Goal: Task Accomplishment & Management: Manage account settings

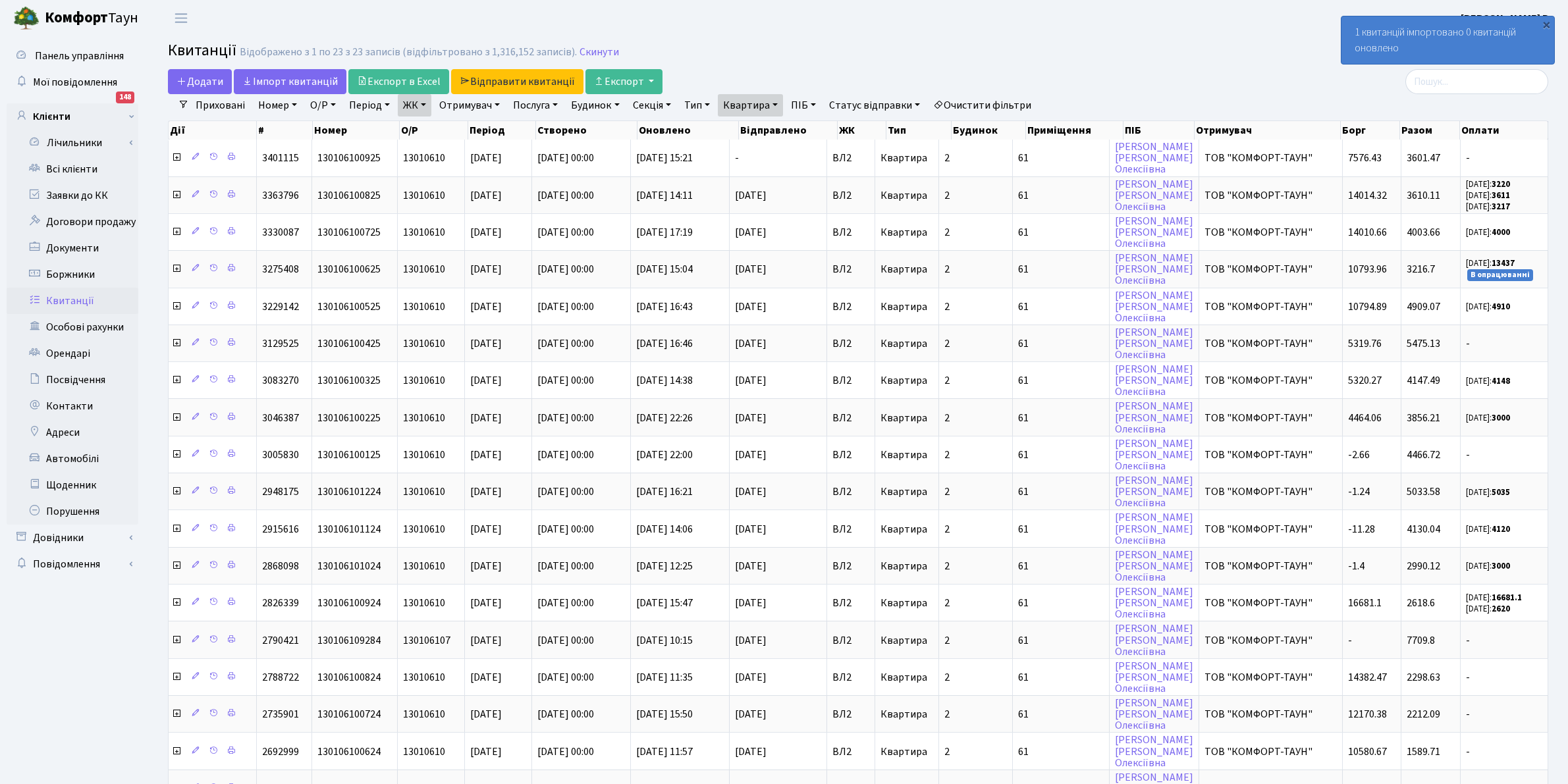
select select "25"
click at [88, 159] on link "Всі клієнти" at bounding box center [73, 169] width 131 height 26
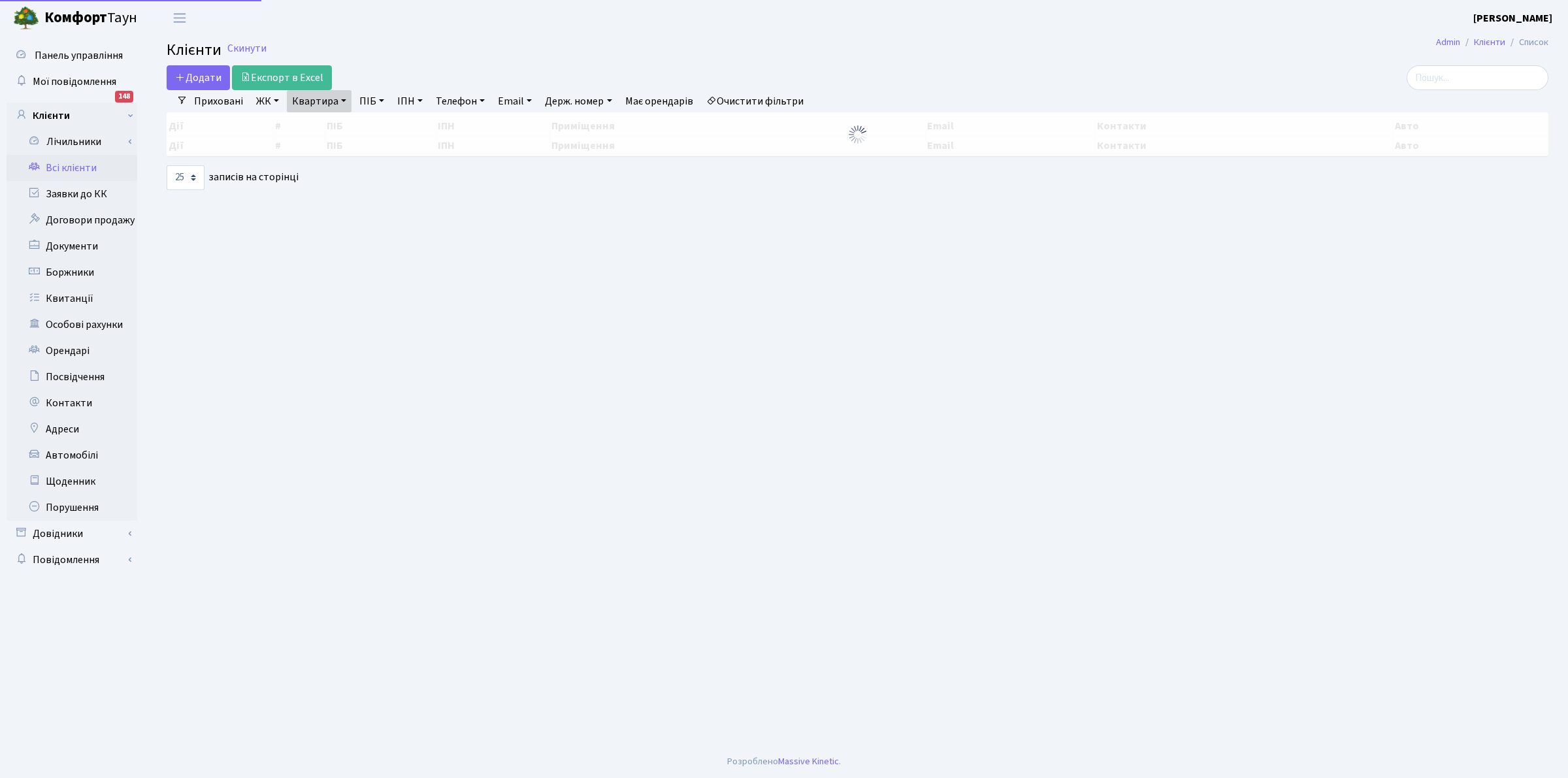
select select "25"
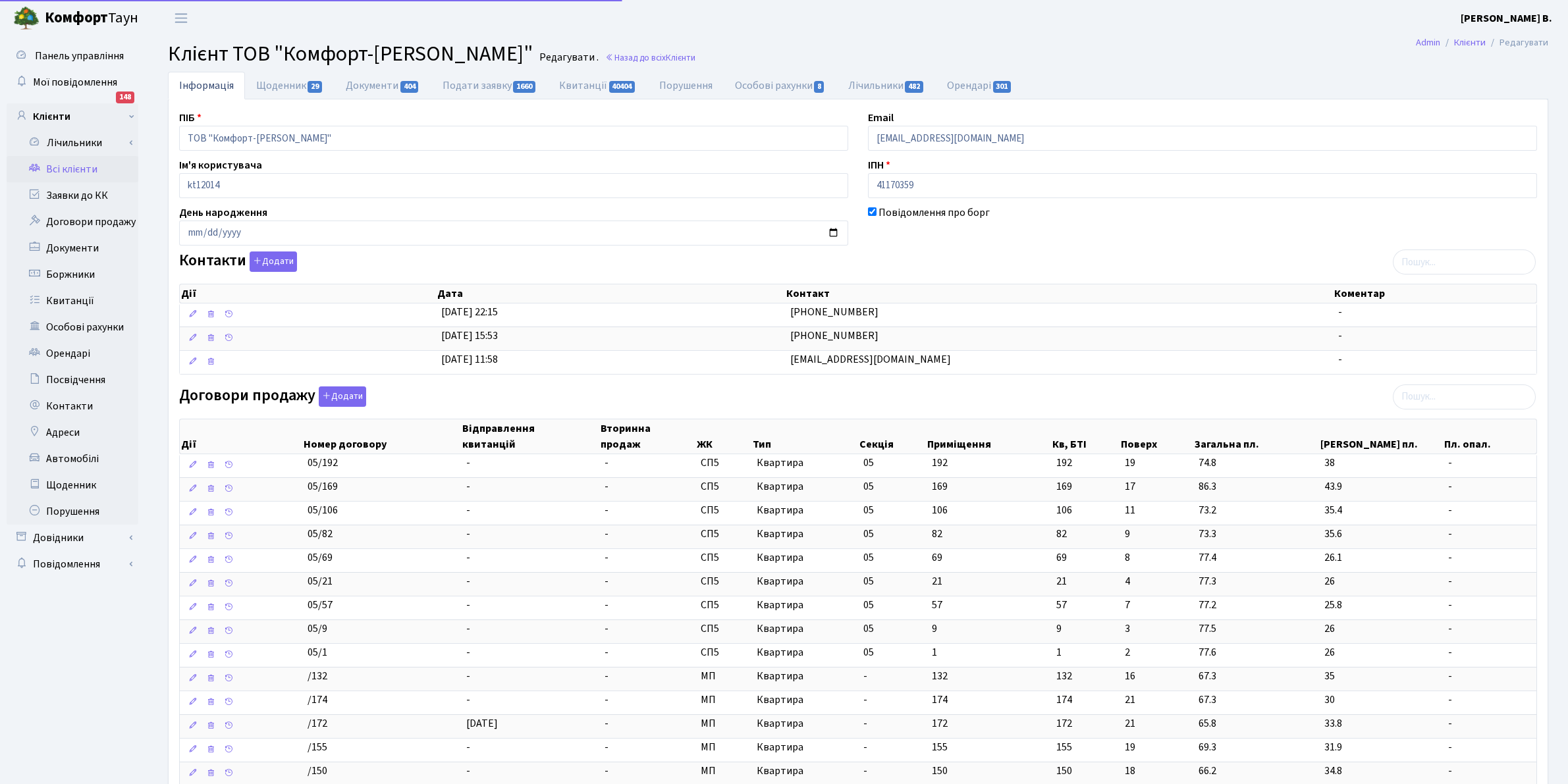
select select "25"
click at [61, 295] on link "Квитанції" at bounding box center [73, 301] width 131 height 26
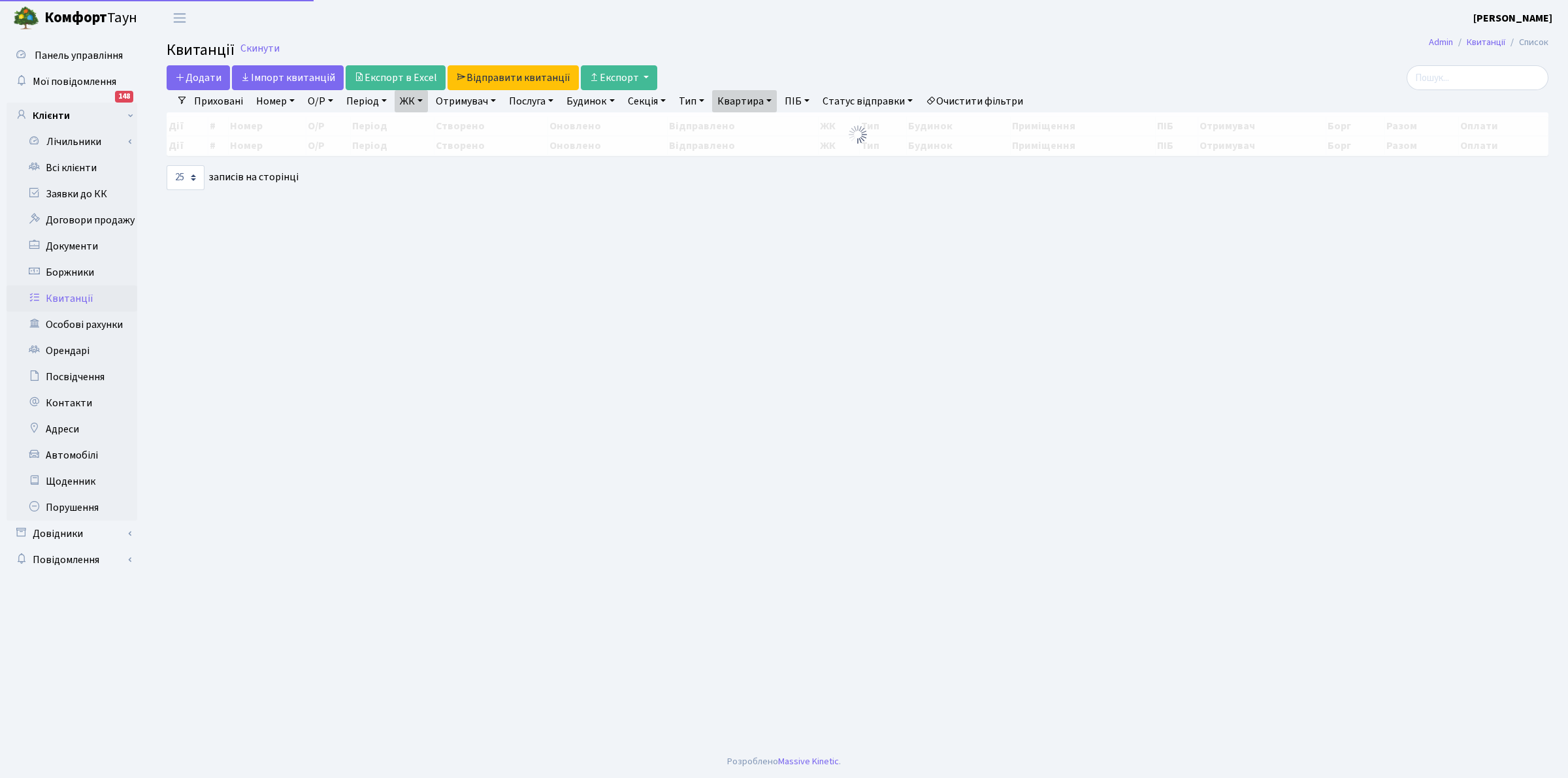
select select "25"
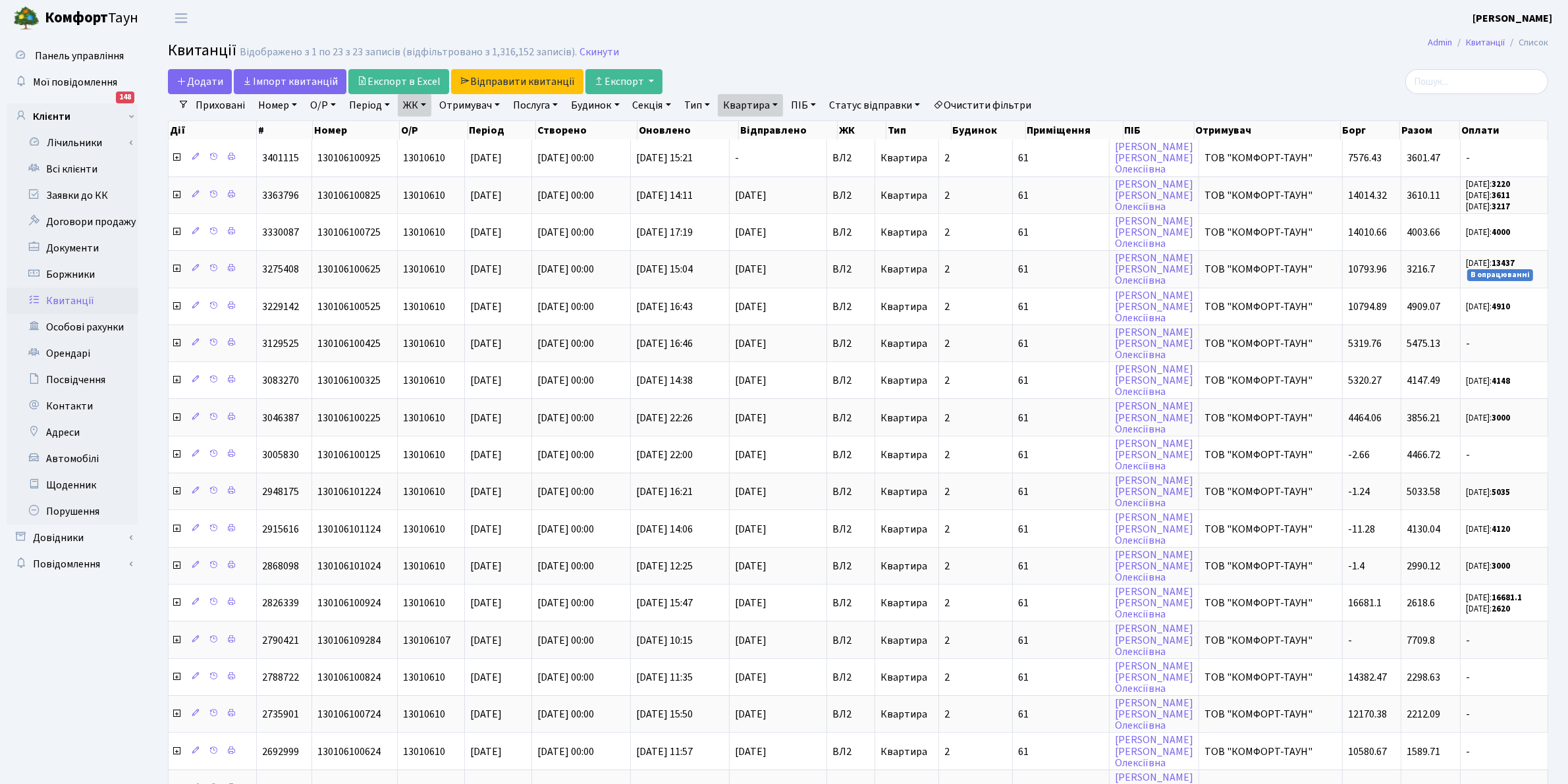
click at [975, 105] on link "Очистити фільтри" at bounding box center [982, 106] width 109 height 23
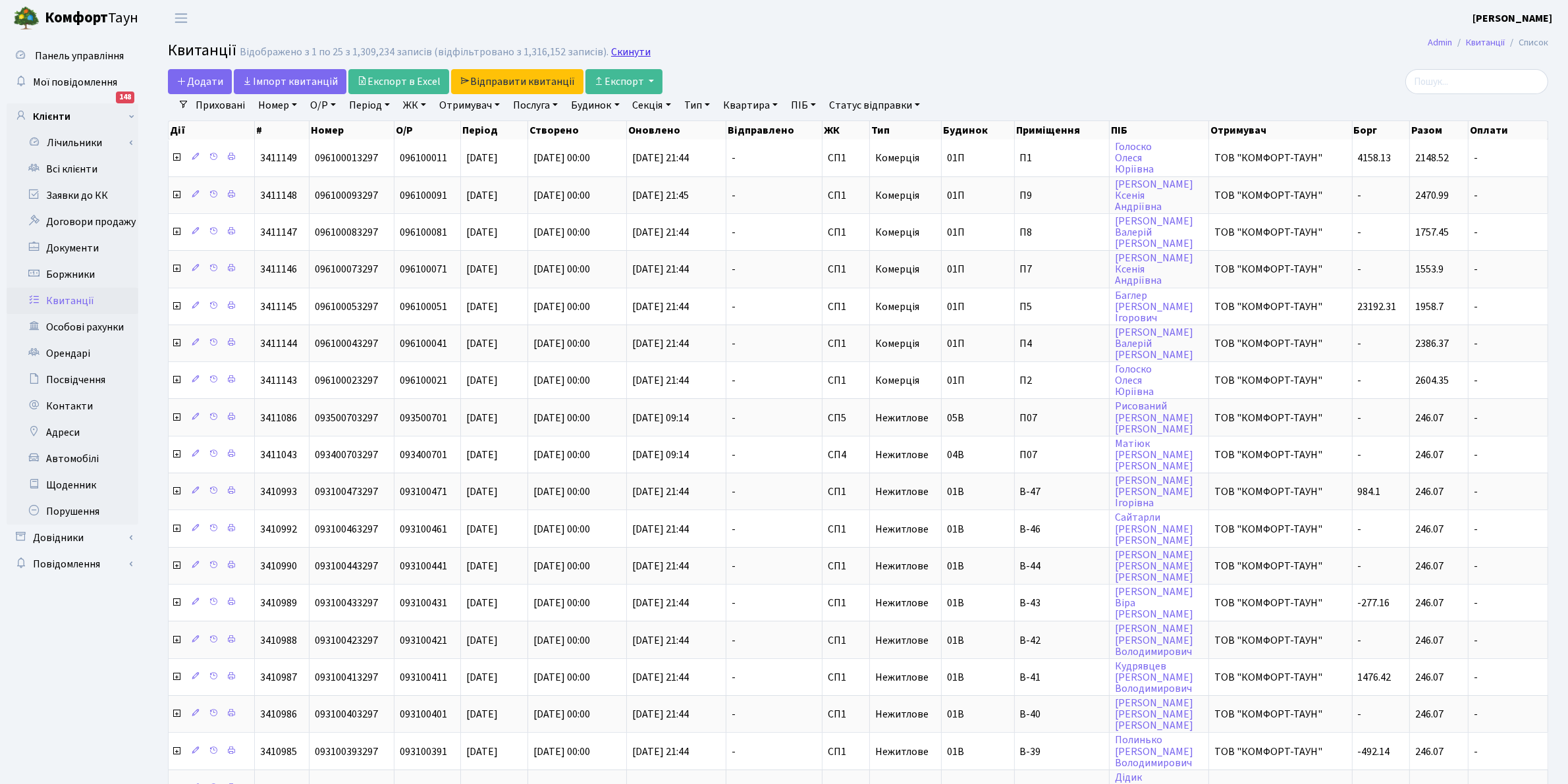
click at [629, 51] on link "Скинути" at bounding box center [631, 52] width 39 height 13
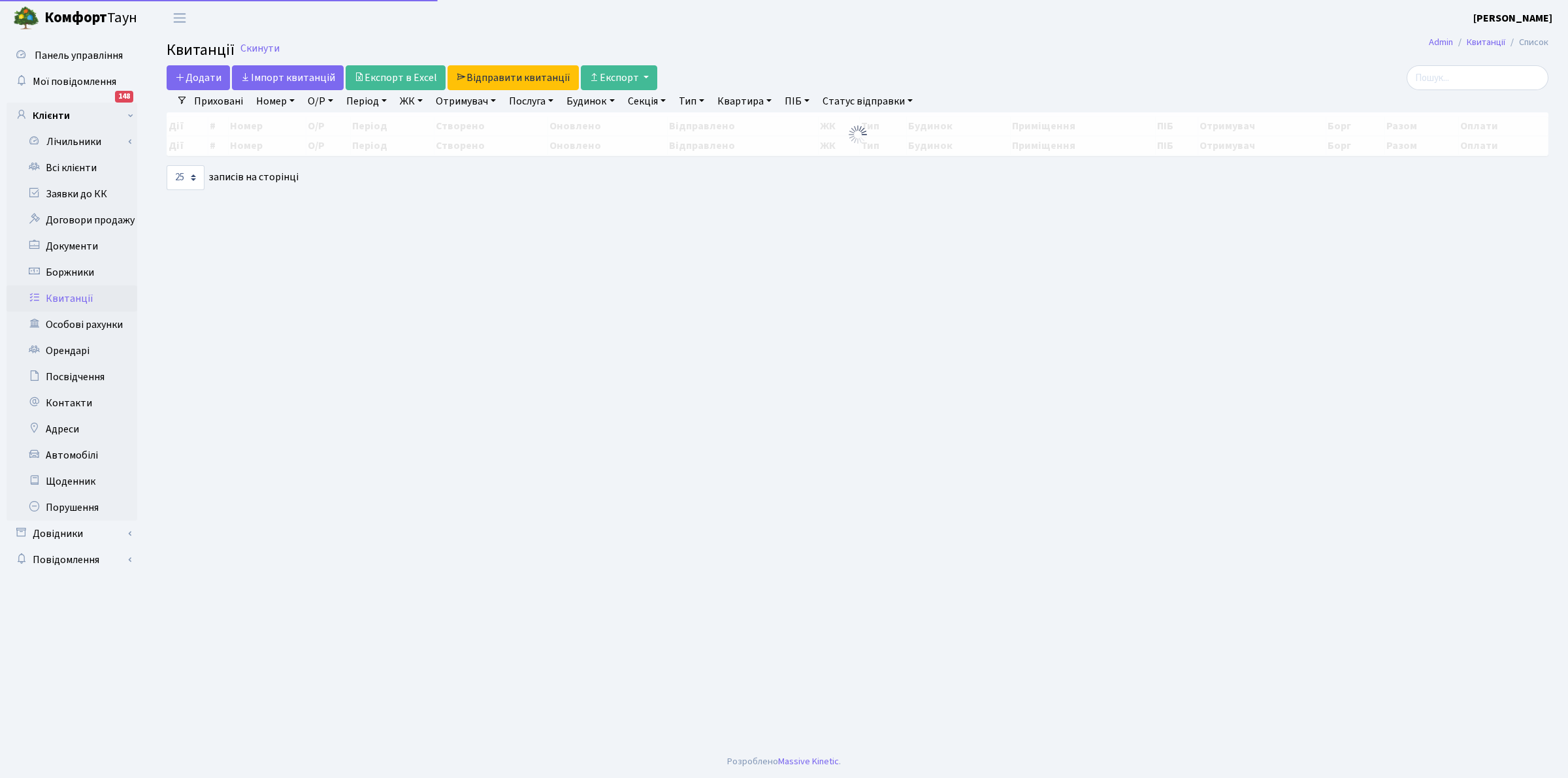
select select "25"
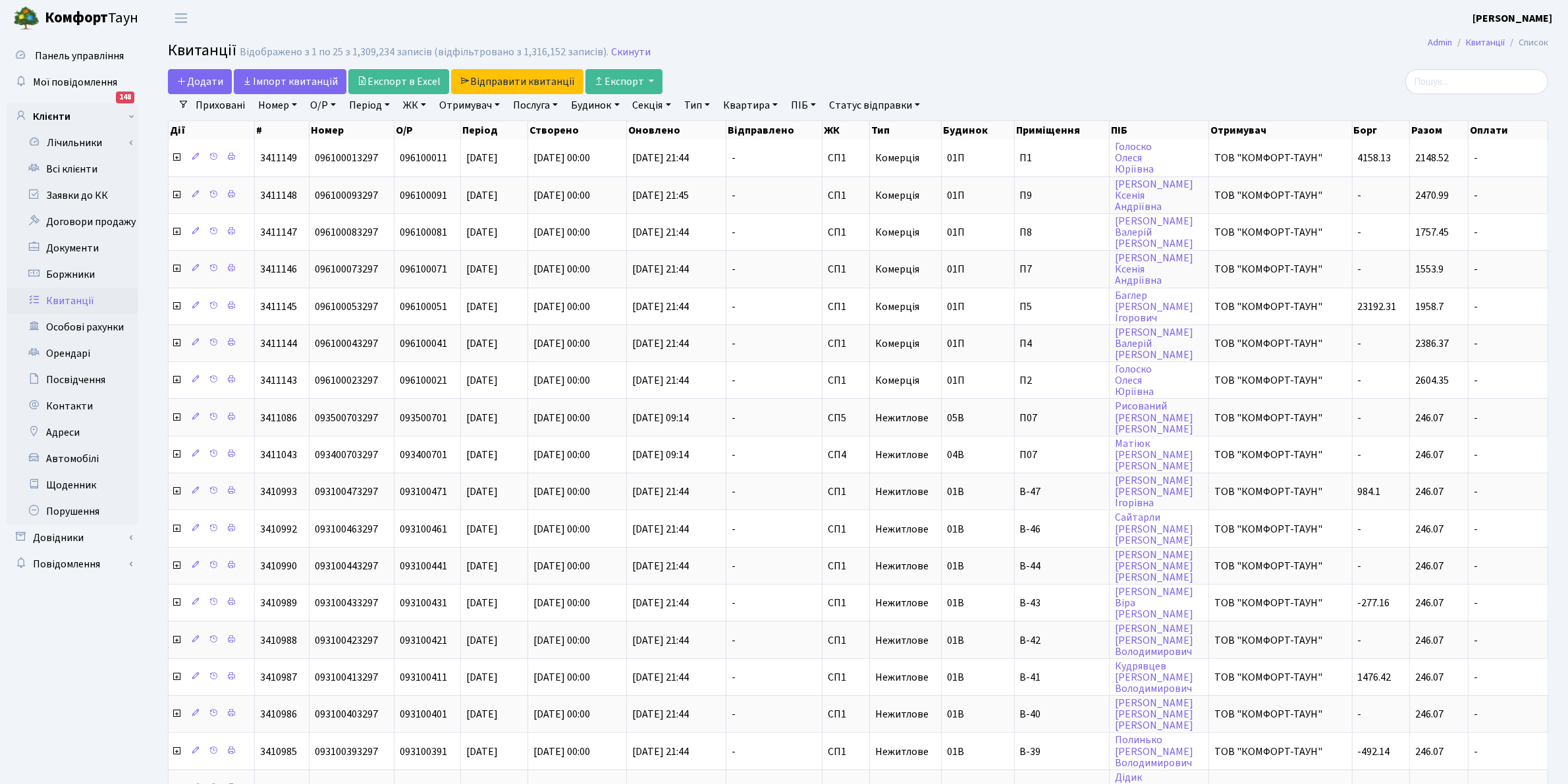
click at [629, 51] on link "Скинути" at bounding box center [631, 52] width 39 height 13
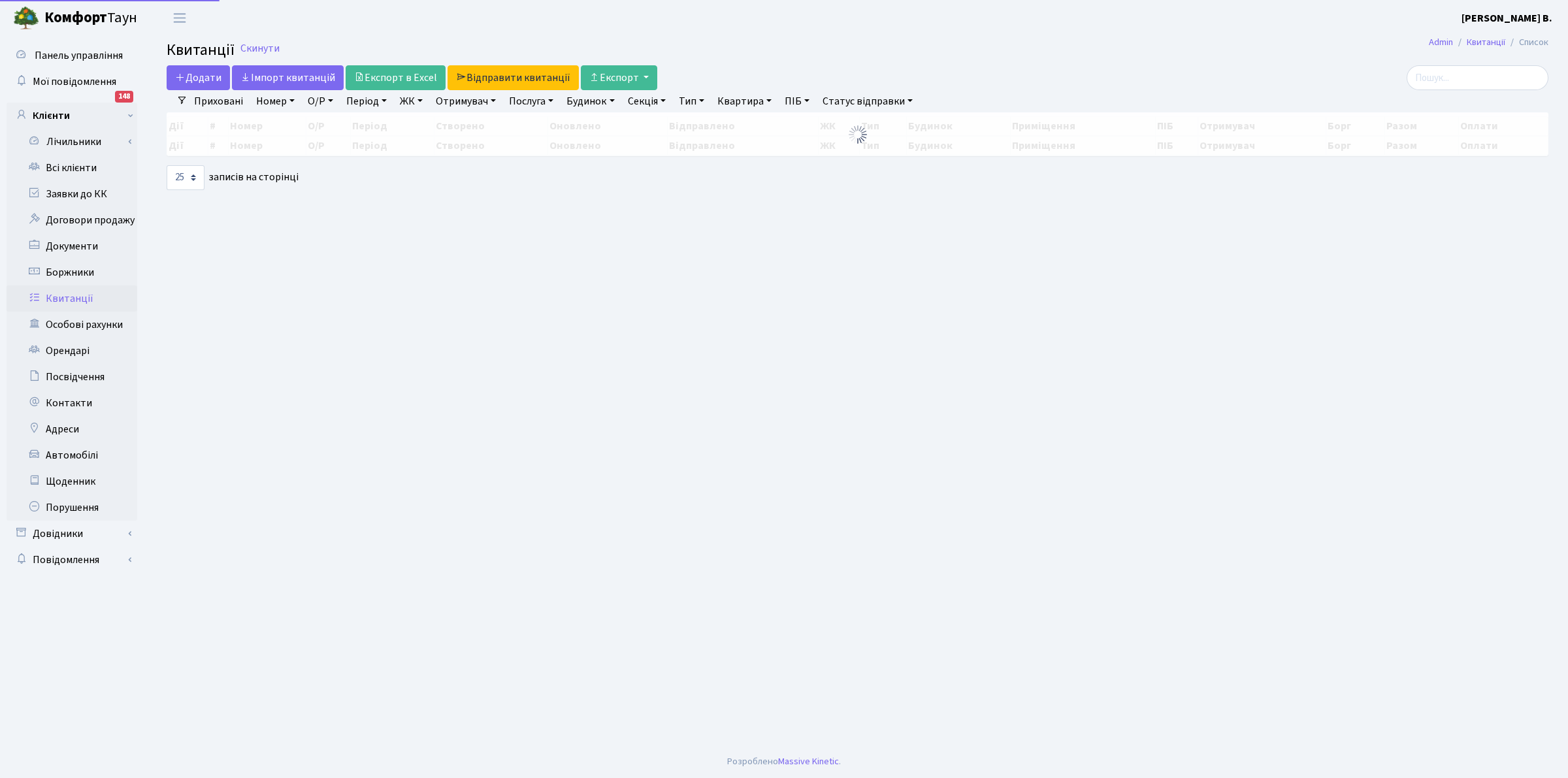
select select "25"
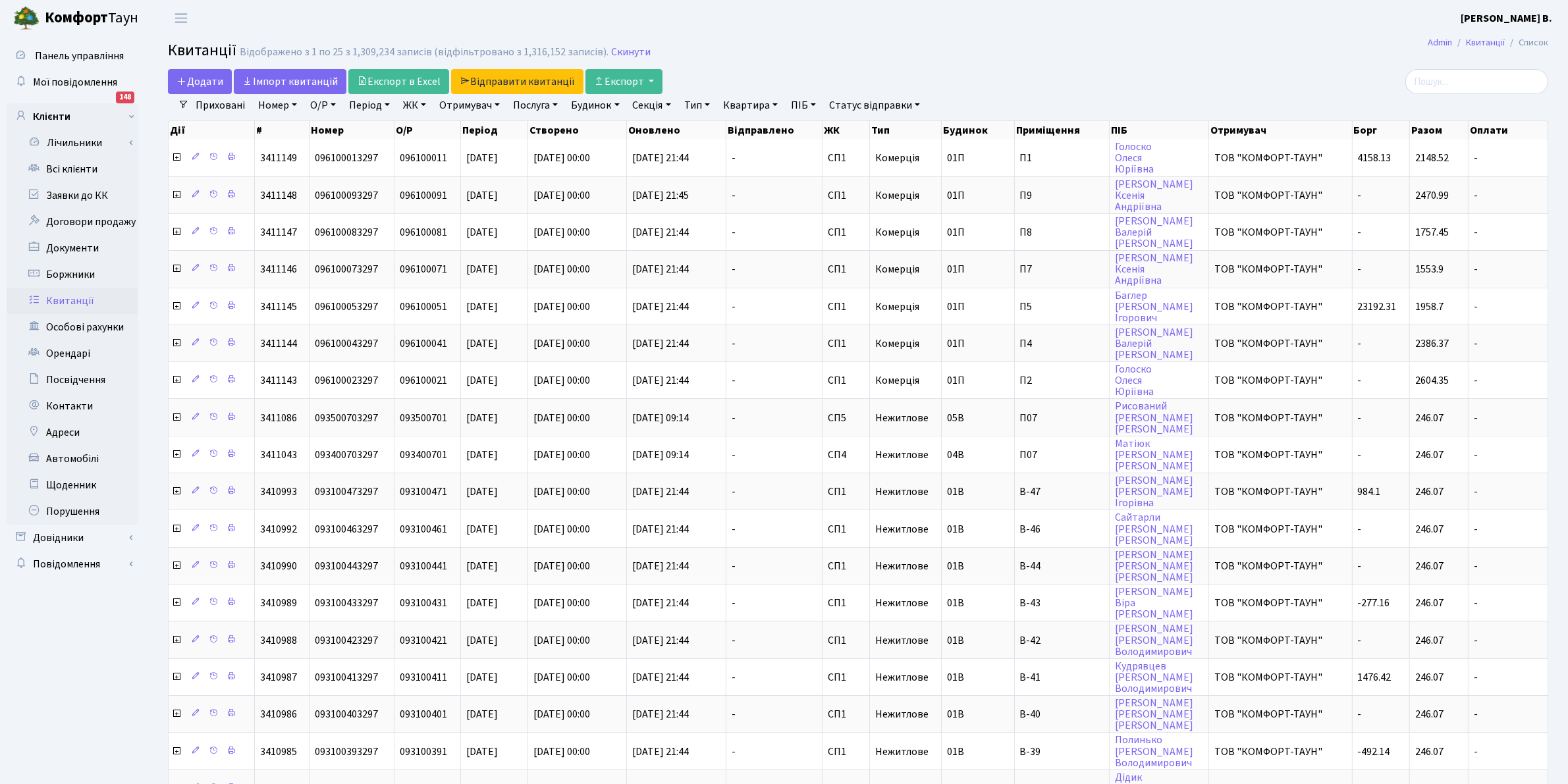
click at [735, 102] on link "Квартира" at bounding box center [750, 106] width 65 height 23
type input "191"
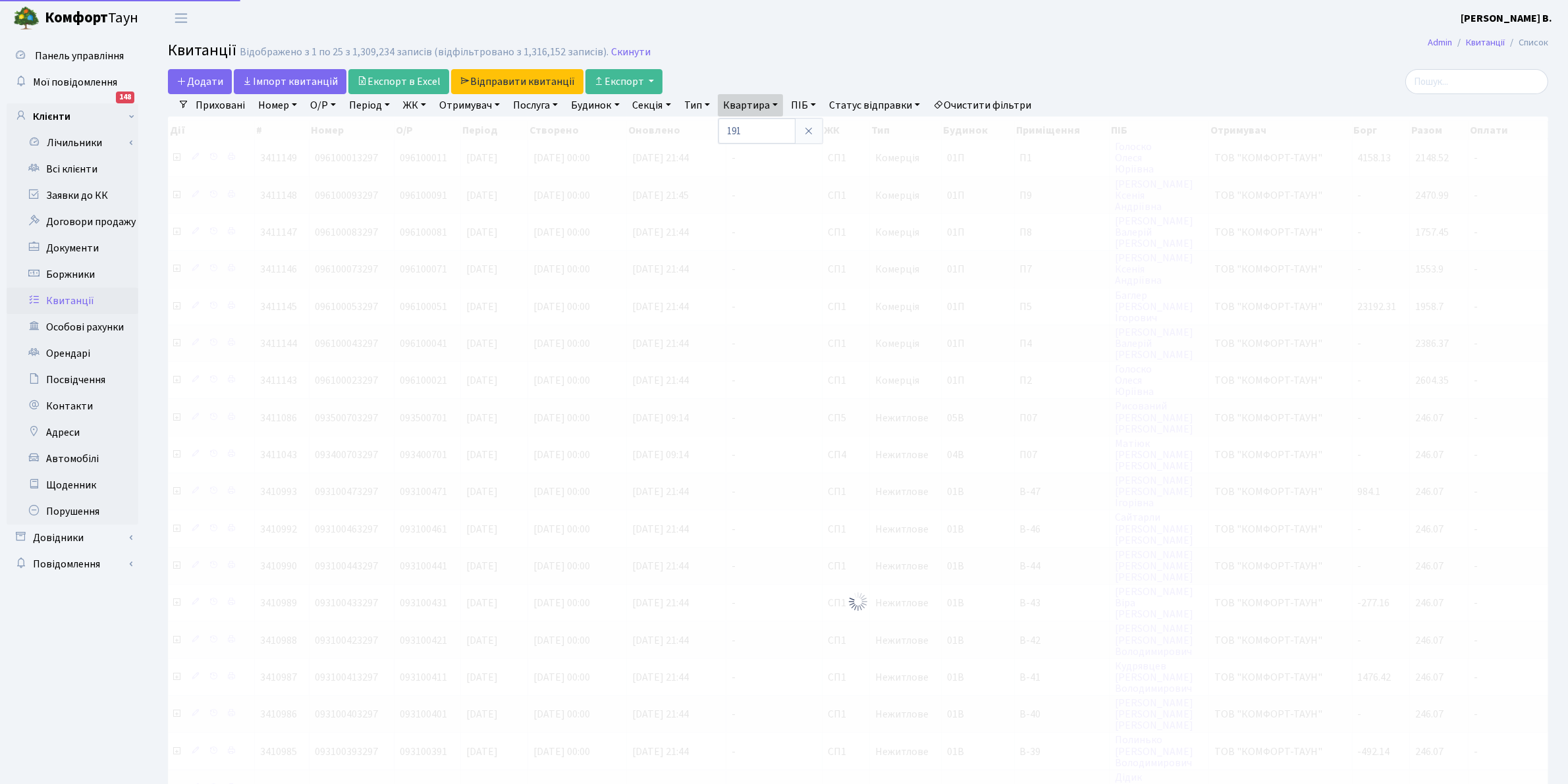
drag, startPoint x: 739, startPoint y: 41, endPoint x: 596, endPoint y: 97, distance: 153.6
click at [730, 37] on main "Admin Квитанції Список Квитанції Відображено з 1 по 25 з 1,309,234 записів (від…" at bounding box center [858, 579] width 1420 height 1086
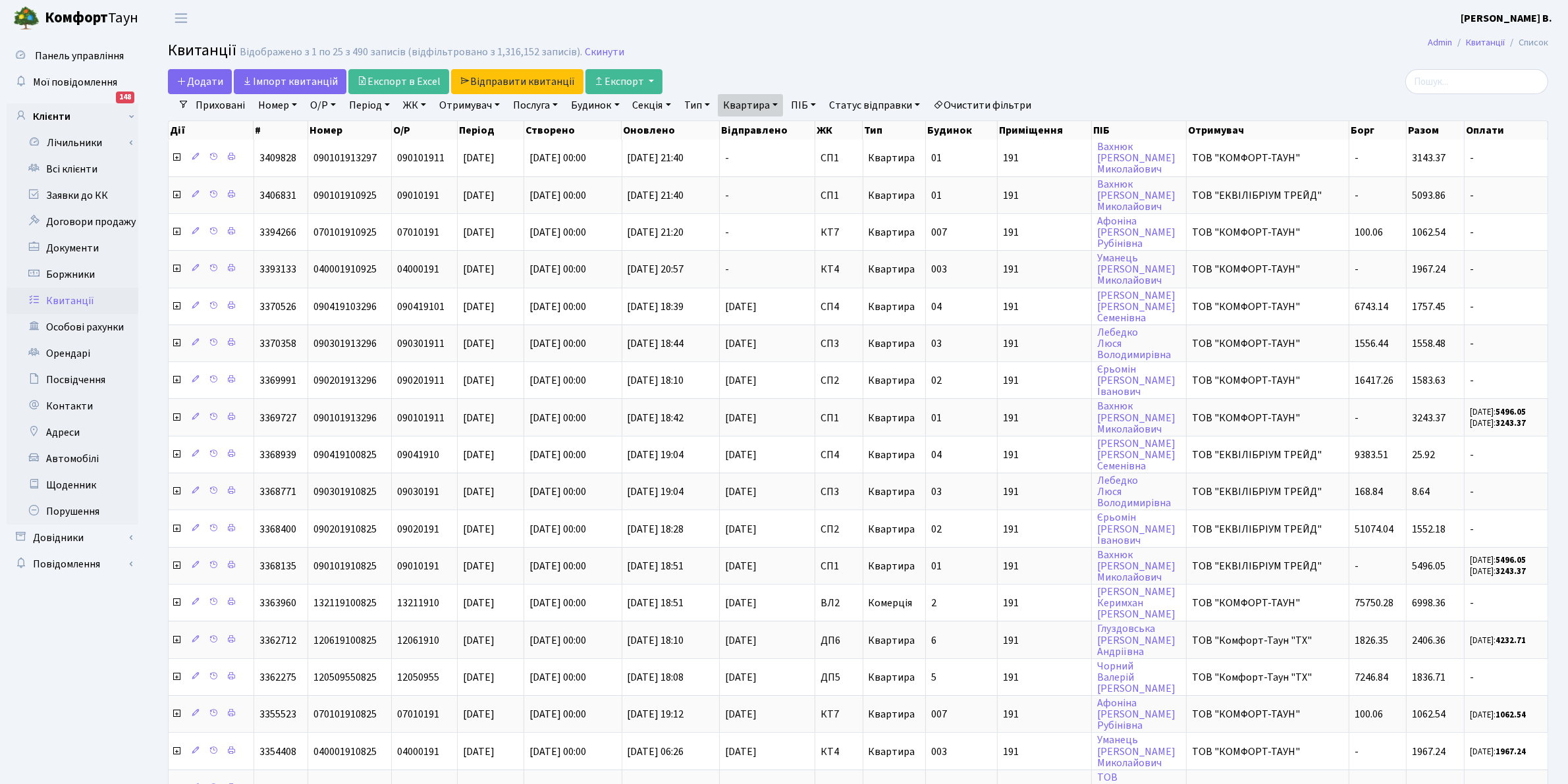
click at [416, 106] on link "ЖК" at bounding box center [414, 106] width 33 height 23
click at [478, 239] on li "[STREET_ADDRESS]" at bounding box center [480, 250] width 159 height 23
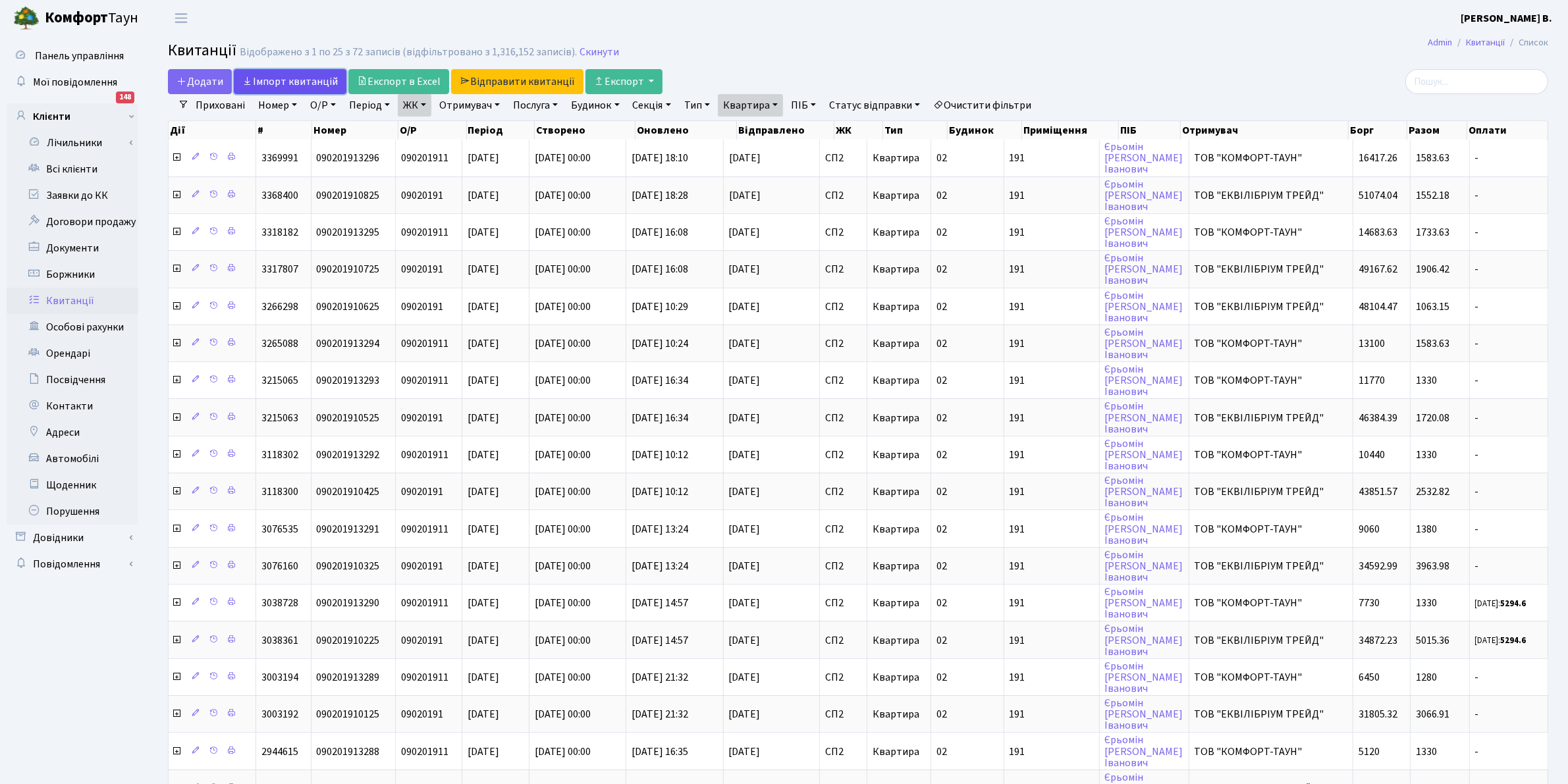
click at [274, 79] on link "Iмпорт квитанцій" at bounding box center [289, 82] width 113 height 25
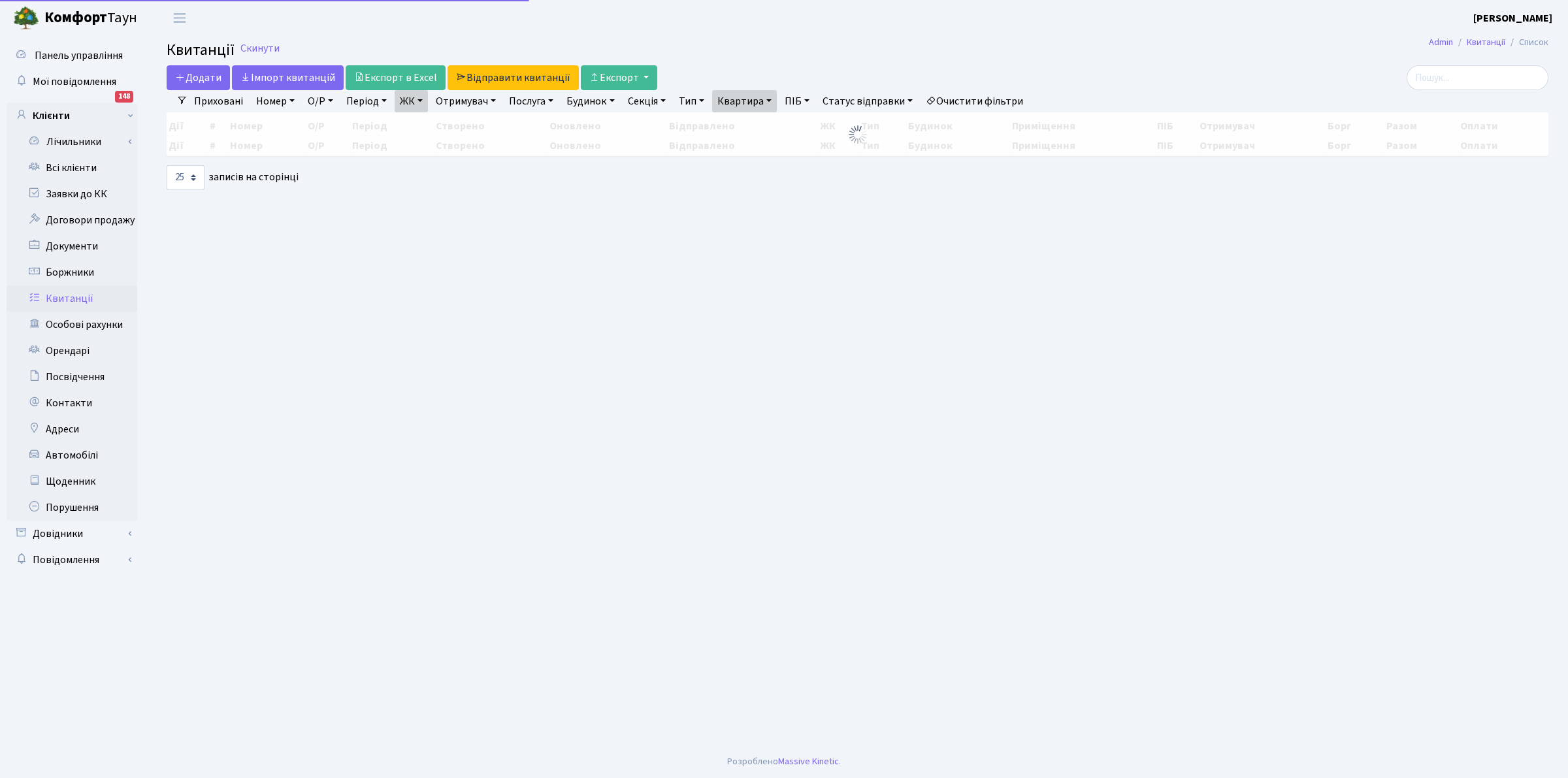
select select "25"
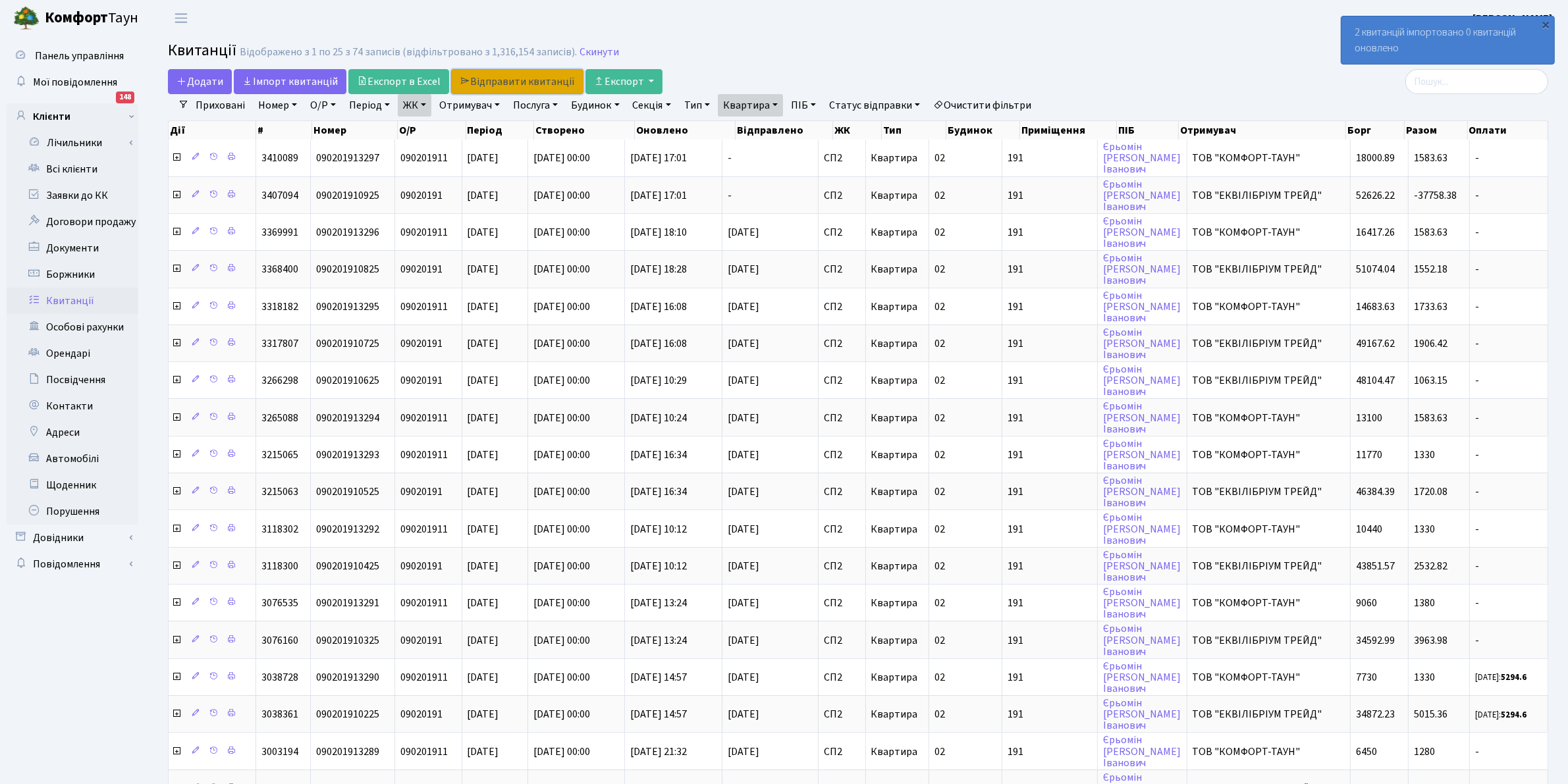
click at [503, 85] on link "Відправити квитанції" at bounding box center [517, 82] width 132 height 25
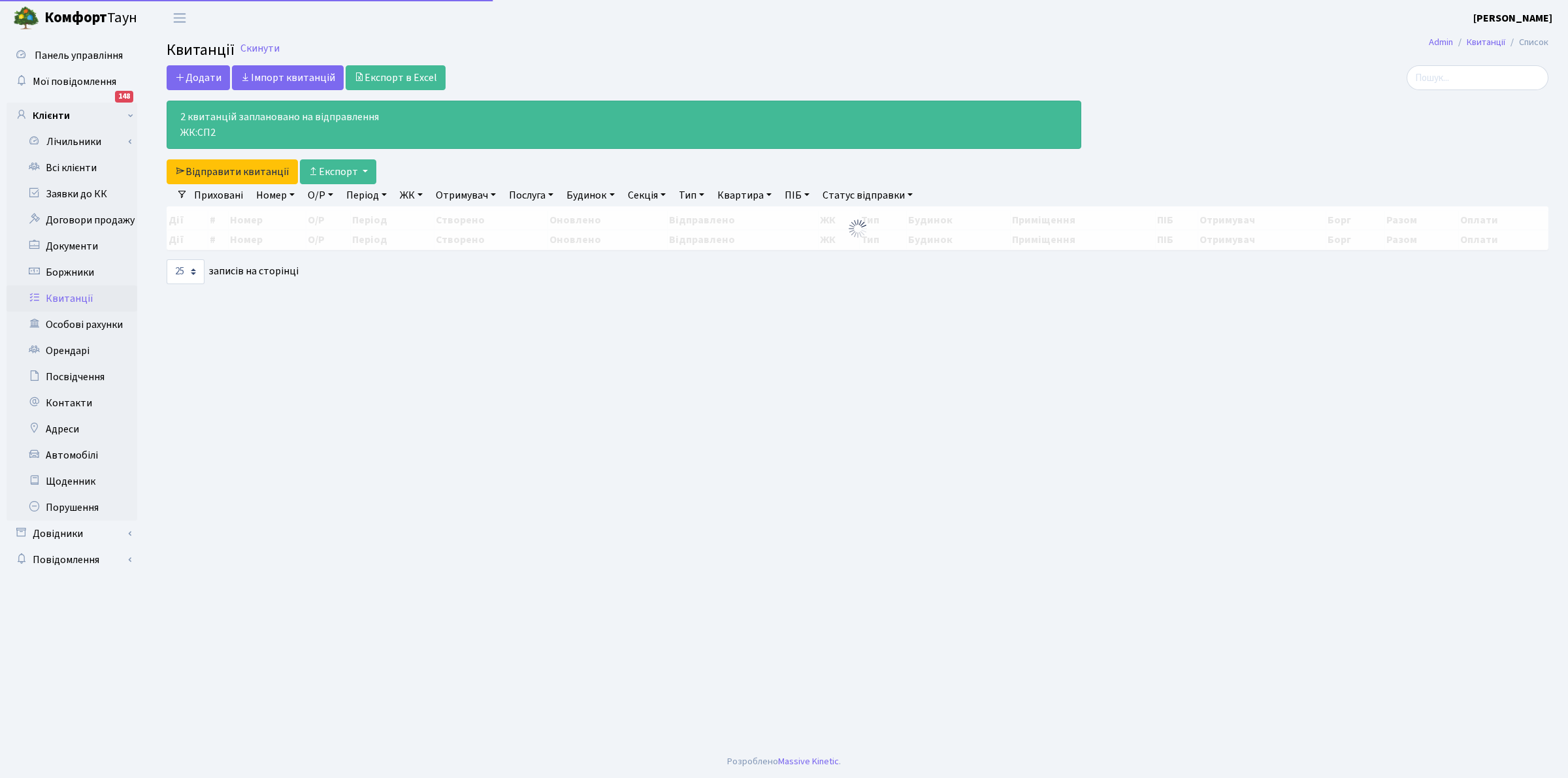
select select "25"
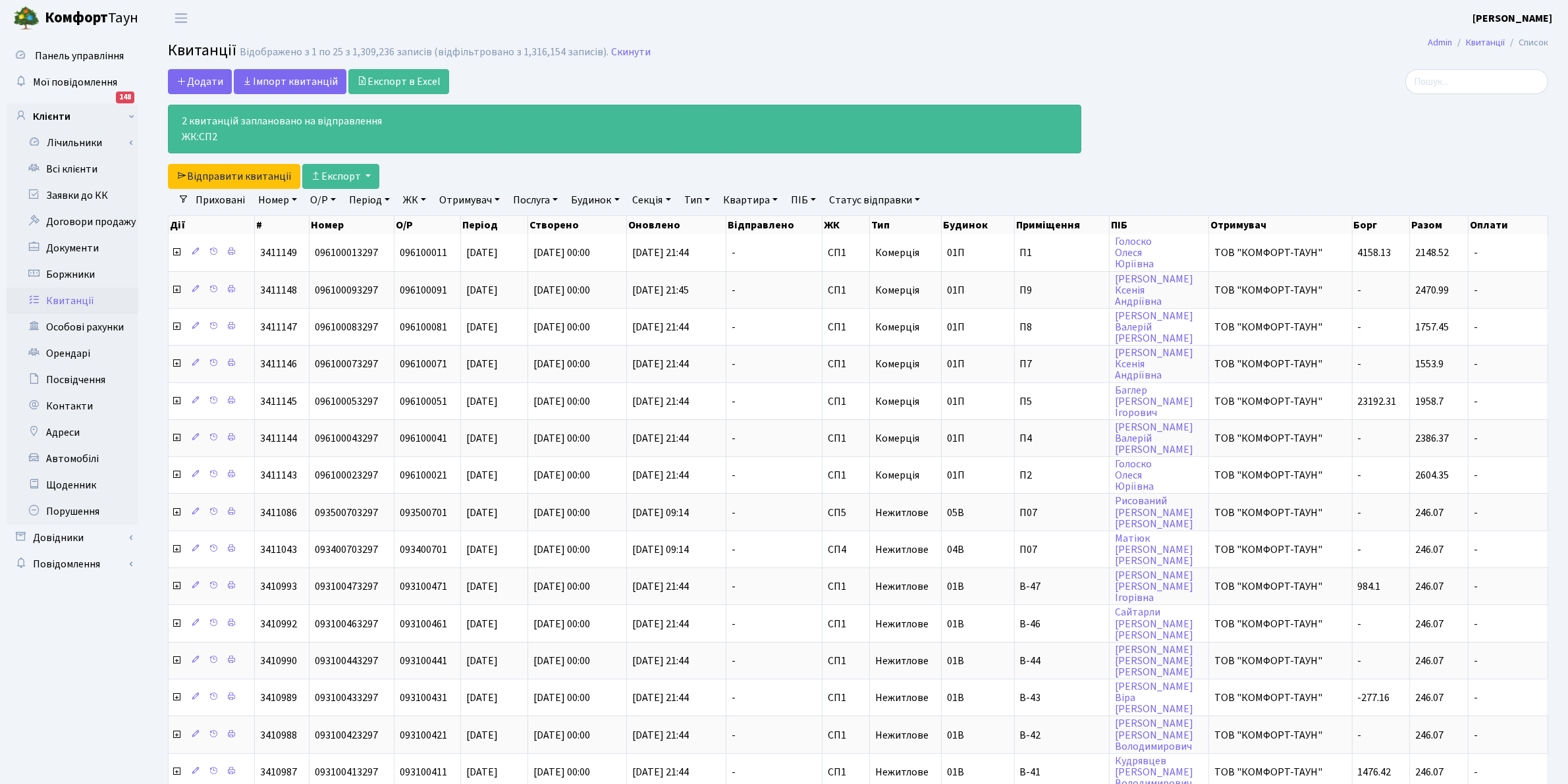
click at [76, 294] on link "Квитанції" at bounding box center [73, 301] width 131 height 26
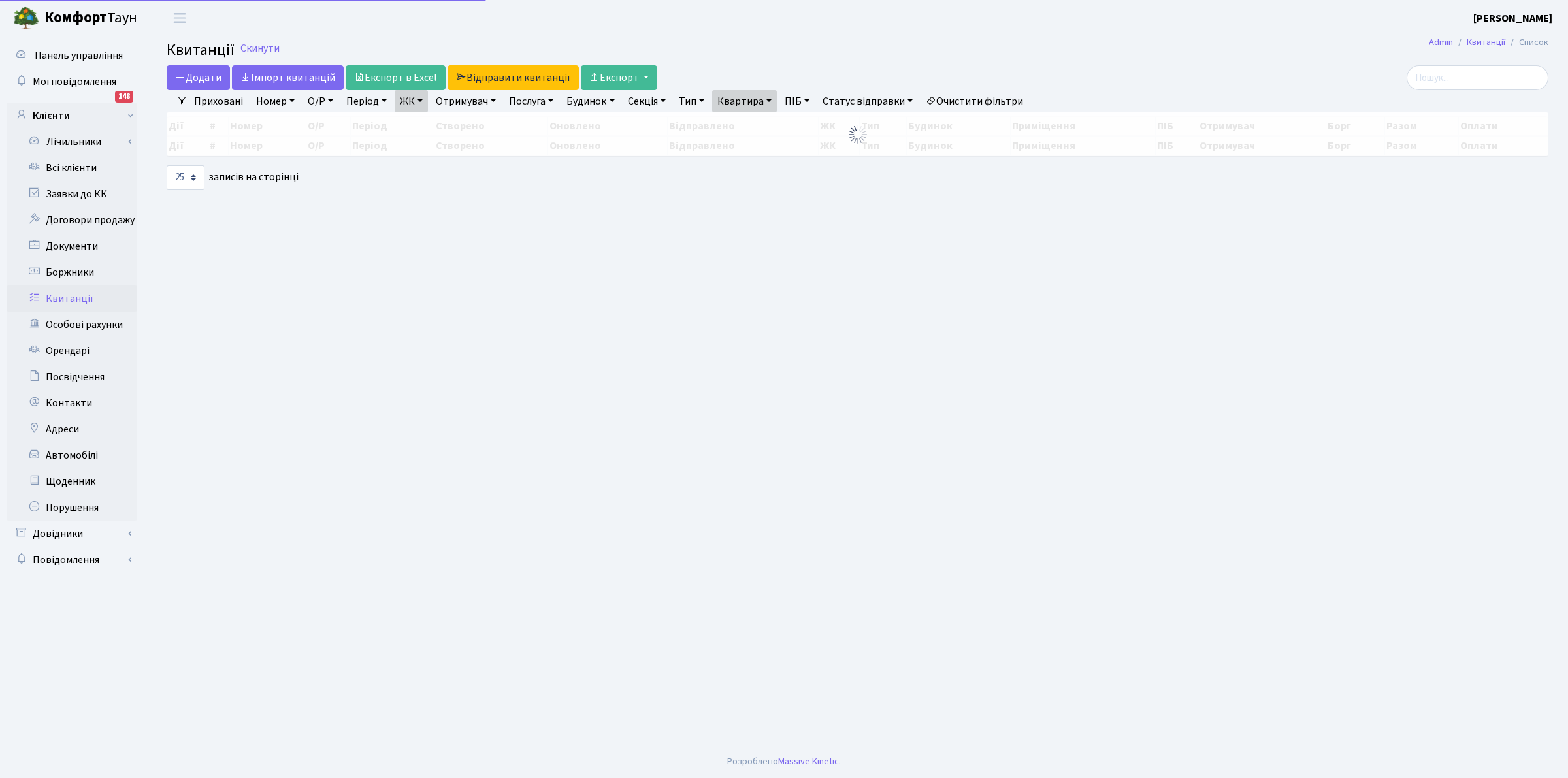
select select "25"
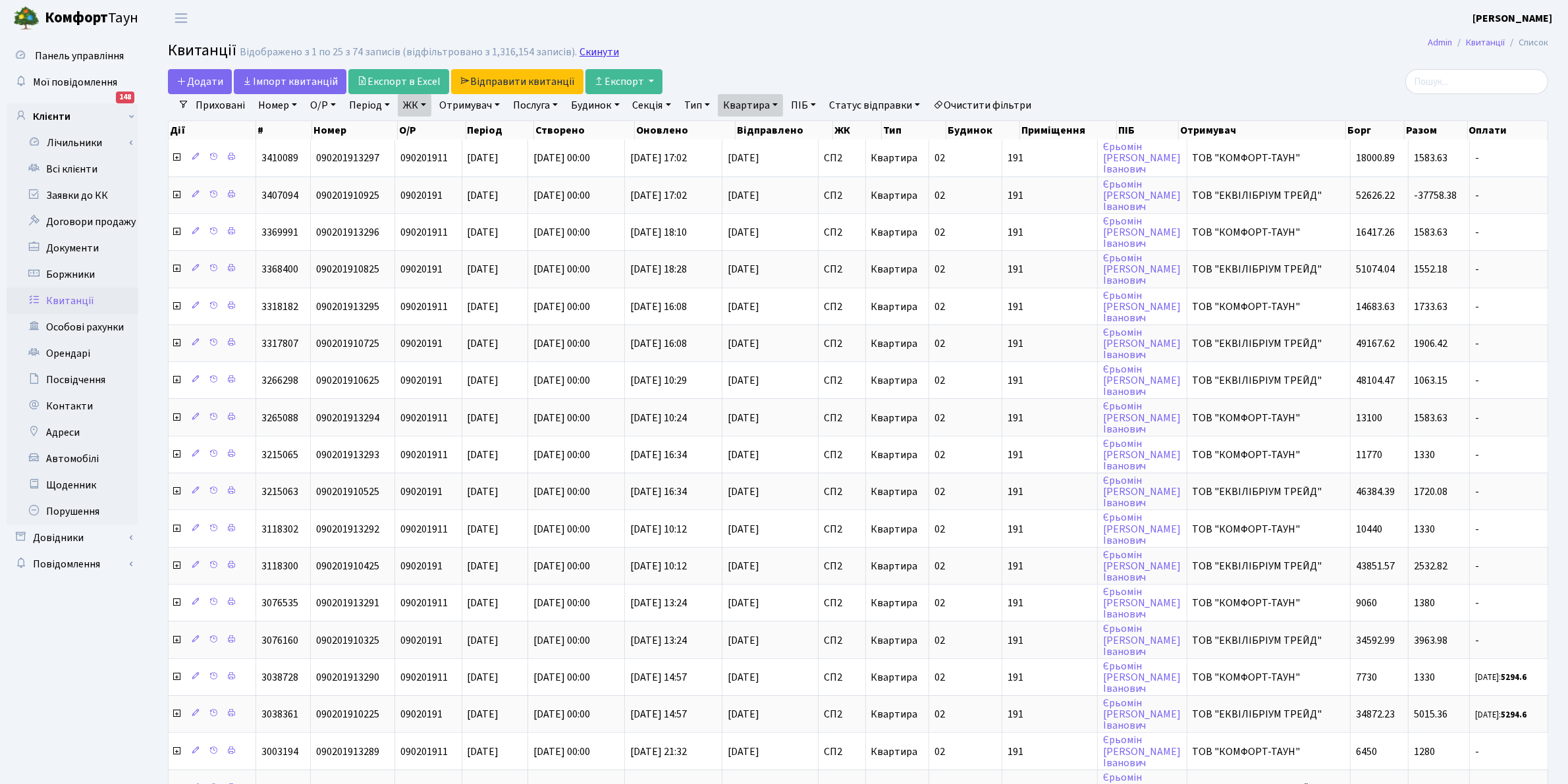
click at [597, 54] on link "Скинути" at bounding box center [599, 52] width 39 height 13
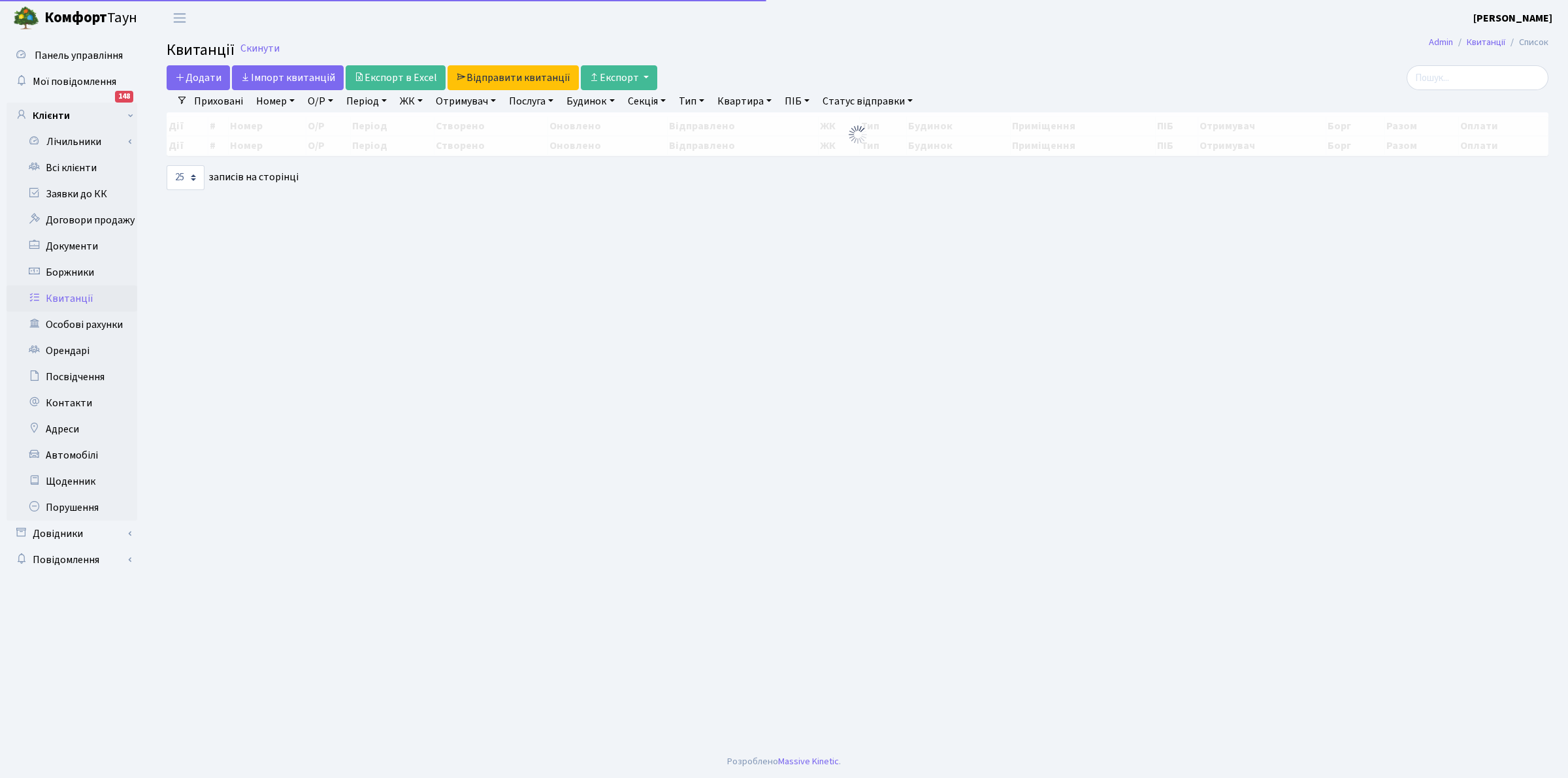
select select "25"
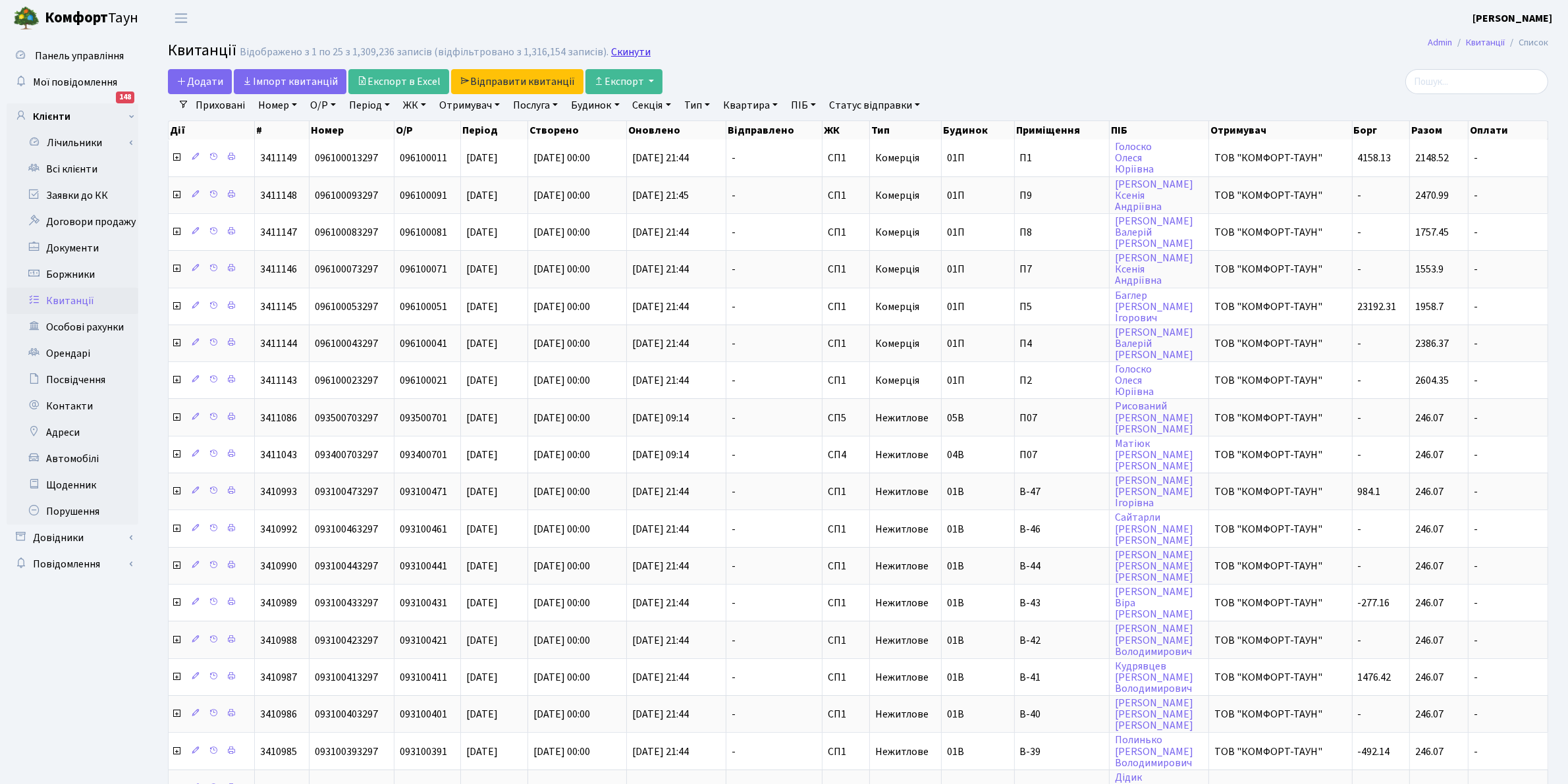
click at [627, 54] on link "Скинути" at bounding box center [631, 52] width 39 height 13
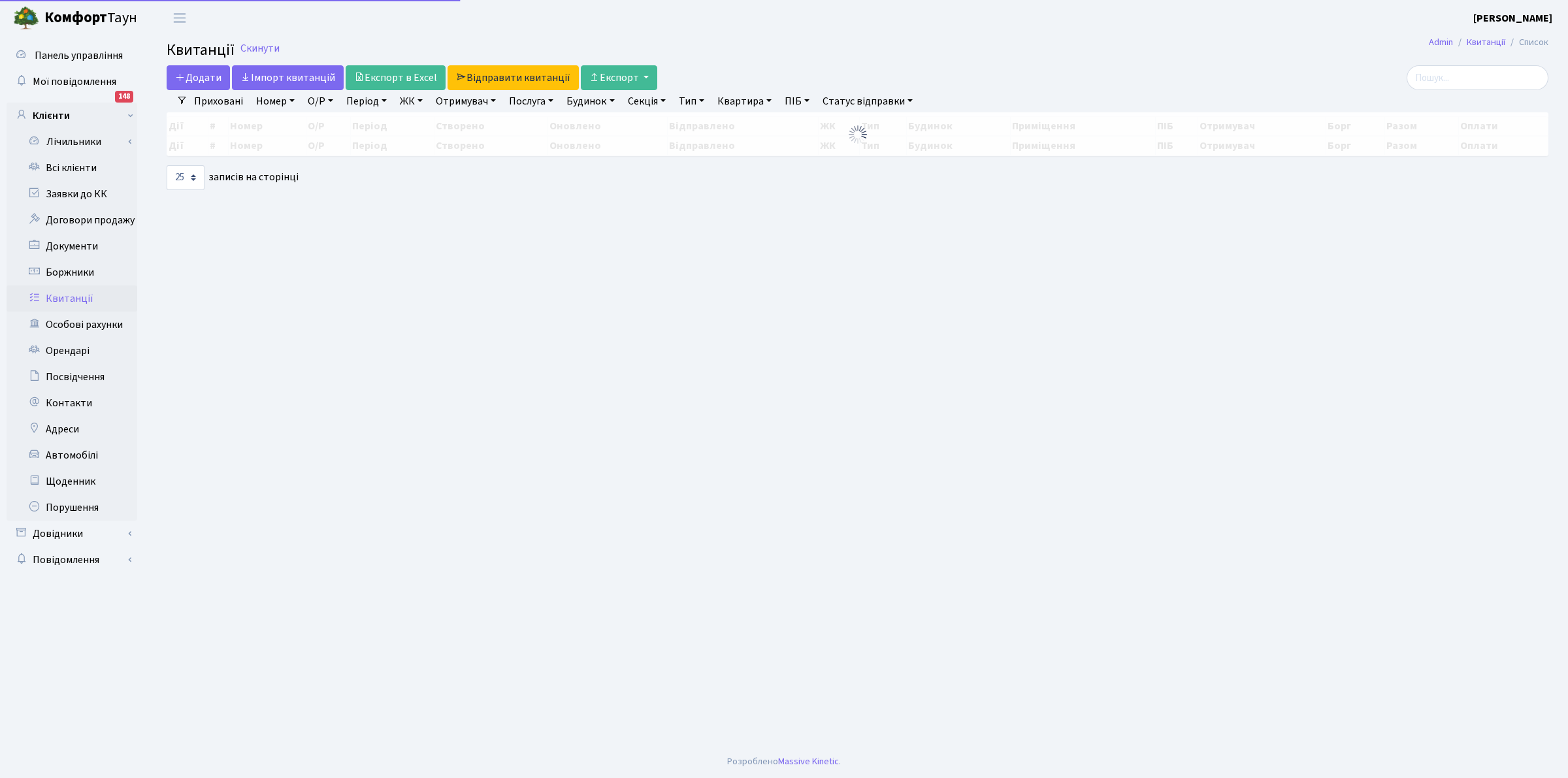
select select
select select "25"
click at [460, 101] on link "Отримувач" at bounding box center [466, 101] width 70 height 22
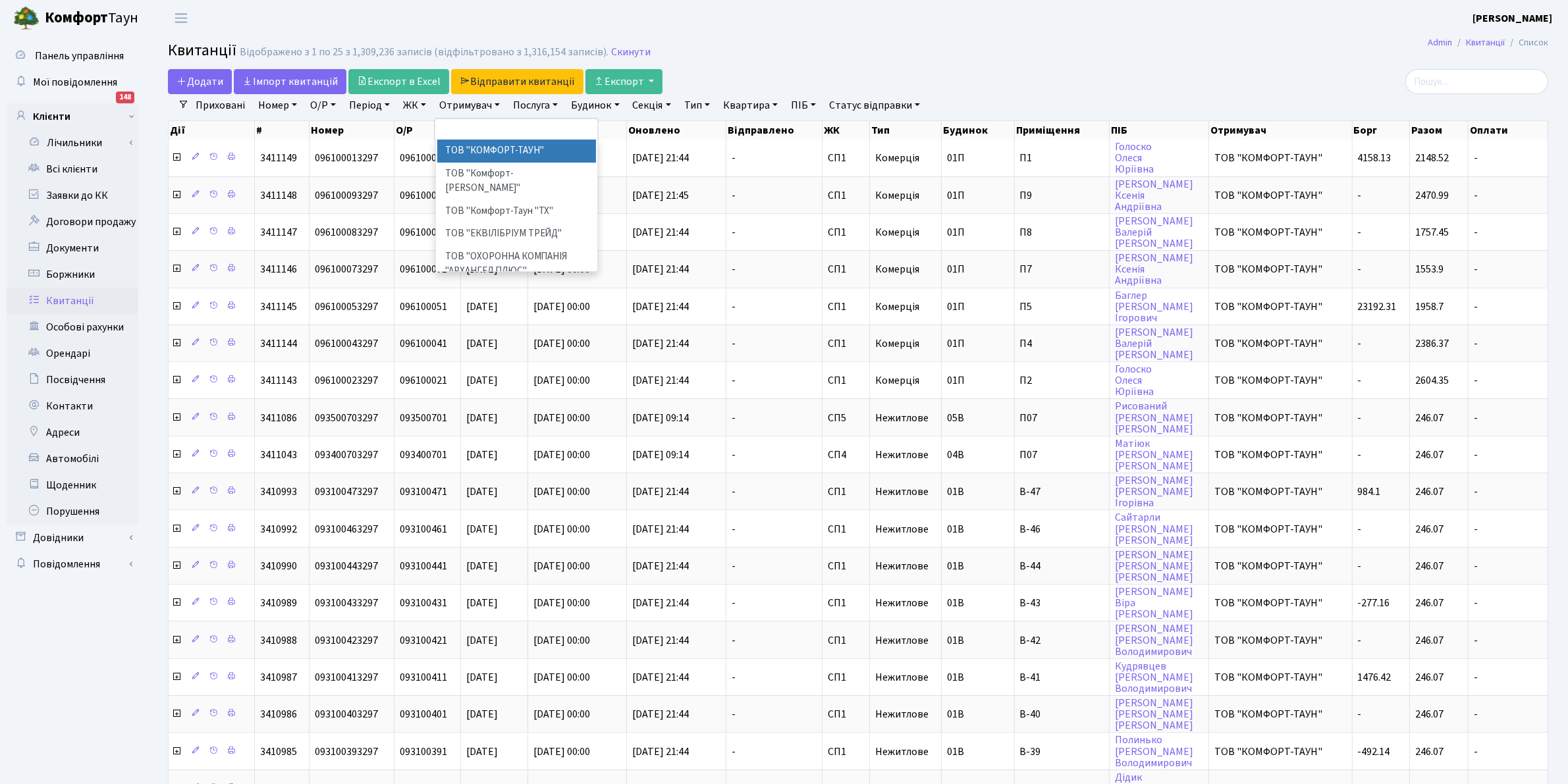
click at [476, 146] on li "ТОВ "КОМФОРТ-ТАУН"" at bounding box center [517, 151] width 159 height 23
select select "1"
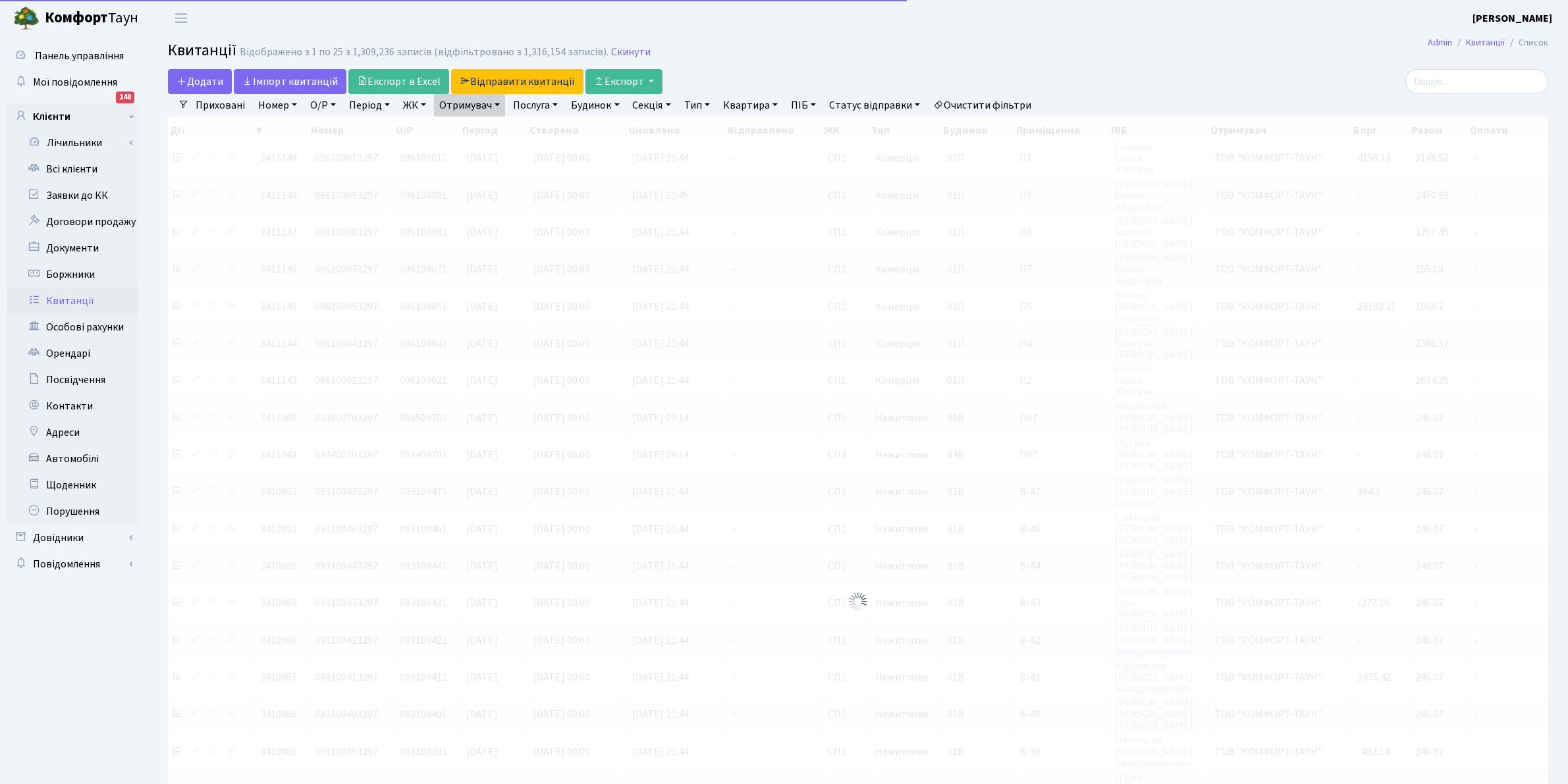
click at [483, 107] on link "Отримувач" at bounding box center [469, 106] width 71 height 23
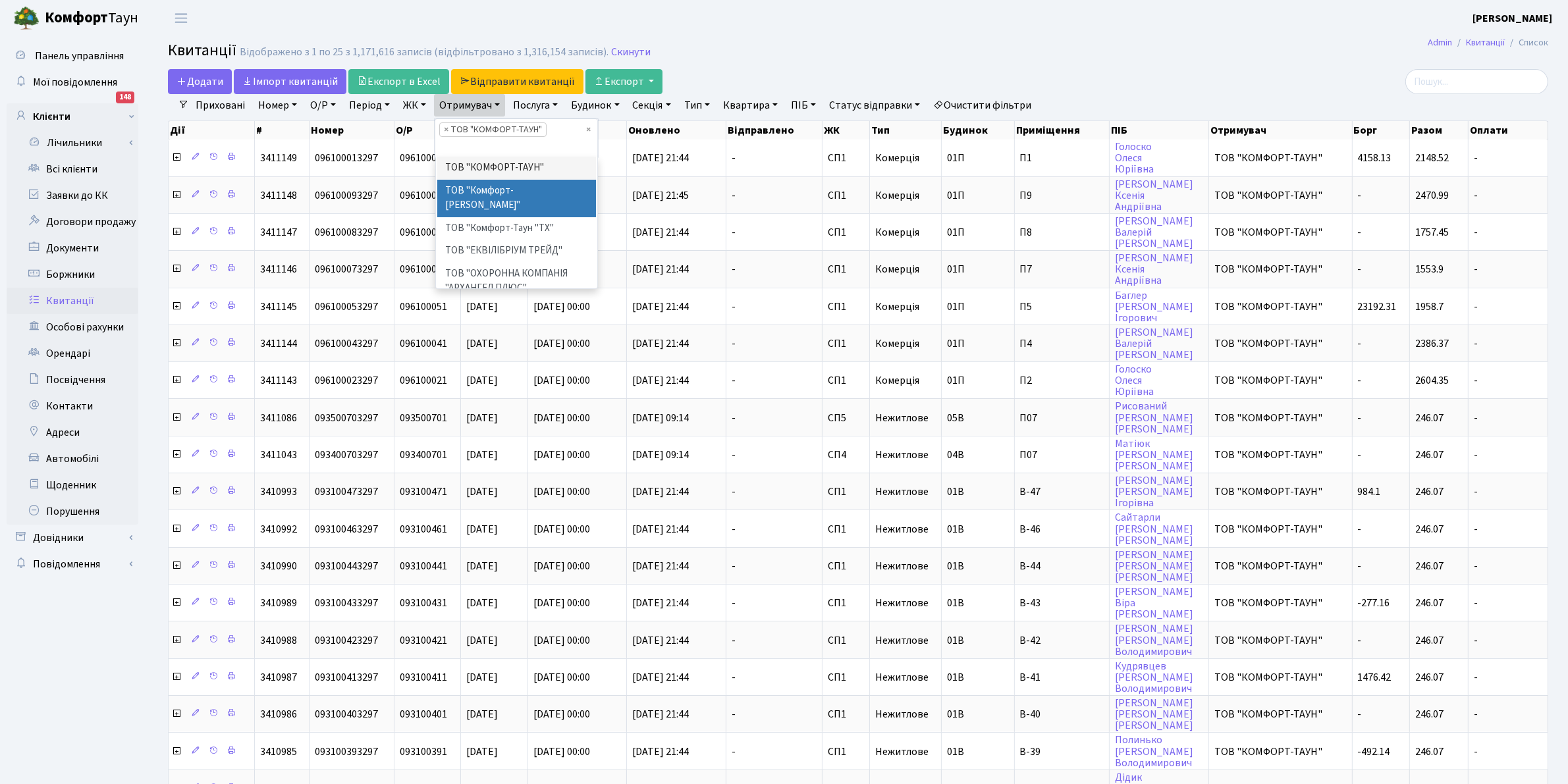
click at [499, 195] on li "ТОВ "Комфорт-[PERSON_NAME]"" at bounding box center [517, 199] width 159 height 38
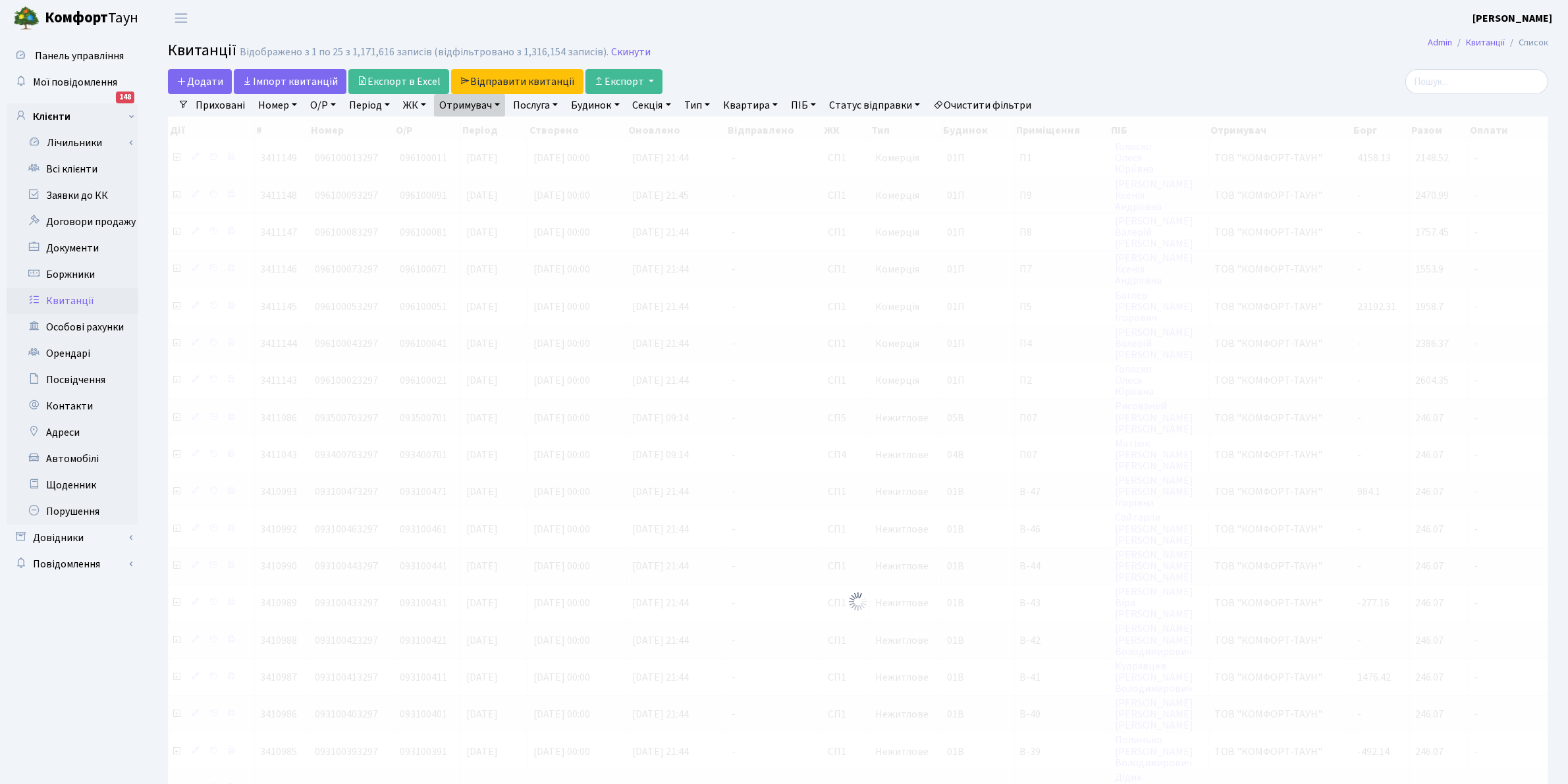
click at [472, 105] on link "Отримувач" at bounding box center [469, 106] width 71 height 23
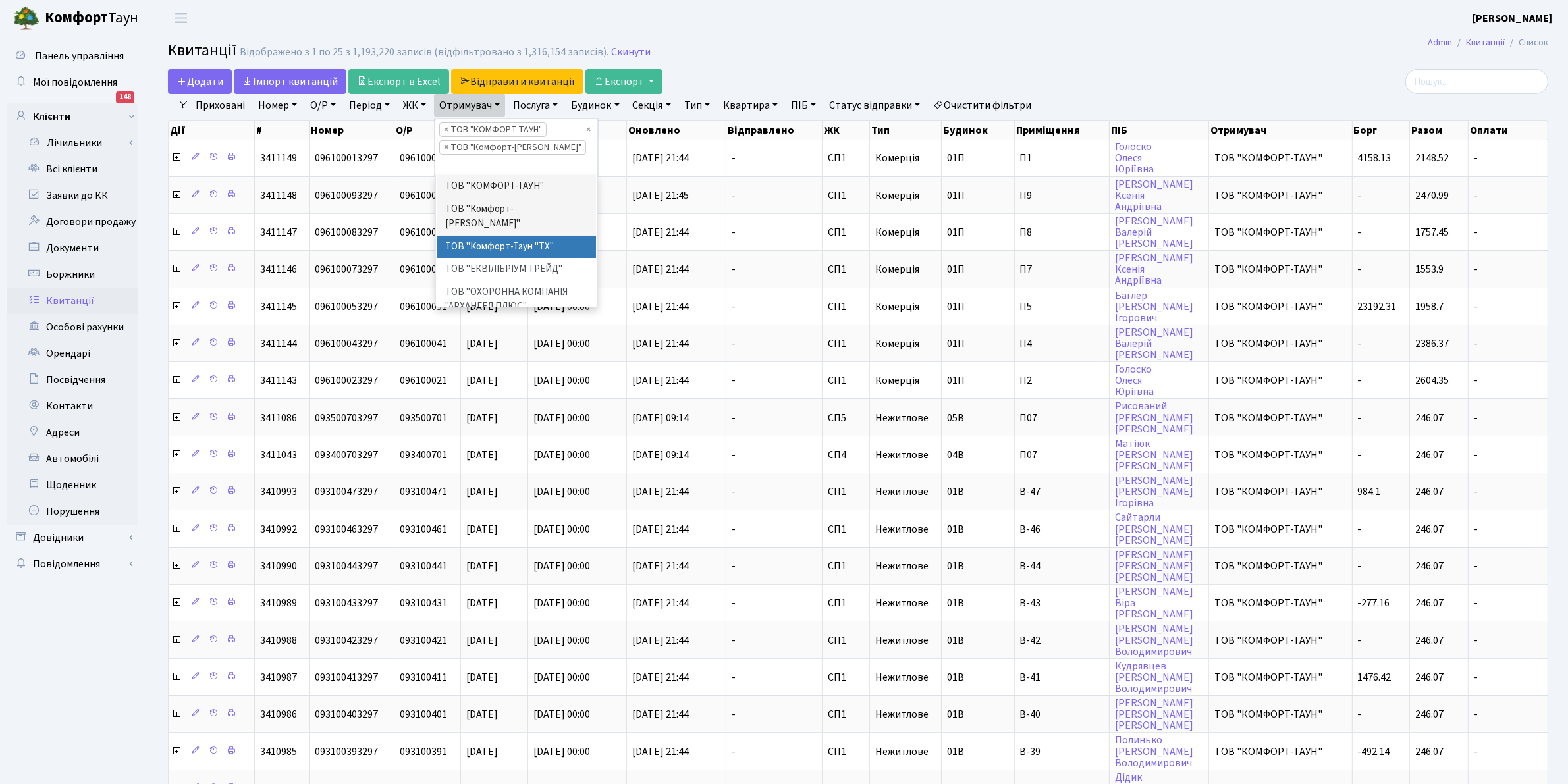
click at [510, 236] on li "ТОВ "Комфорт-Таун "ТХ"" at bounding box center [517, 247] width 159 height 23
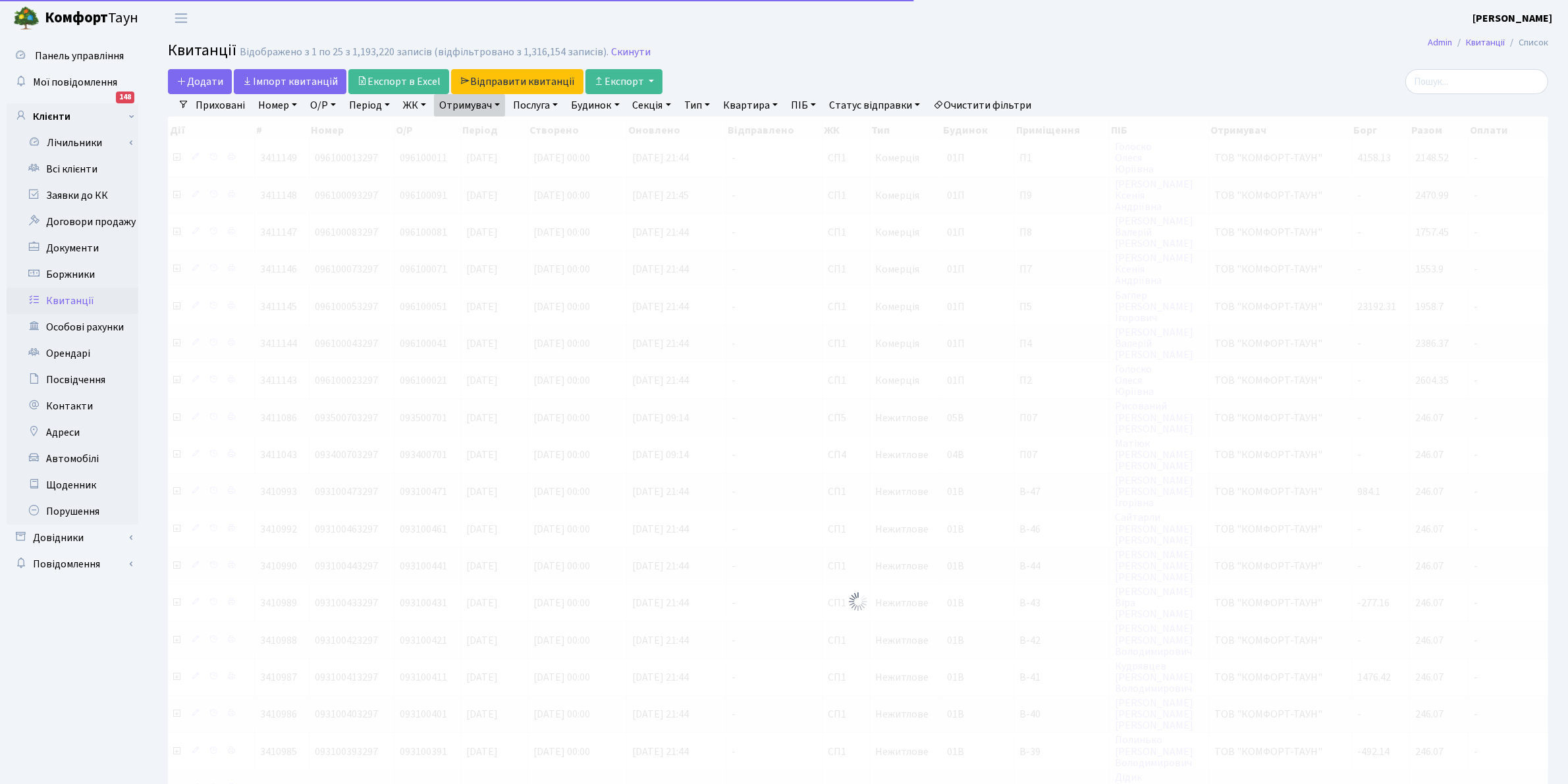
click at [474, 106] on link "Отримувач" at bounding box center [469, 106] width 71 height 23
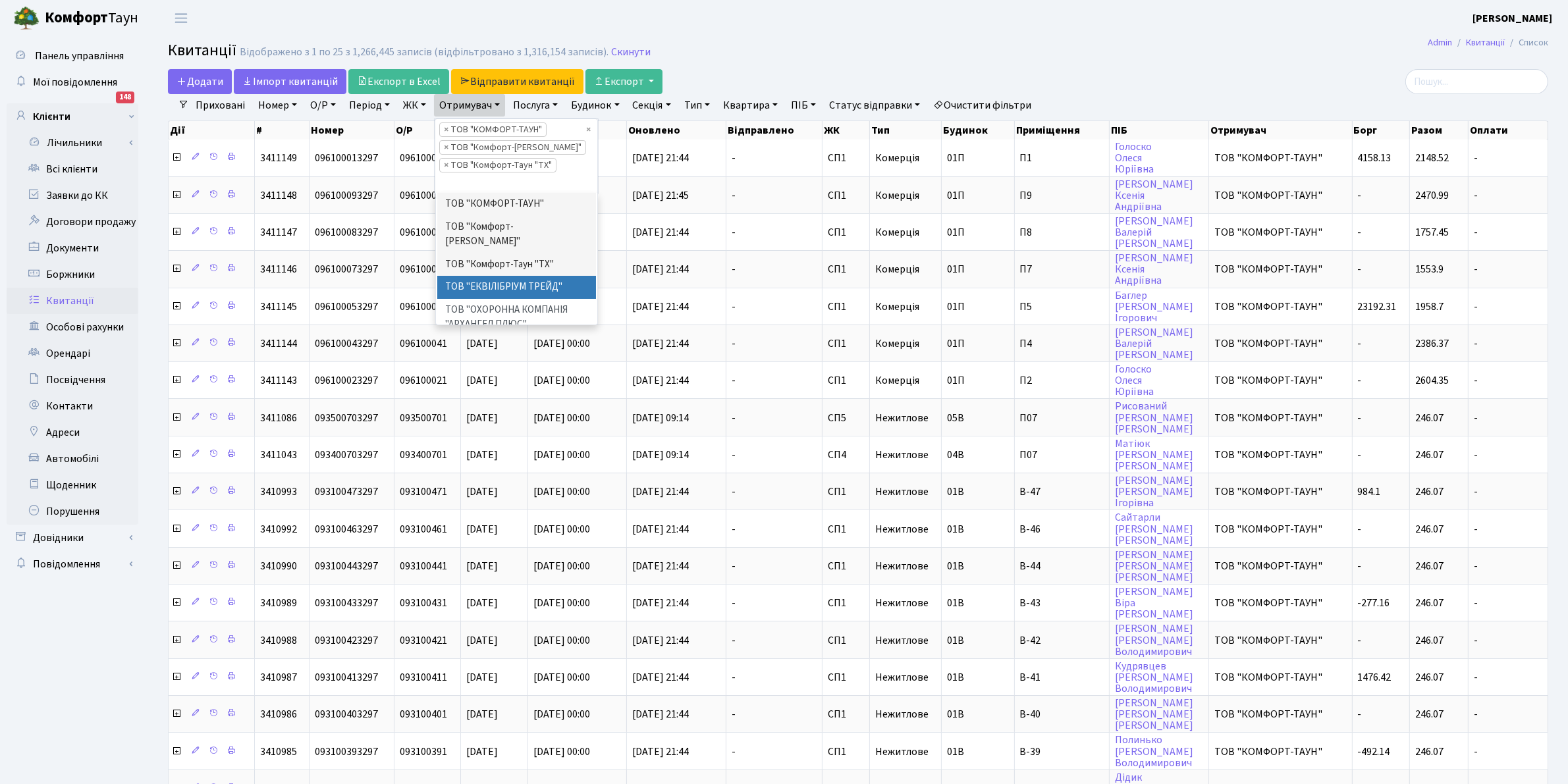
click at [488, 276] on li "ТОВ "ЕКВІЛІБРІУМ ТРЕЙД"" at bounding box center [517, 287] width 159 height 23
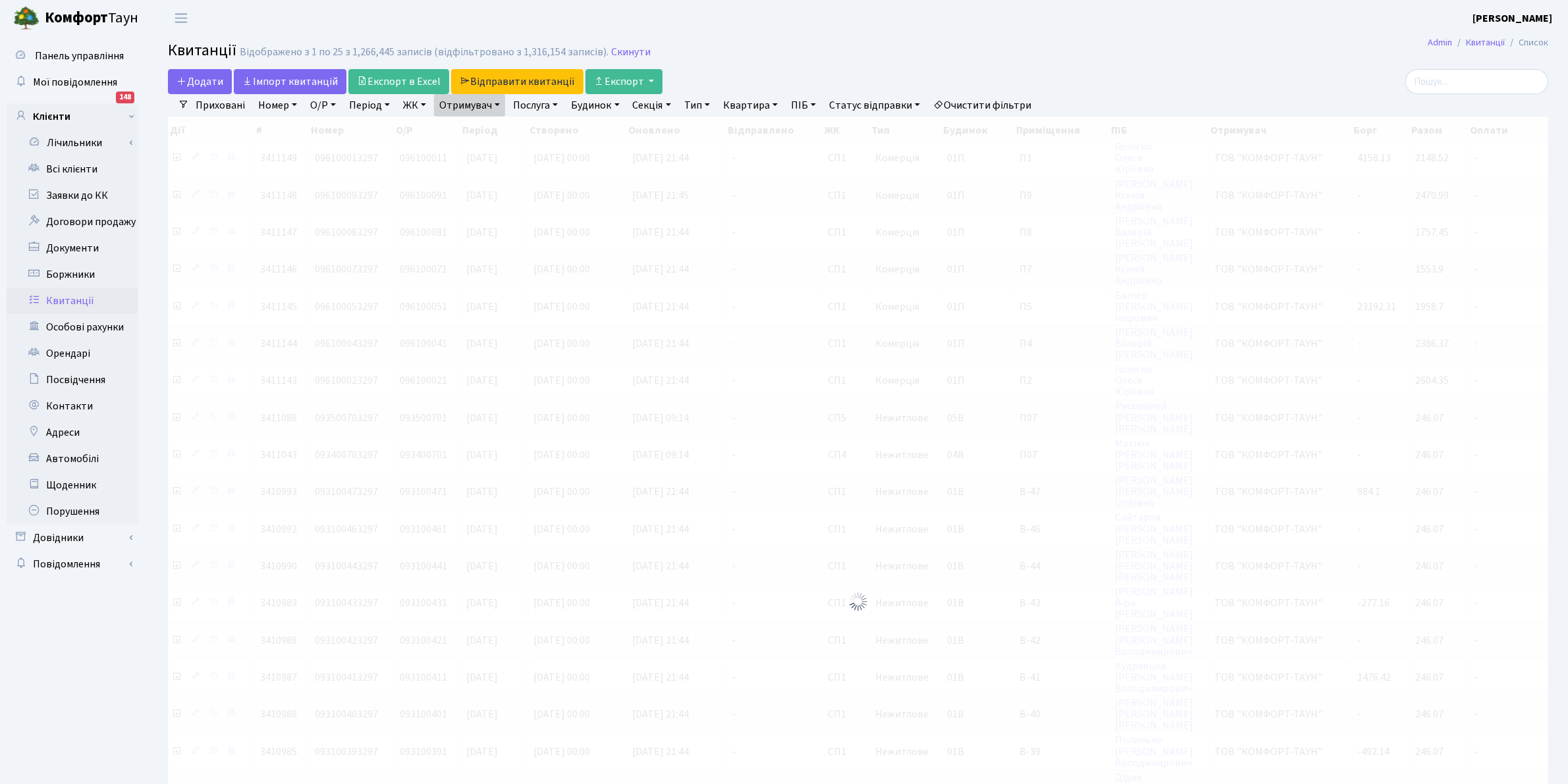
click at [463, 100] on link "Отримувач" at bounding box center [469, 106] width 71 height 23
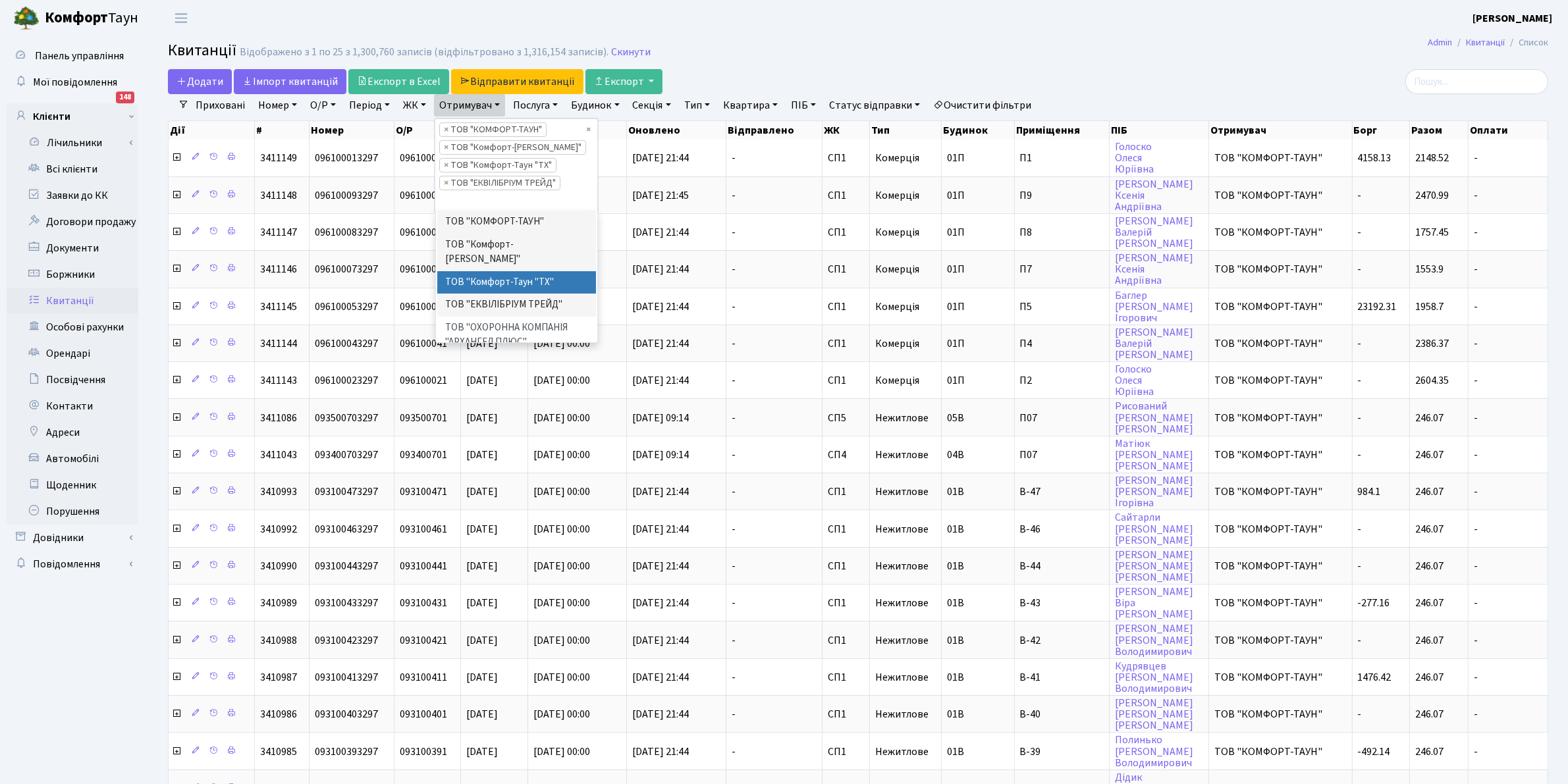
scroll to position [18, 0]
click at [772, 2] on header "[PERSON_NAME] [PERSON_NAME] Мій обліковий запис Вийти" at bounding box center [784, 18] width 1568 height 36
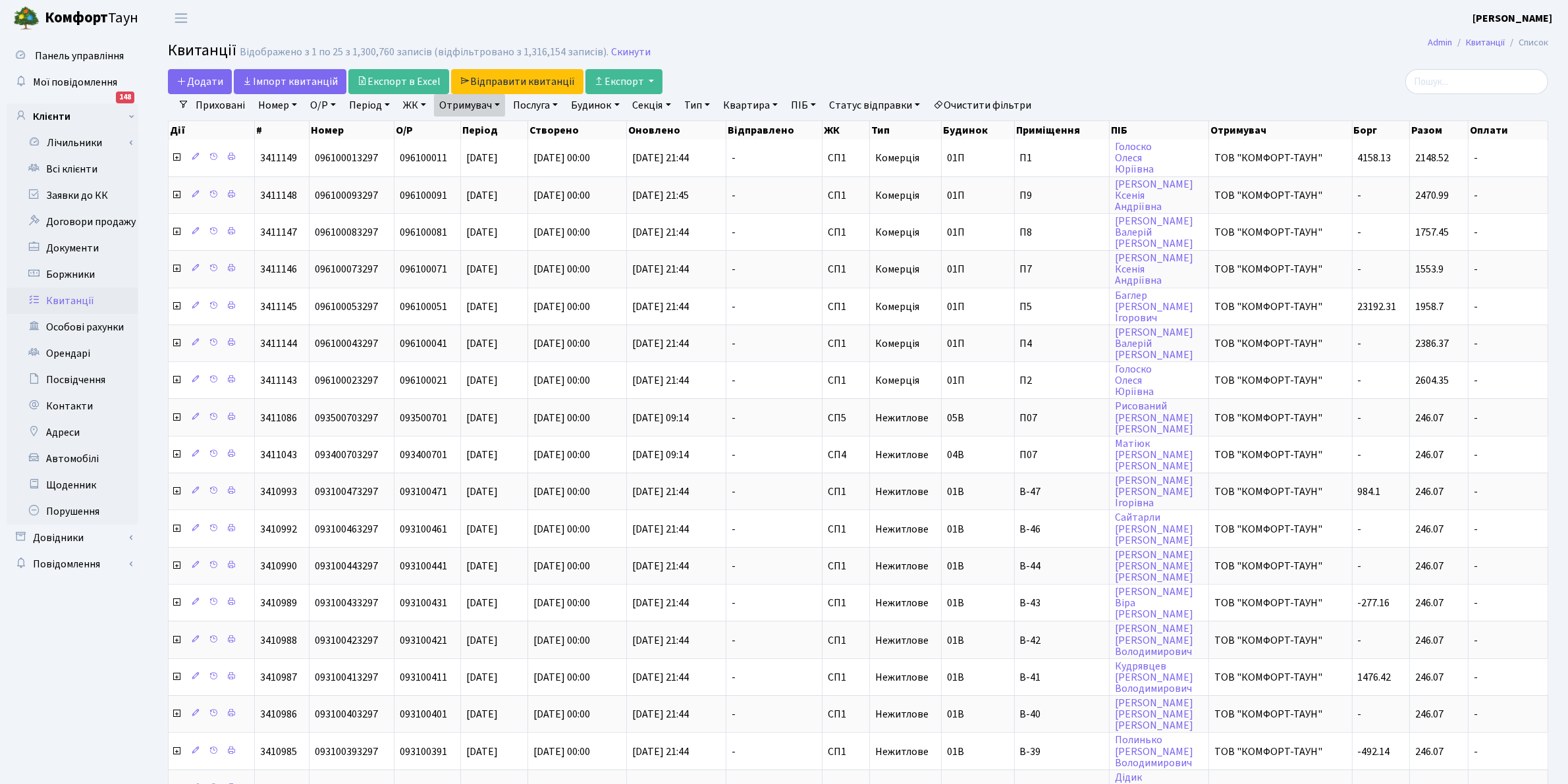
click at [422, 107] on link "ЖК" at bounding box center [414, 106] width 33 height 23
click at [482, 180] on li "КТ, вул. Регенераторна, 4" at bounding box center [480, 174] width 159 height 23
select select "271"
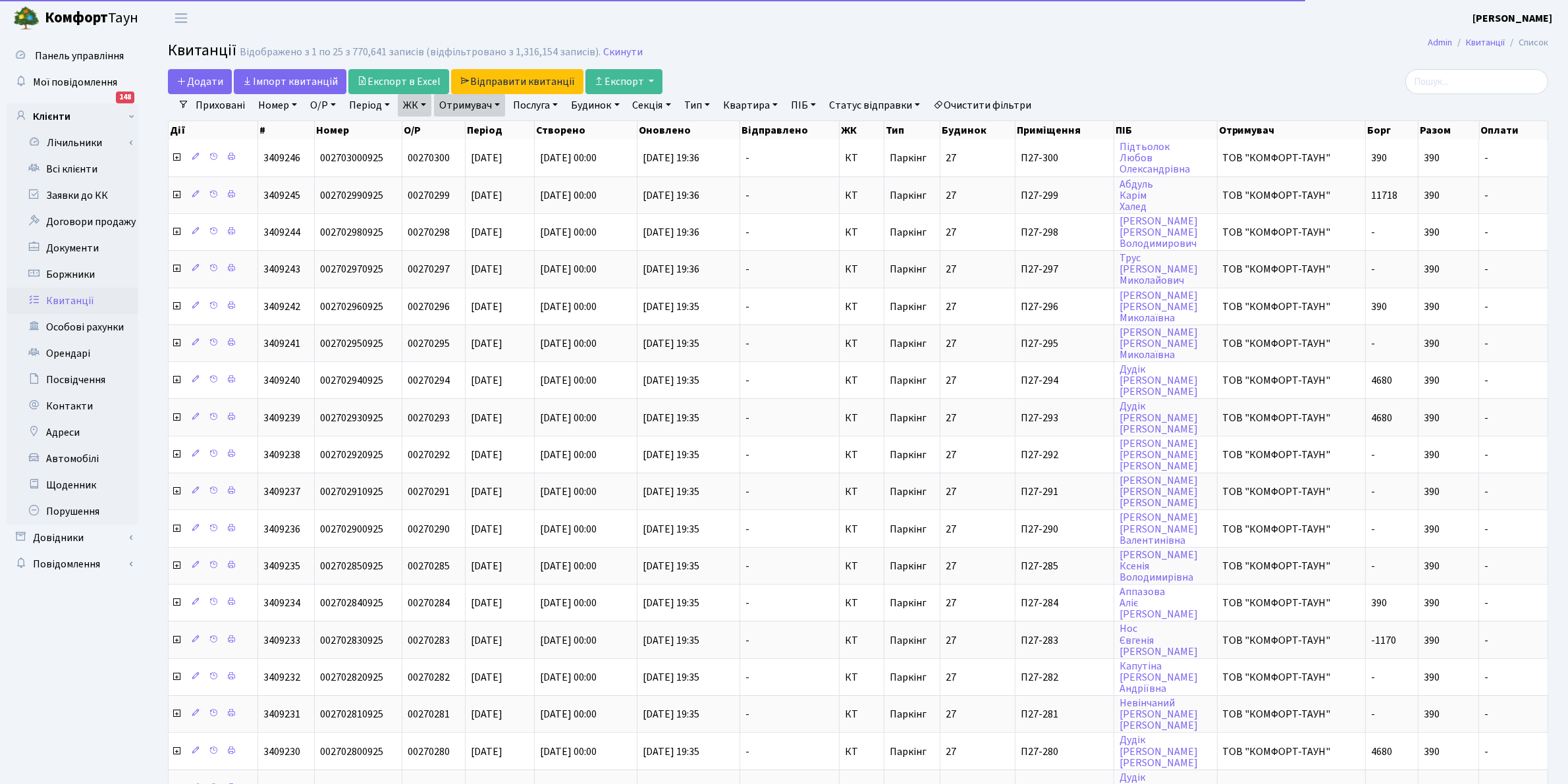
click at [463, 103] on link "Отримувач" at bounding box center [469, 106] width 71 height 23
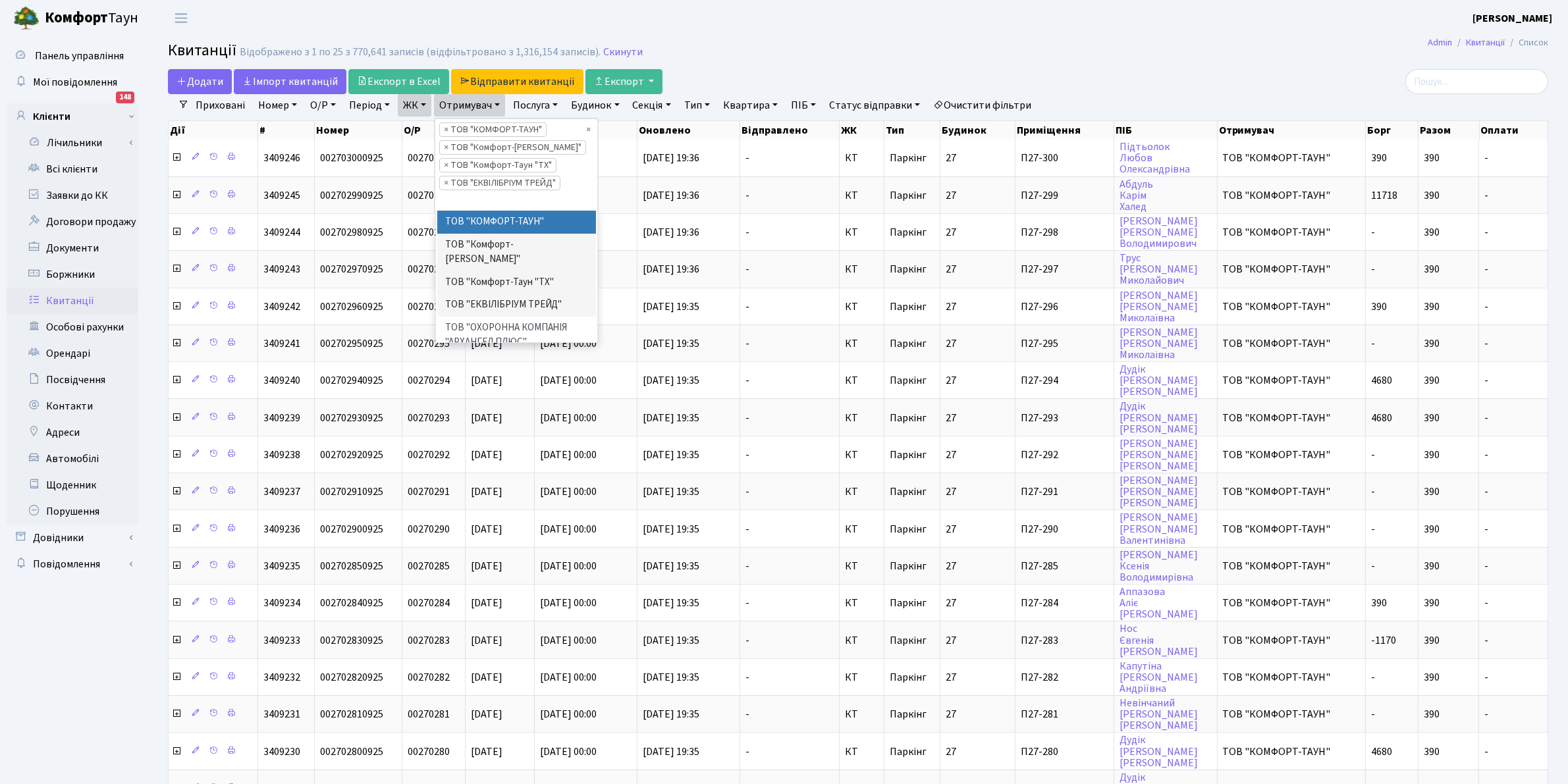
click at [407, 103] on link "ЖК" at bounding box center [414, 106] width 33 height 23
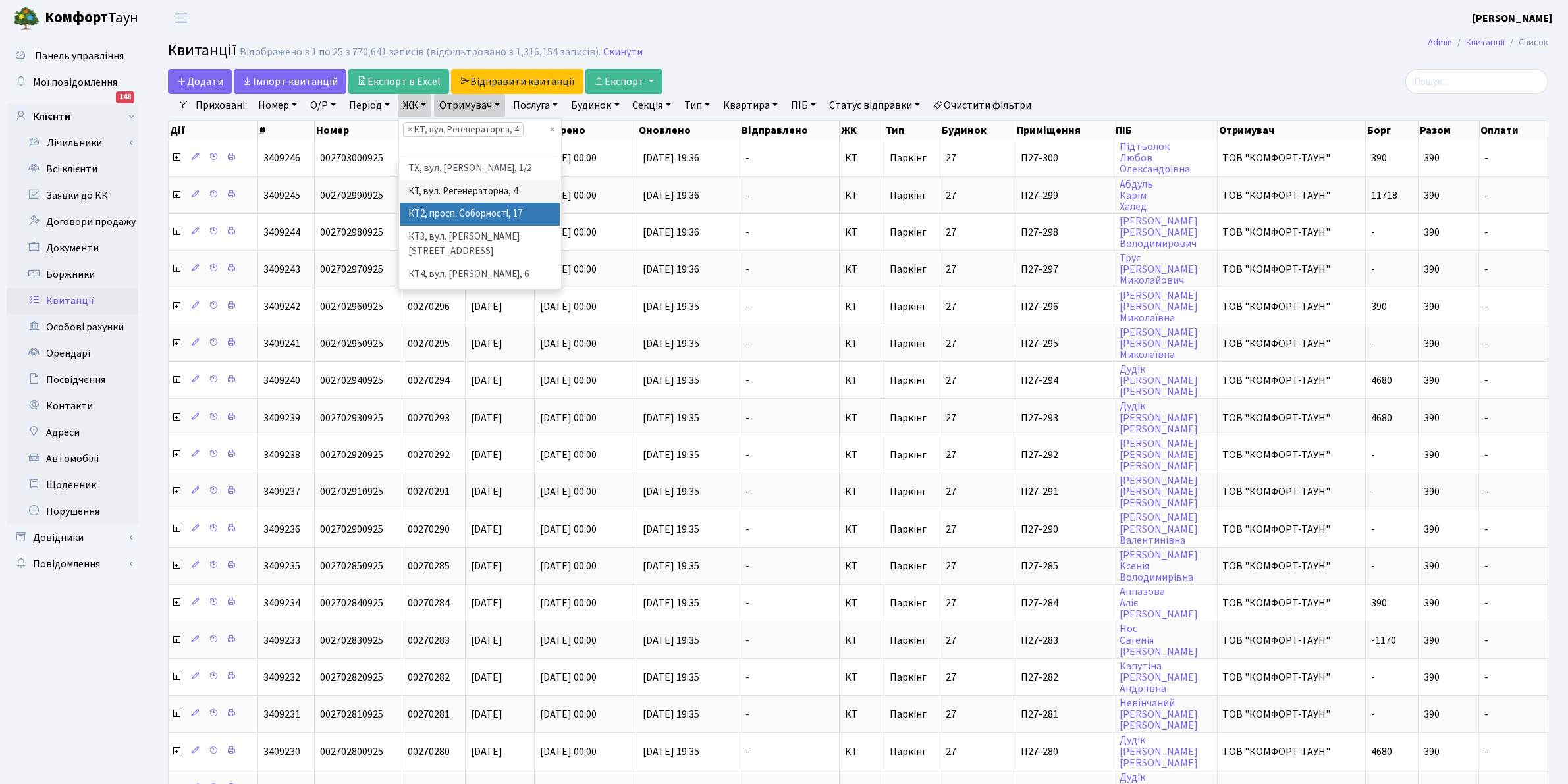
click at [438, 215] on li "КТ2, просп. Соборності, 17" at bounding box center [480, 214] width 159 height 23
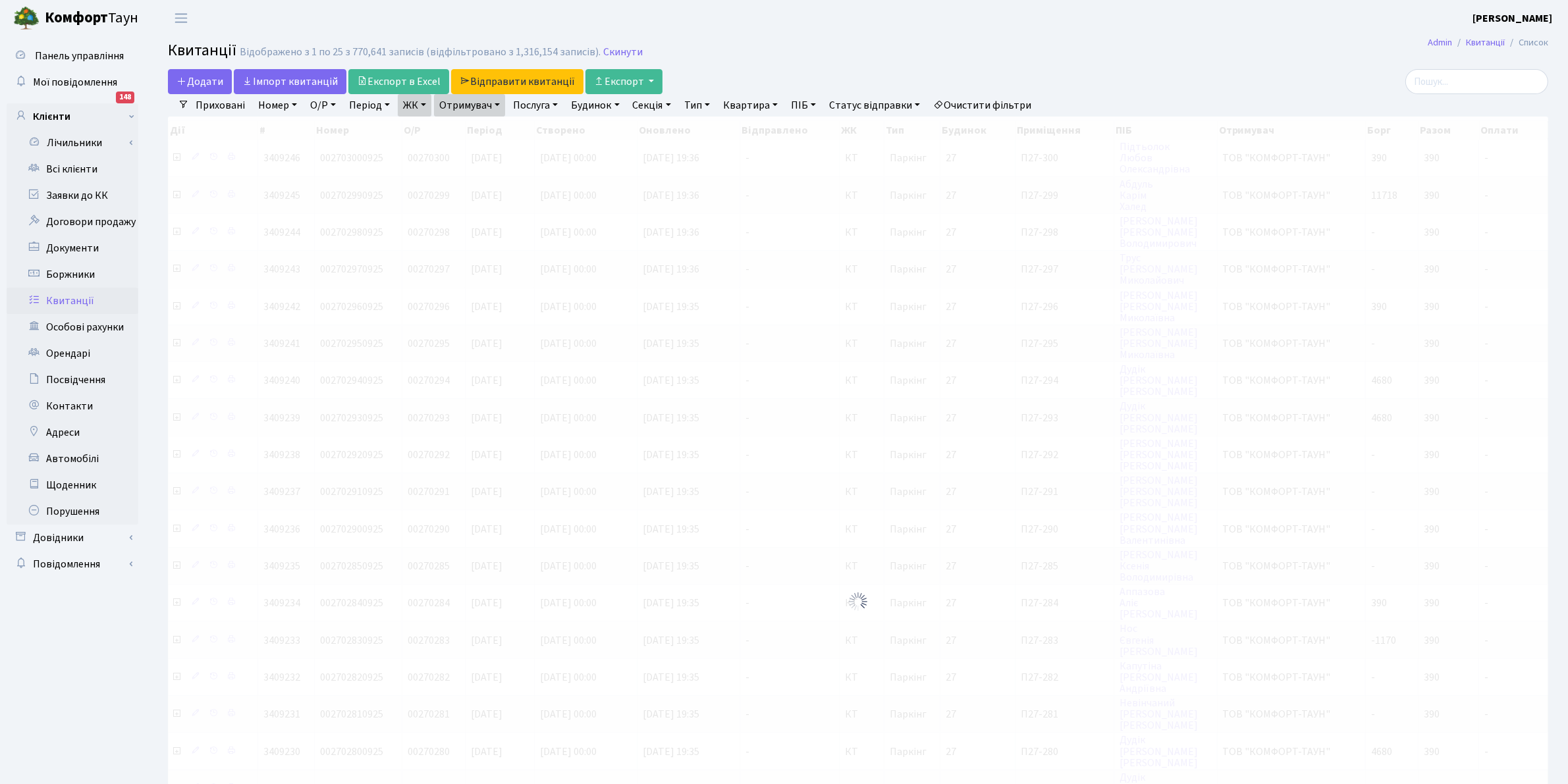
click at [412, 109] on link "ЖК" at bounding box center [414, 106] width 33 height 23
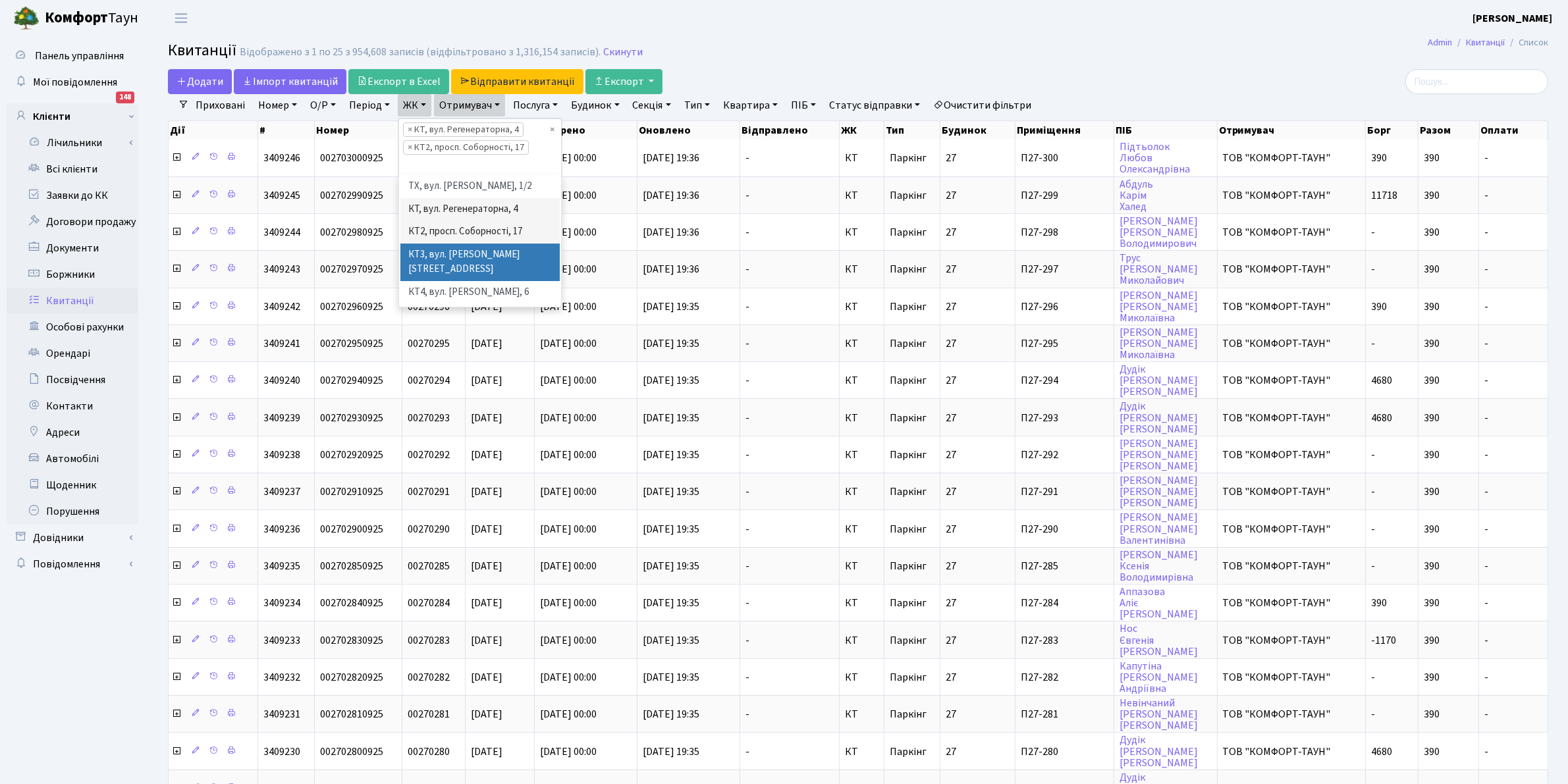
click at [464, 261] on li "КТ3, вул. [PERSON_NAME][STREET_ADDRESS]" at bounding box center [480, 262] width 159 height 38
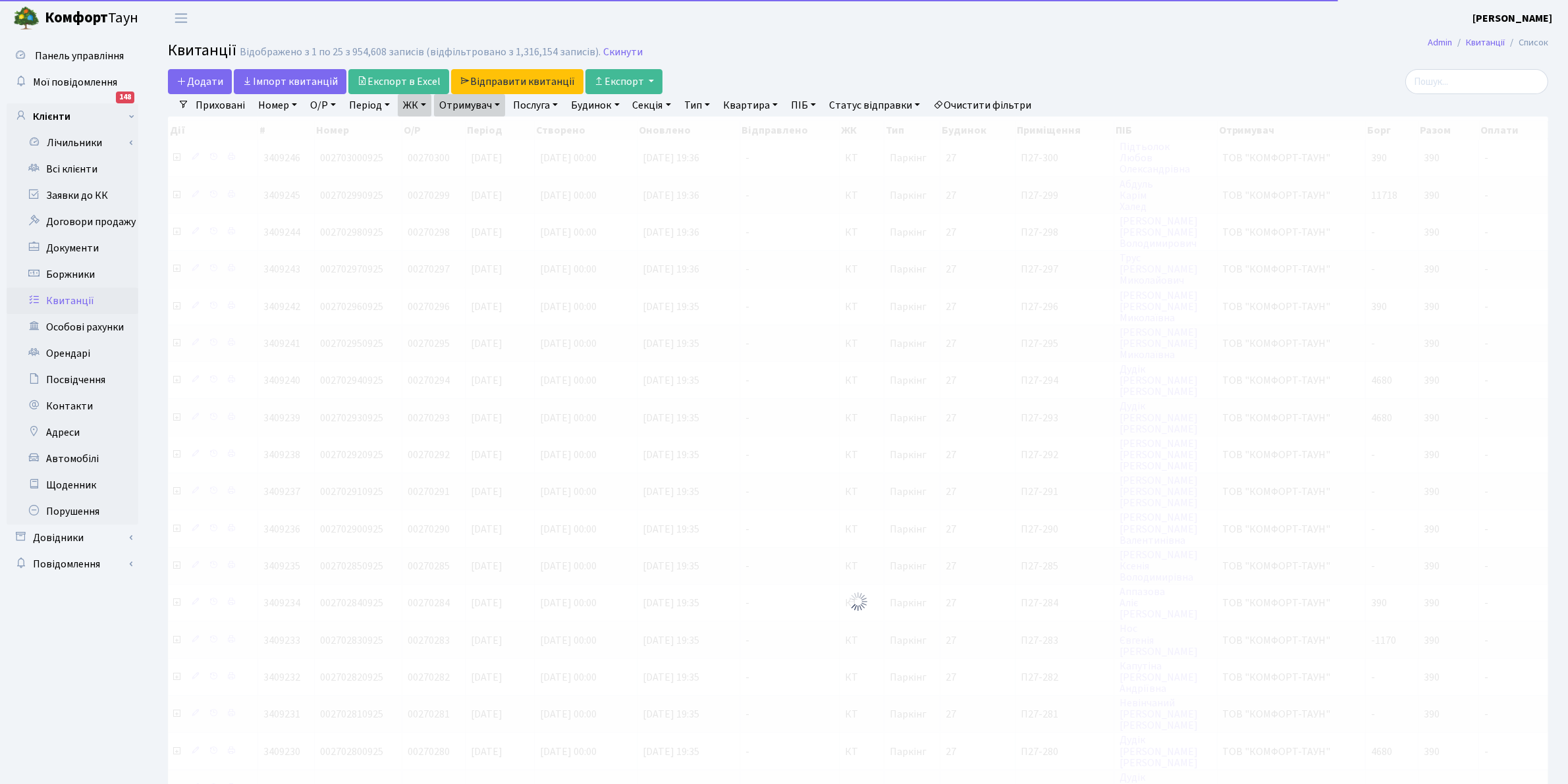
click at [404, 106] on link "ЖК" at bounding box center [414, 106] width 33 height 23
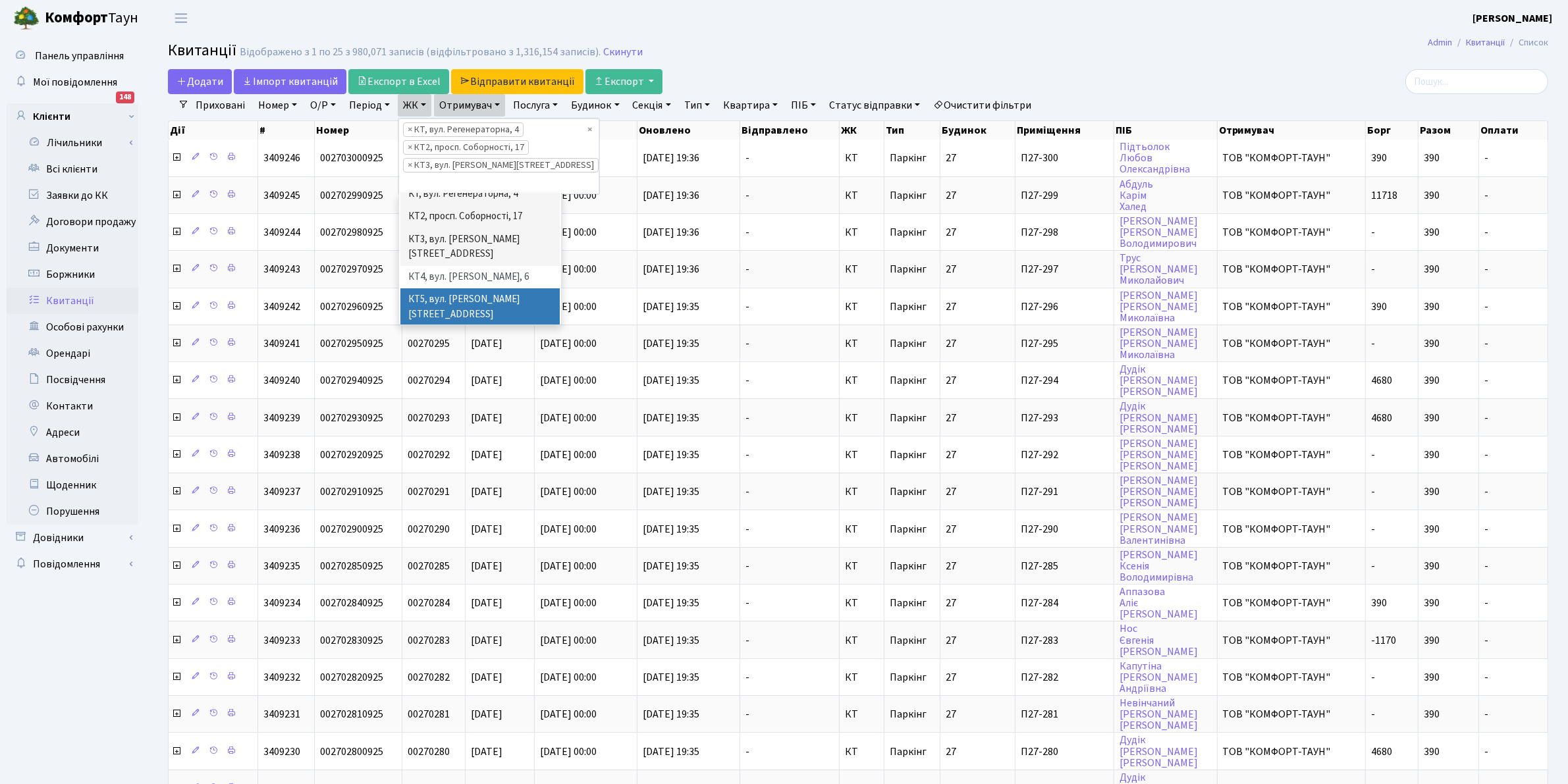
scroll to position [66, 0]
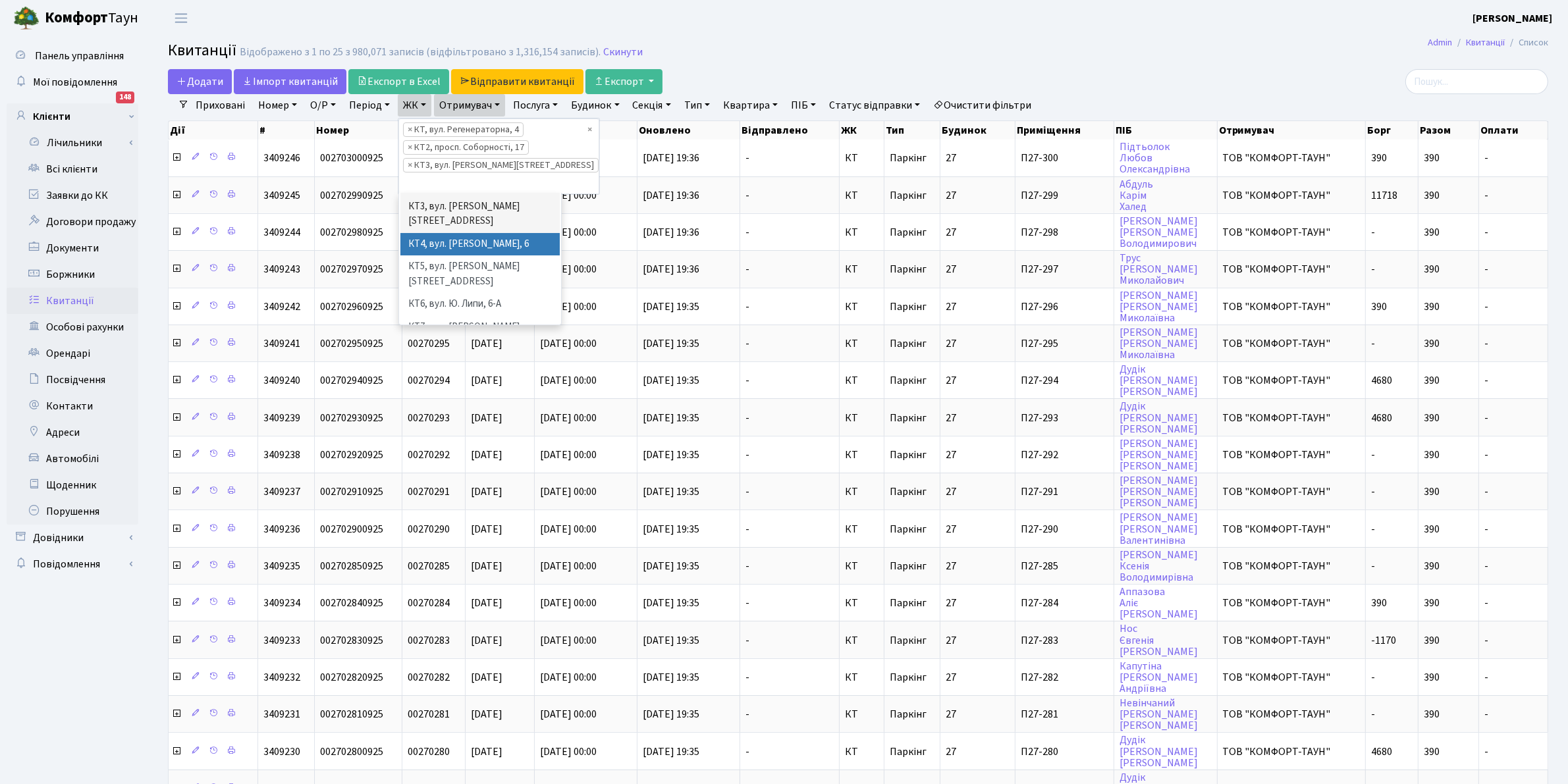
click at [496, 233] on li "КТ4, вул. [PERSON_NAME], 6" at bounding box center [480, 244] width 159 height 23
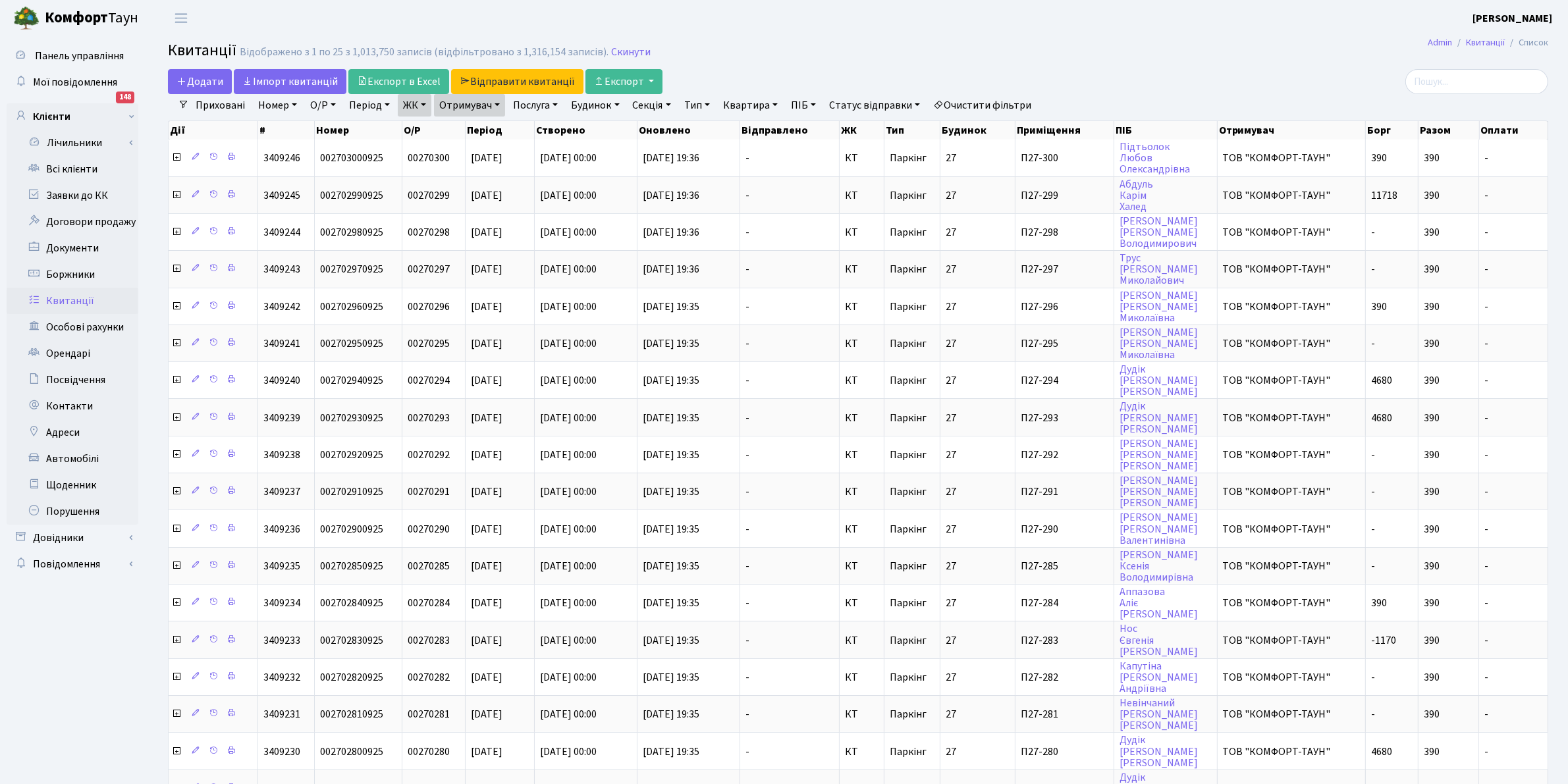
click at [416, 104] on link "ЖК" at bounding box center [414, 106] width 33 height 23
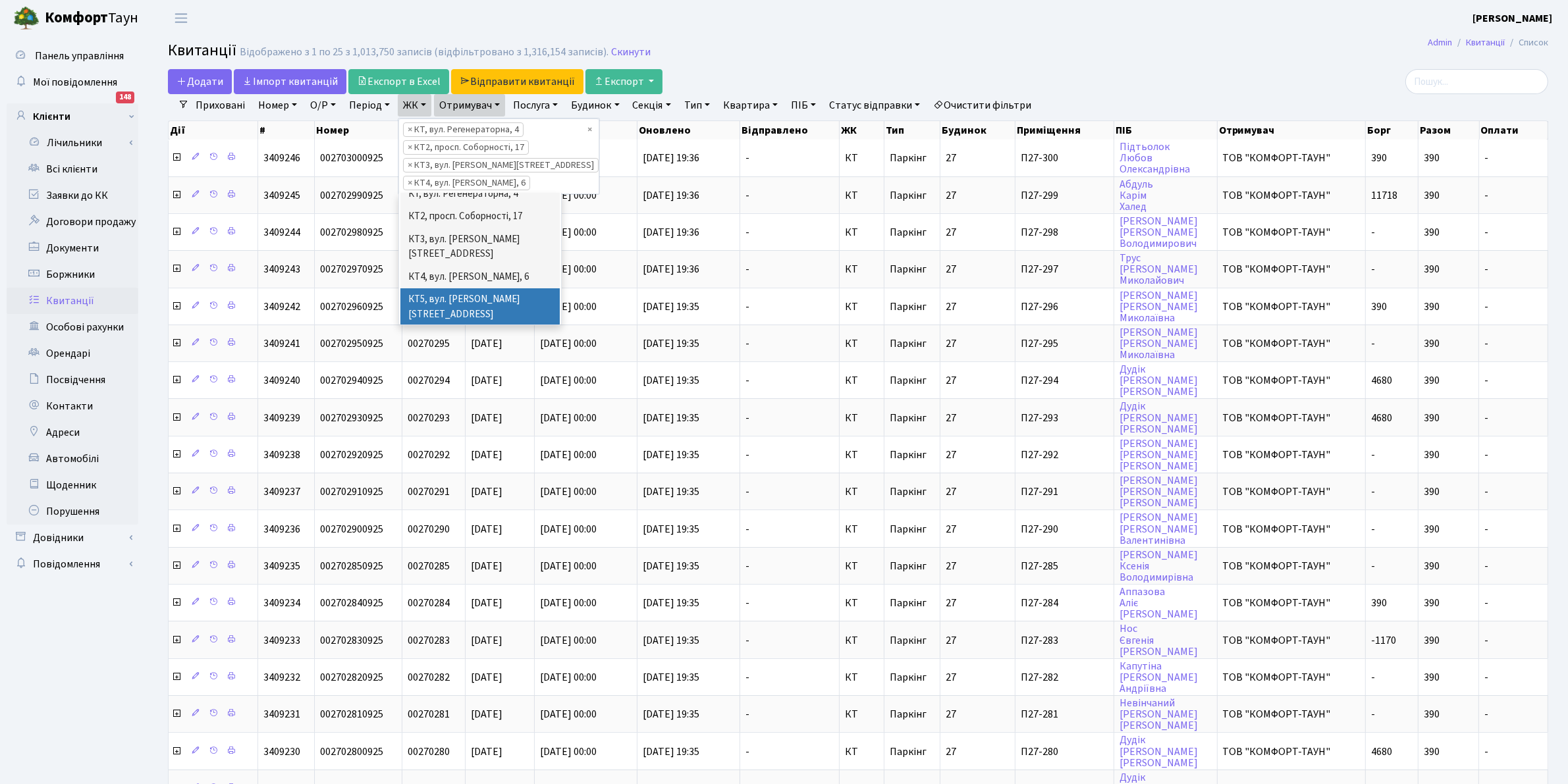
scroll to position [66, 0]
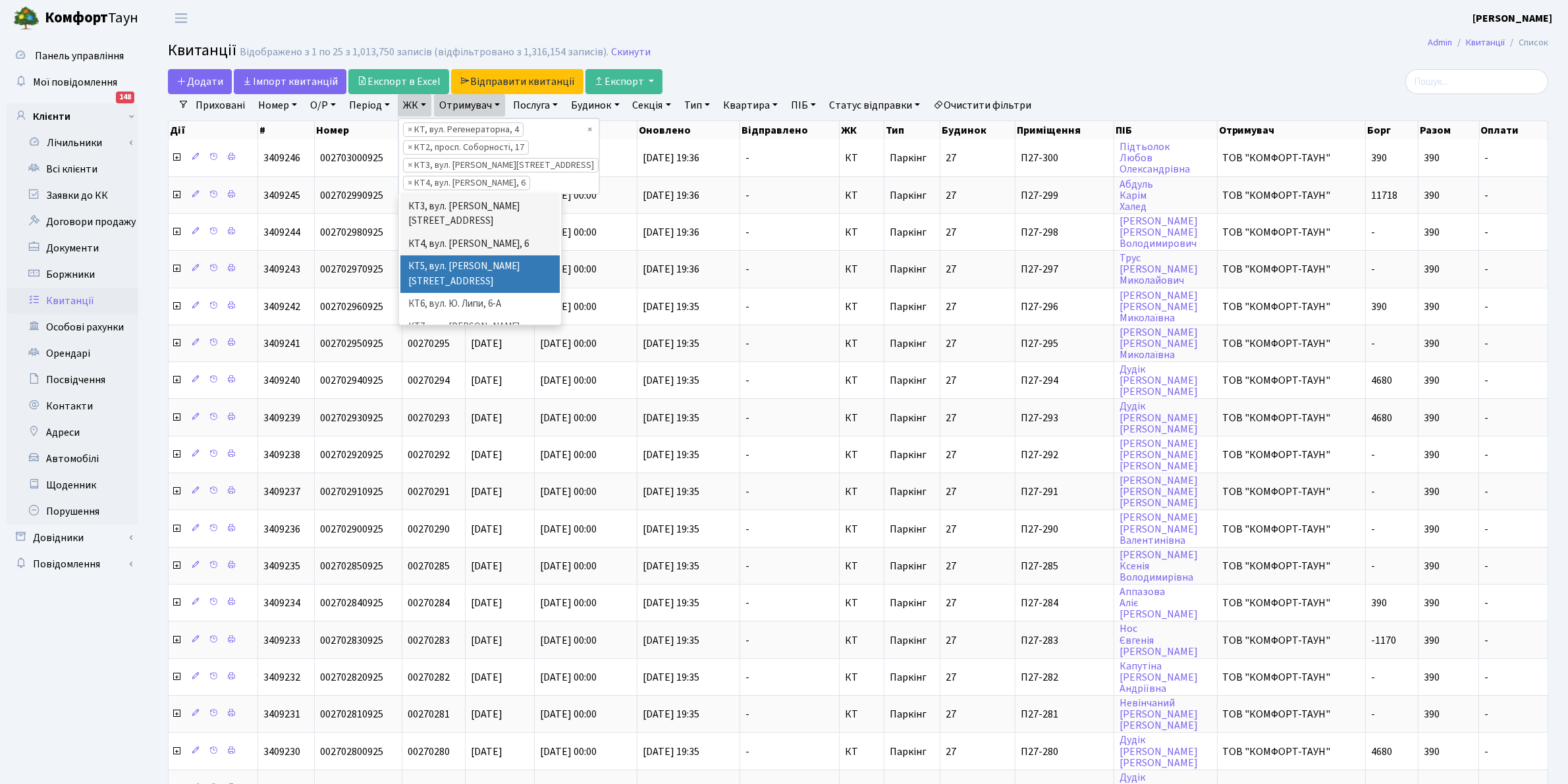
click at [468, 258] on li "КТ5, вул. [PERSON_NAME][STREET_ADDRESS]" at bounding box center [480, 274] width 159 height 38
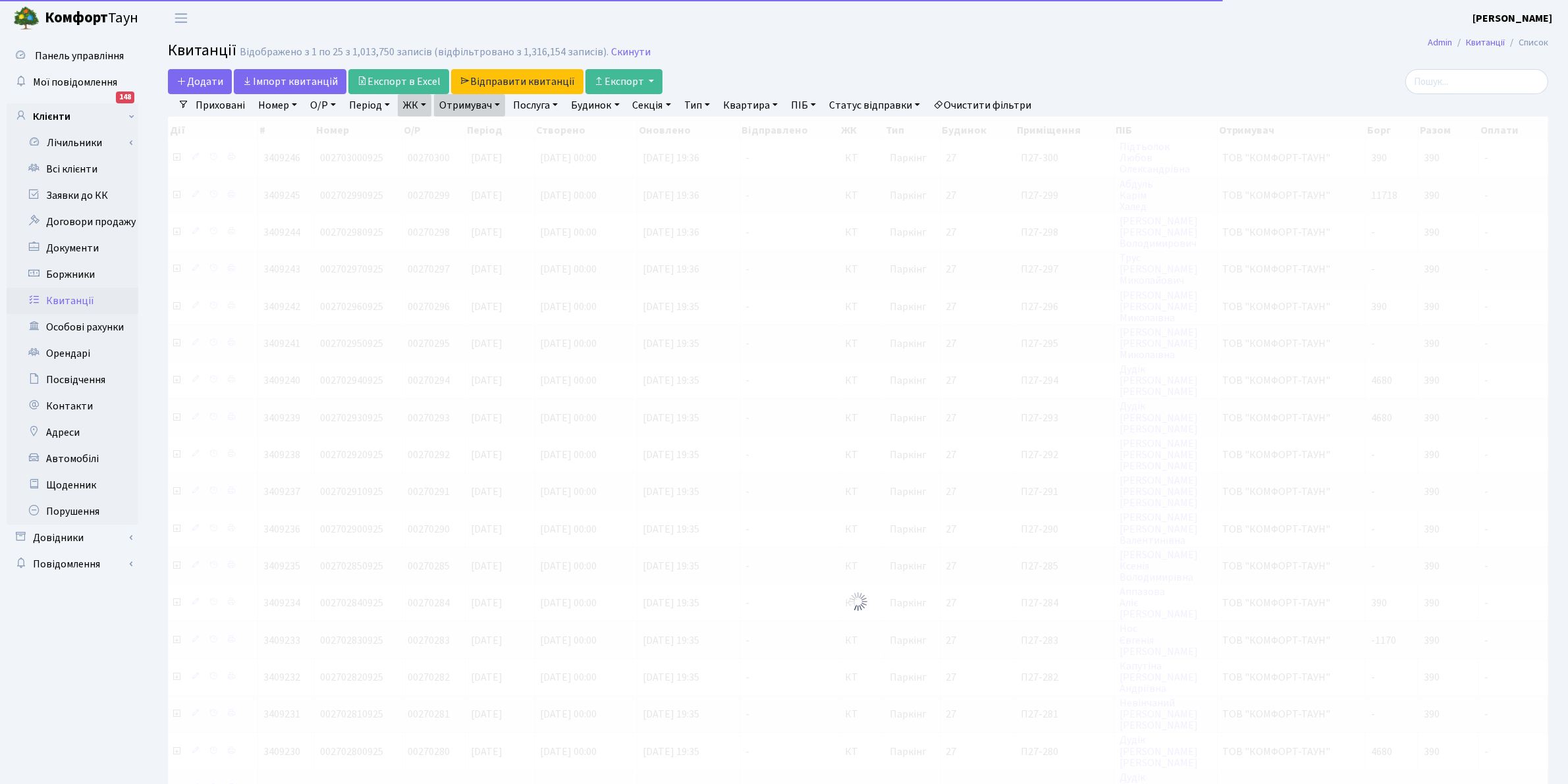
click at [416, 106] on link "ЖК" at bounding box center [414, 106] width 33 height 23
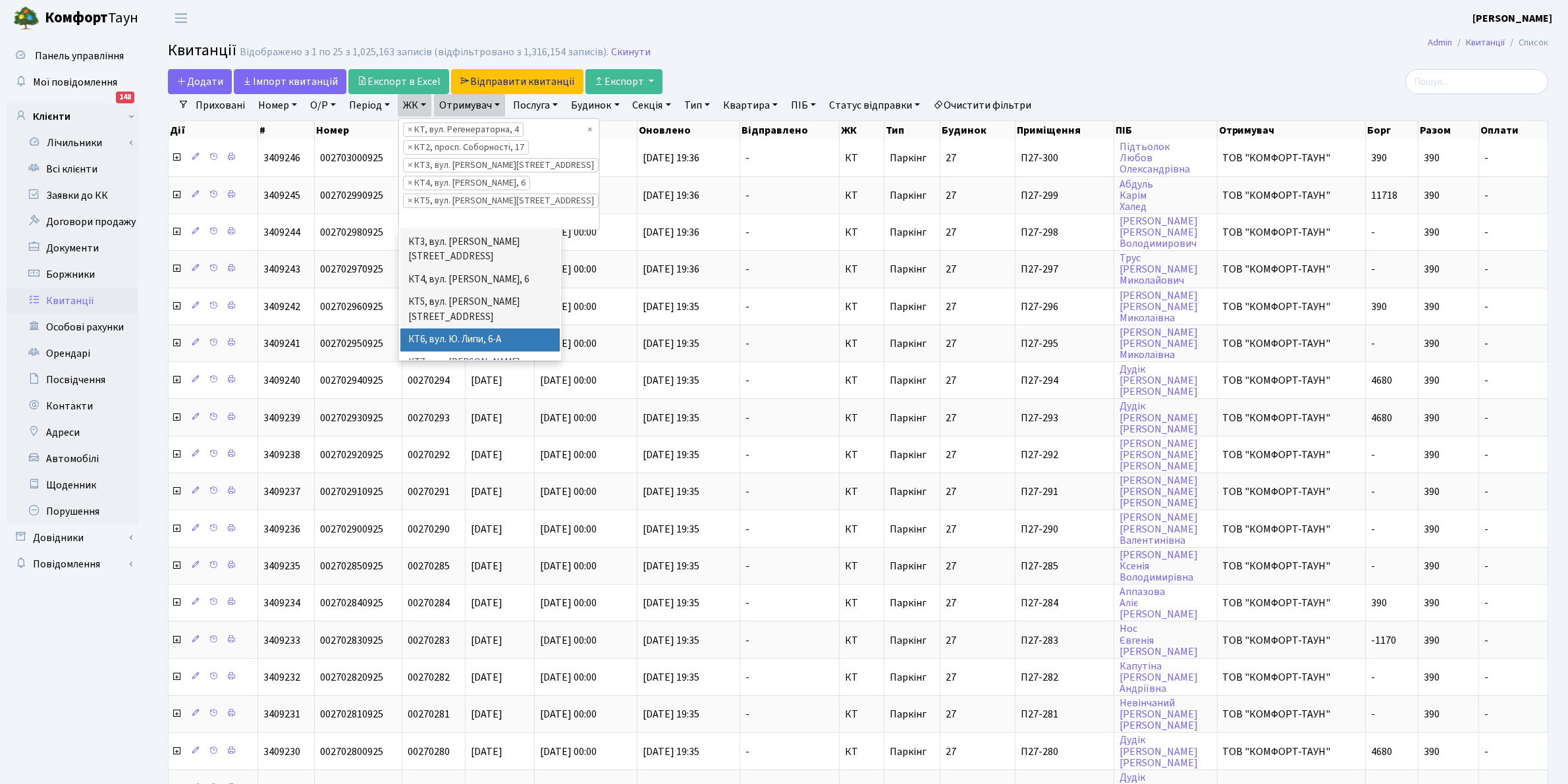
scroll to position [99, 0]
click at [478, 295] on li "КТ6, вул. Ю. Липи, 6-А" at bounding box center [480, 307] width 159 height 23
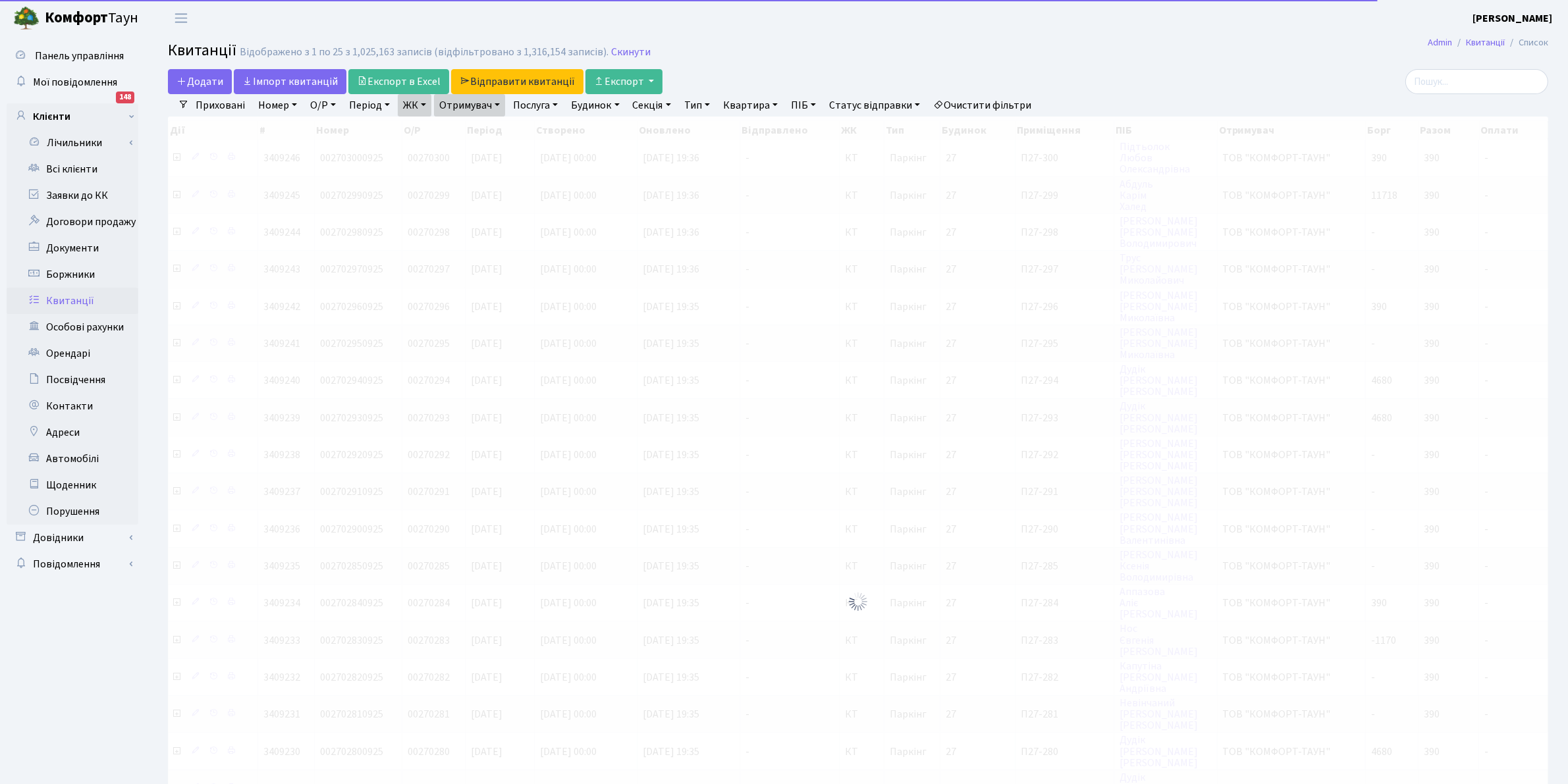
click at [412, 97] on link "ЖК" at bounding box center [414, 106] width 33 height 23
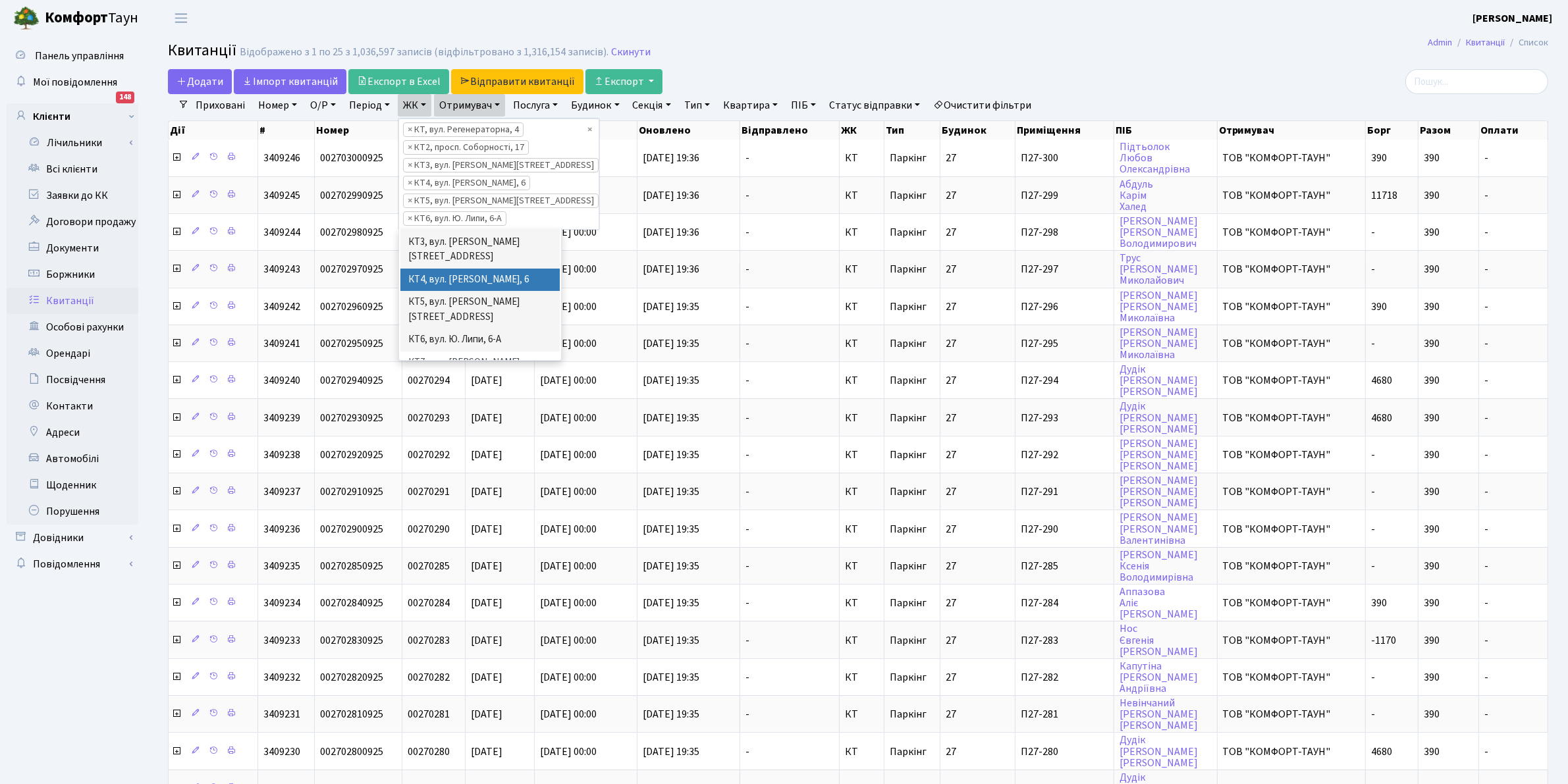
scroll to position [99, 0]
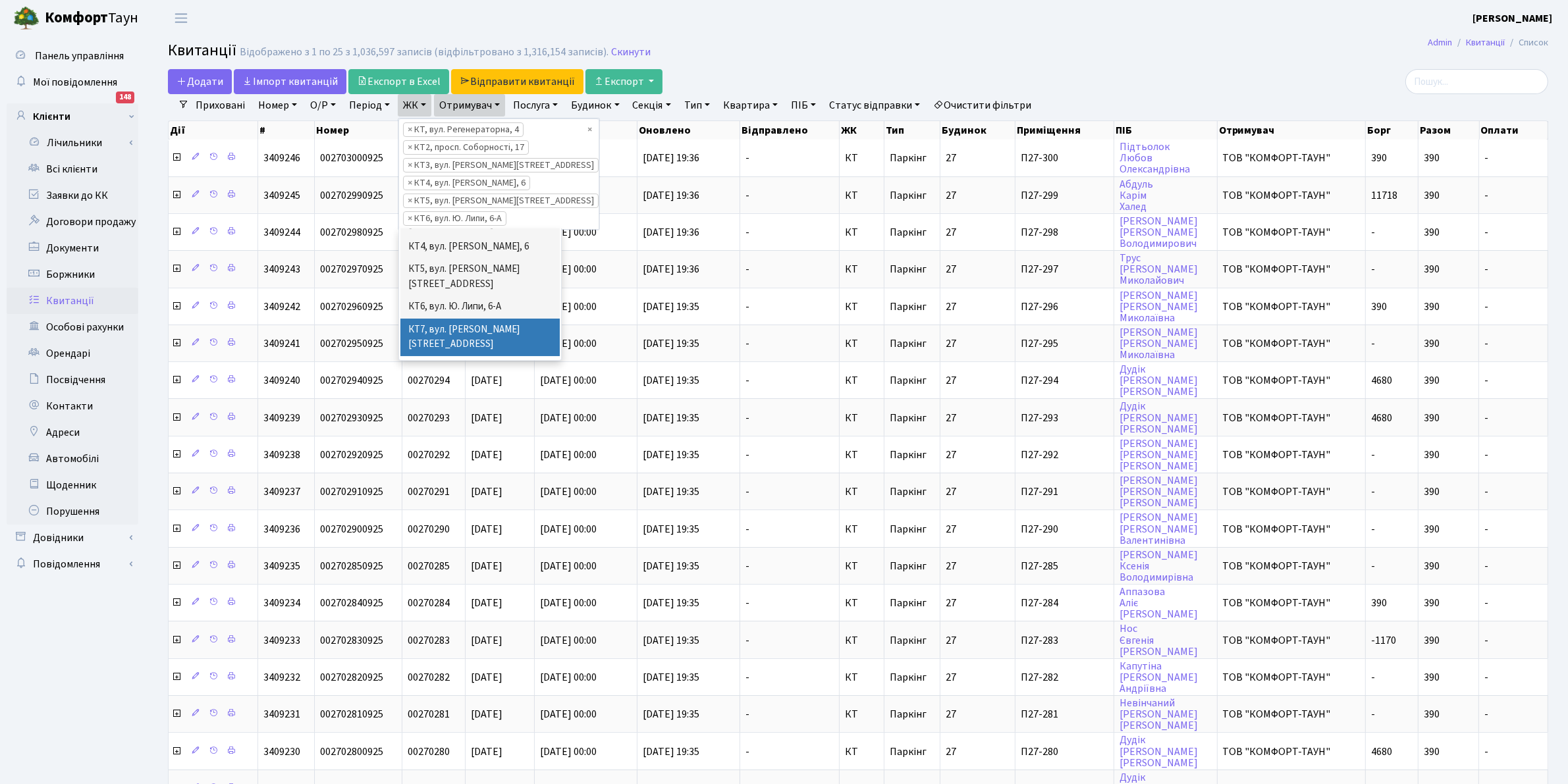
click at [498, 319] on li "КТ7, вул. [PERSON_NAME][STREET_ADDRESS]" at bounding box center [480, 338] width 159 height 38
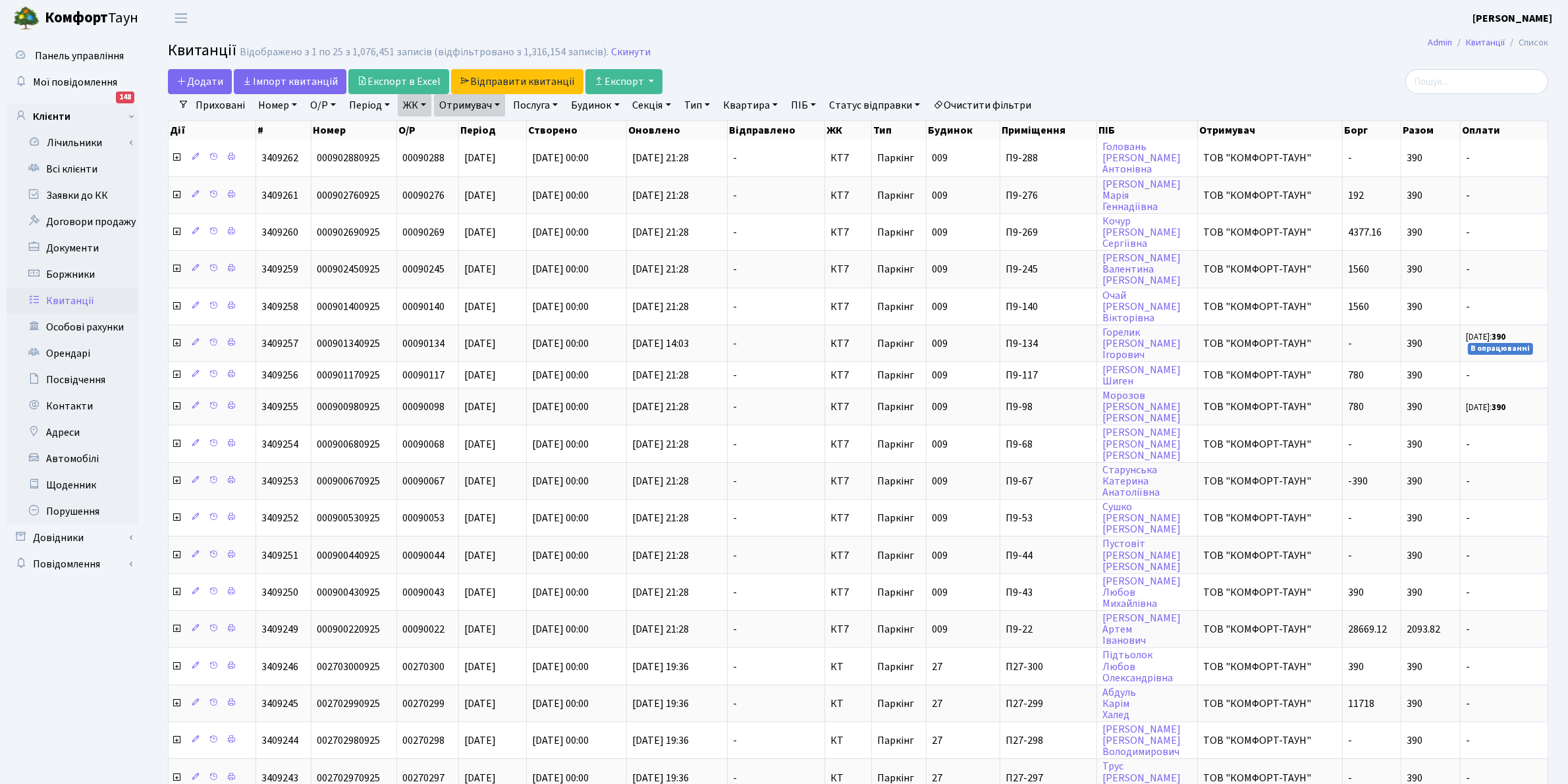
click at [425, 110] on link "ЖК" at bounding box center [414, 106] width 33 height 23
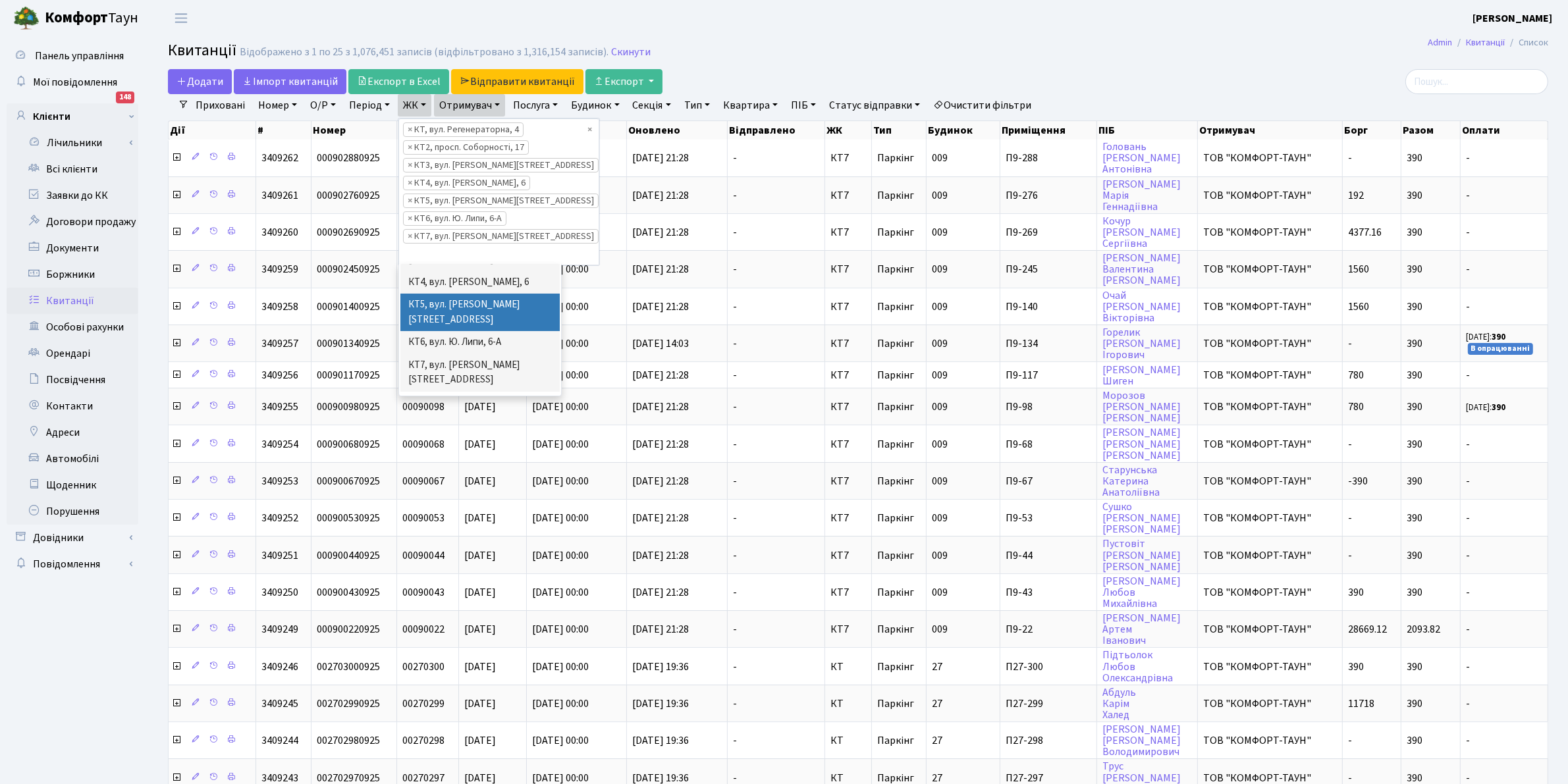
scroll to position [131, 0]
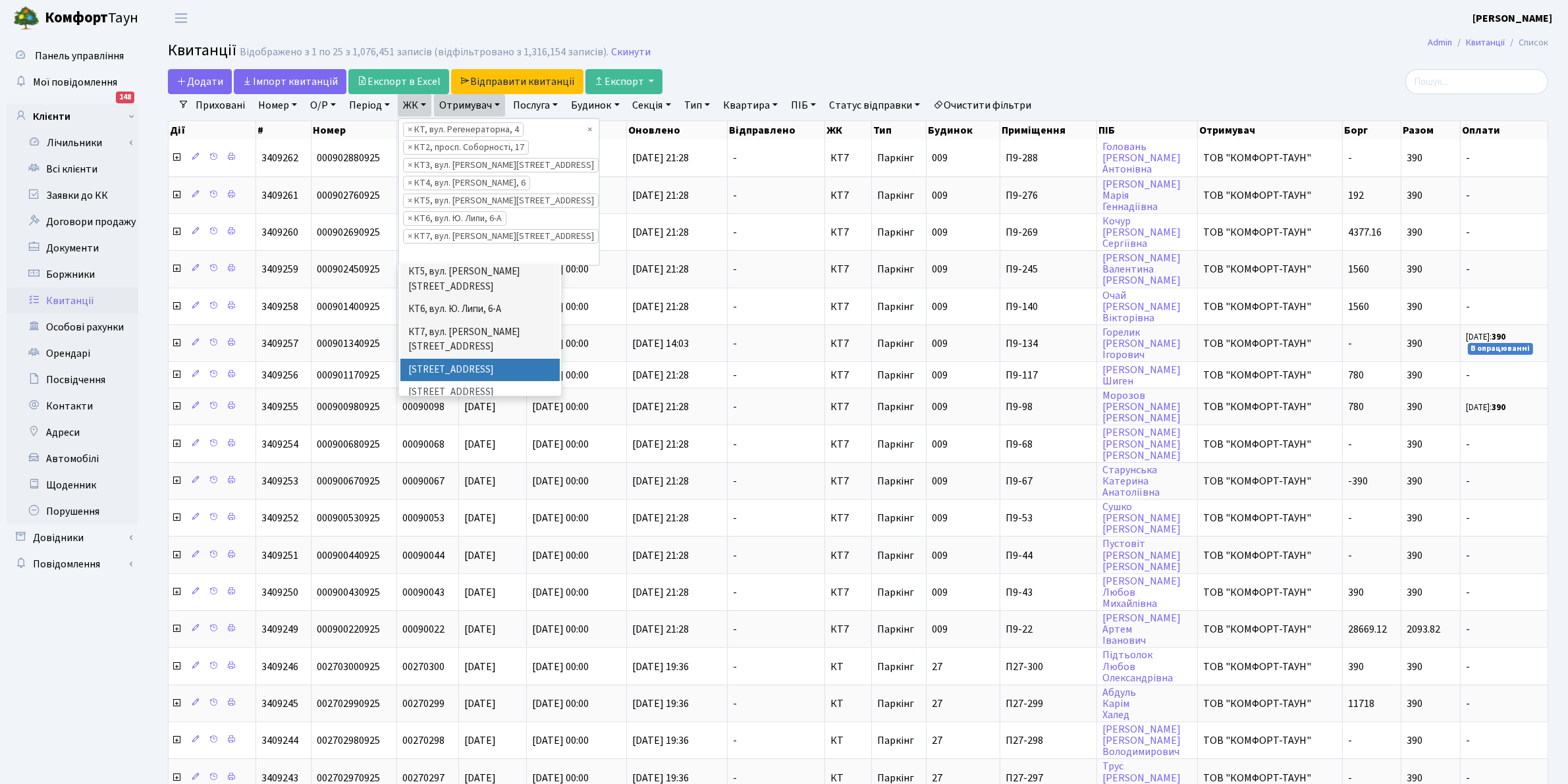
click at [510, 359] on li "[STREET_ADDRESS]" at bounding box center [480, 370] width 159 height 23
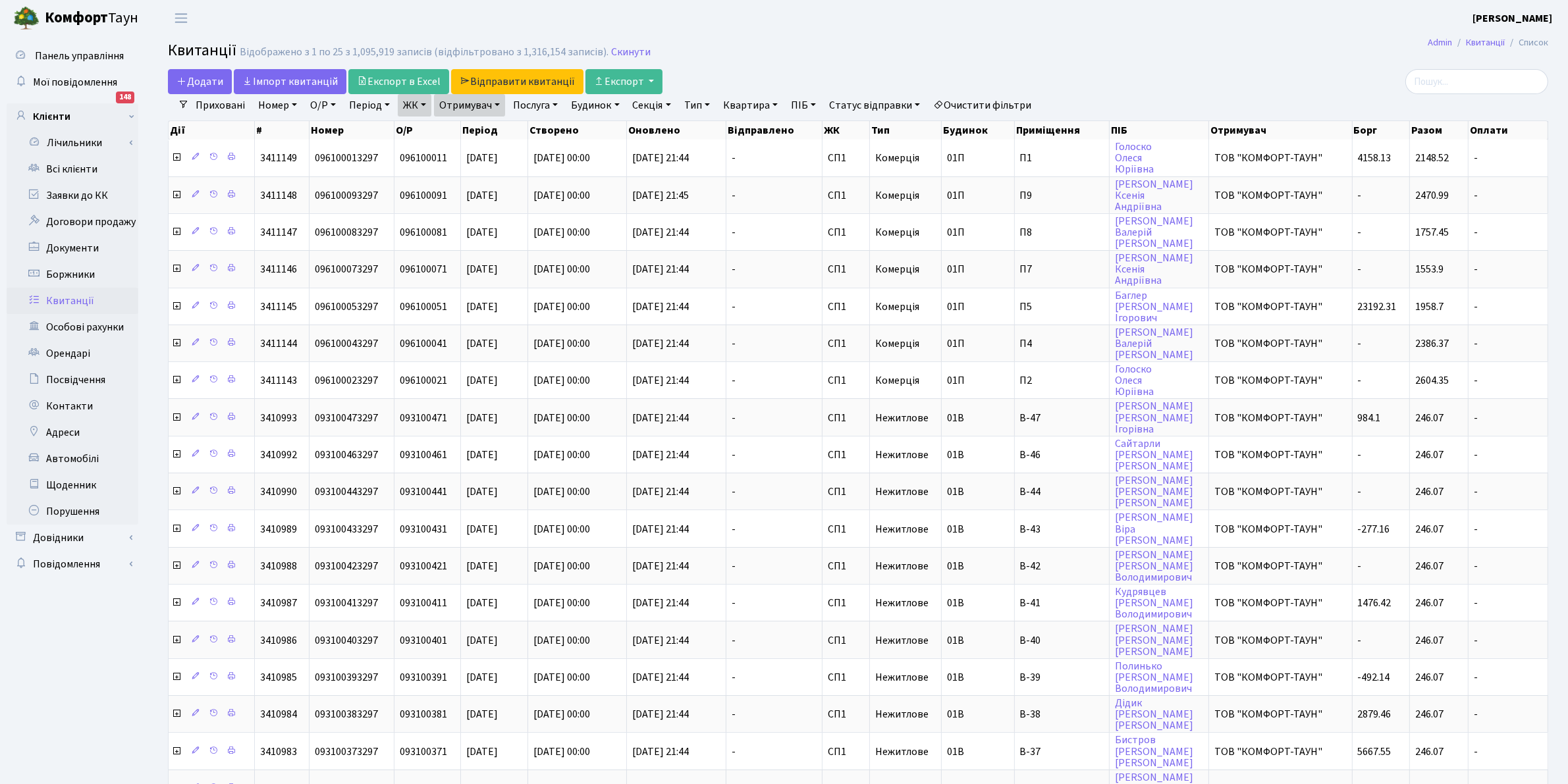
click at [417, 104] on link "ЖК" at bounding box center [414, 106] width 33 height 23
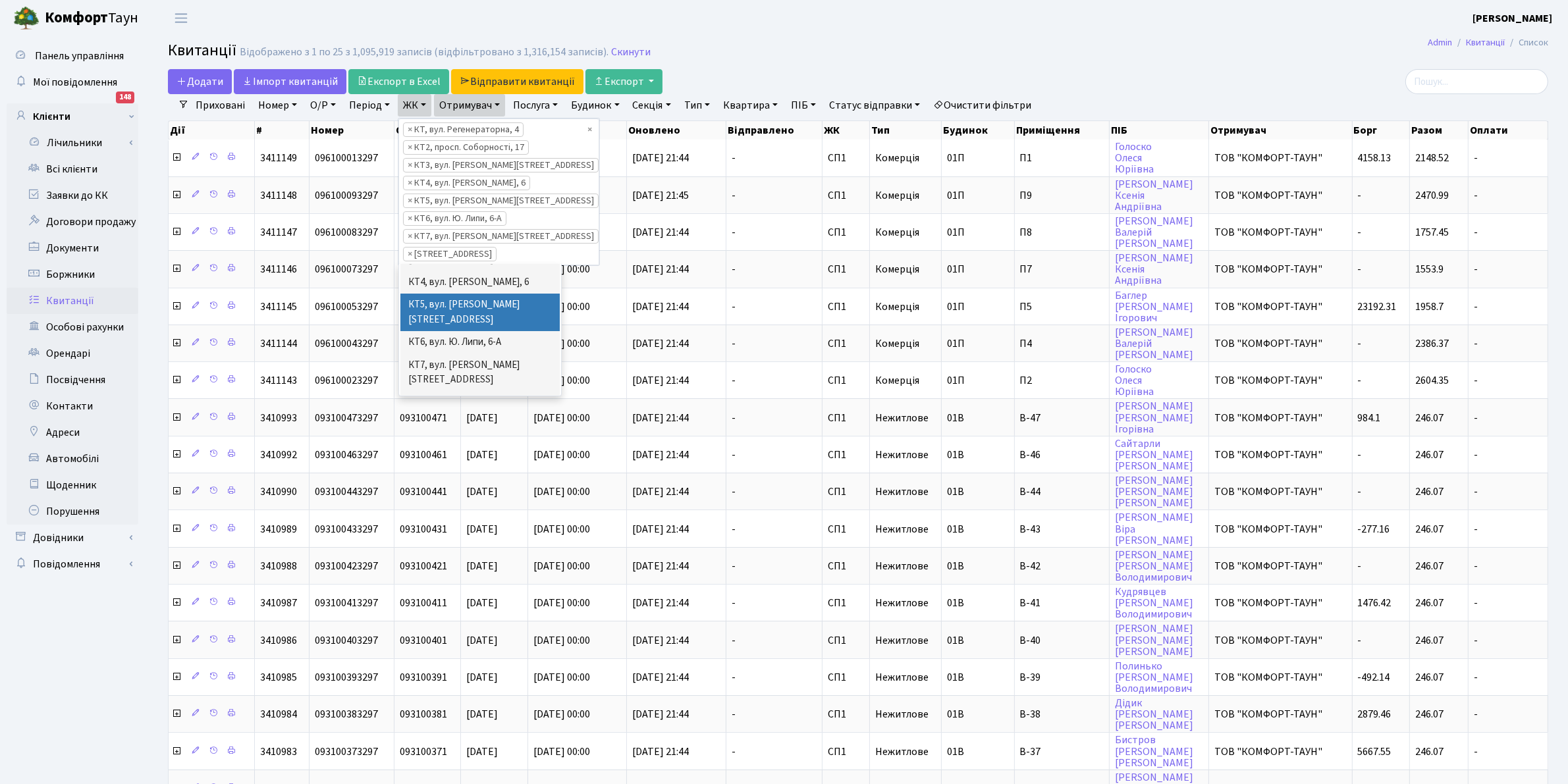
scroll to position [131, 0]
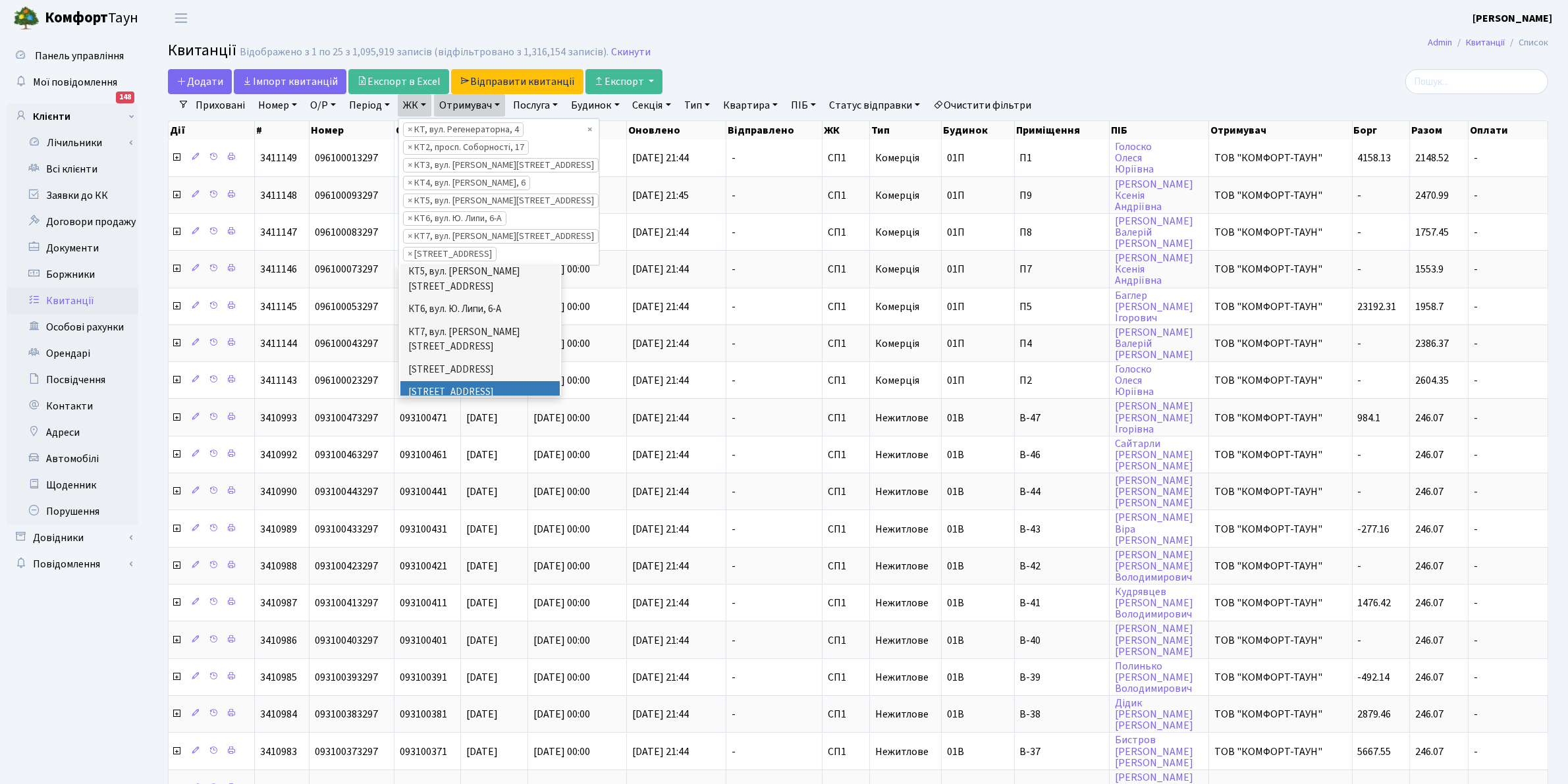
click at [469, 381] on li "[STREET_ADDRESS]" at bounding box center [480, 393] width 159 height 23
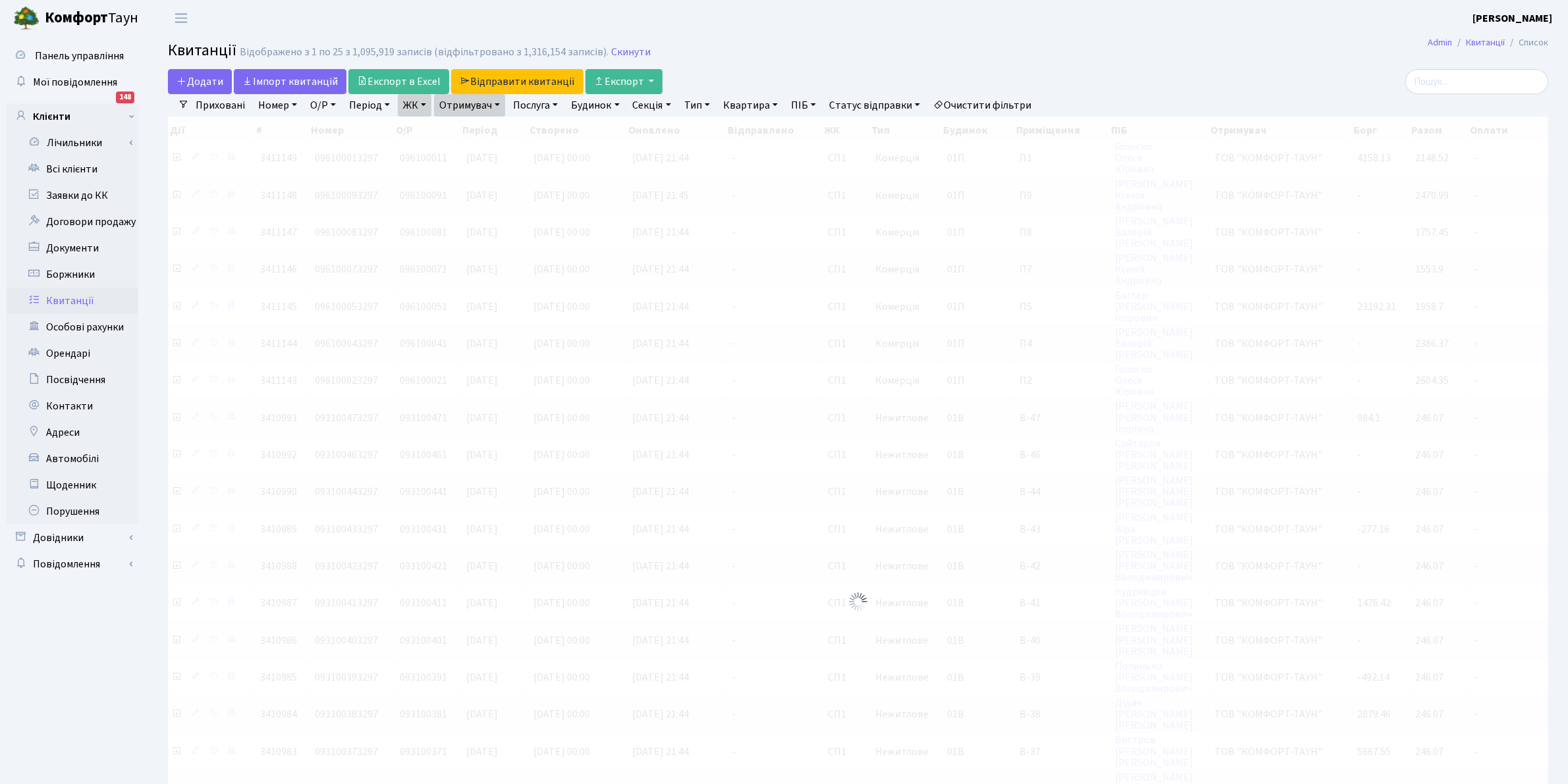
click at [410, 94] on link "ЖК" at bounding box center [414, 106] width 33 height 23
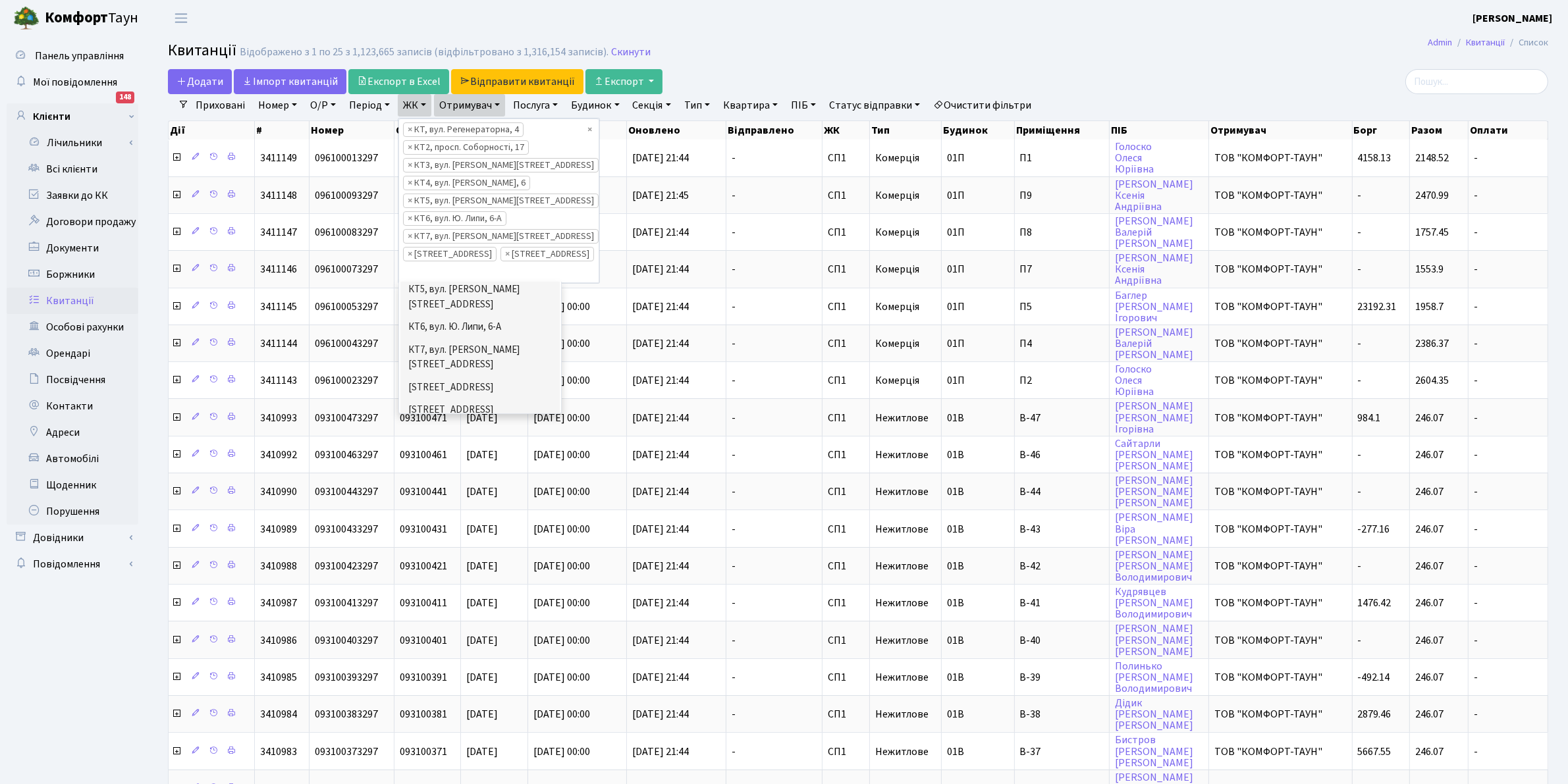
scroll to position [165, 0]
click at [497, 389] on li "[STREET_ADDRESS]" at bounding box center [480, 400] width 159 height 23
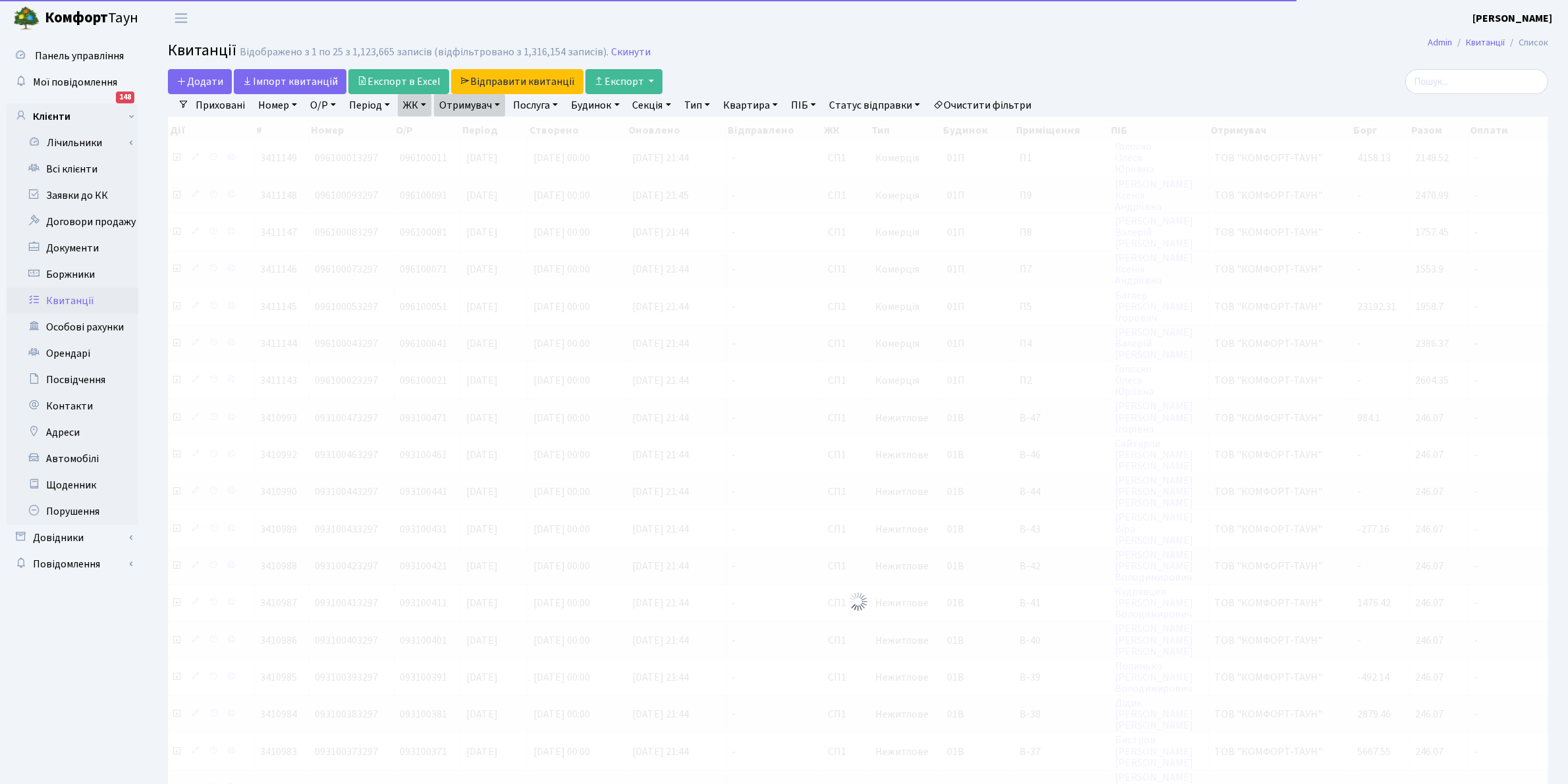
click at [413, 106] on link "ЖК" at bounding box center [414, 106] width 33 height 23
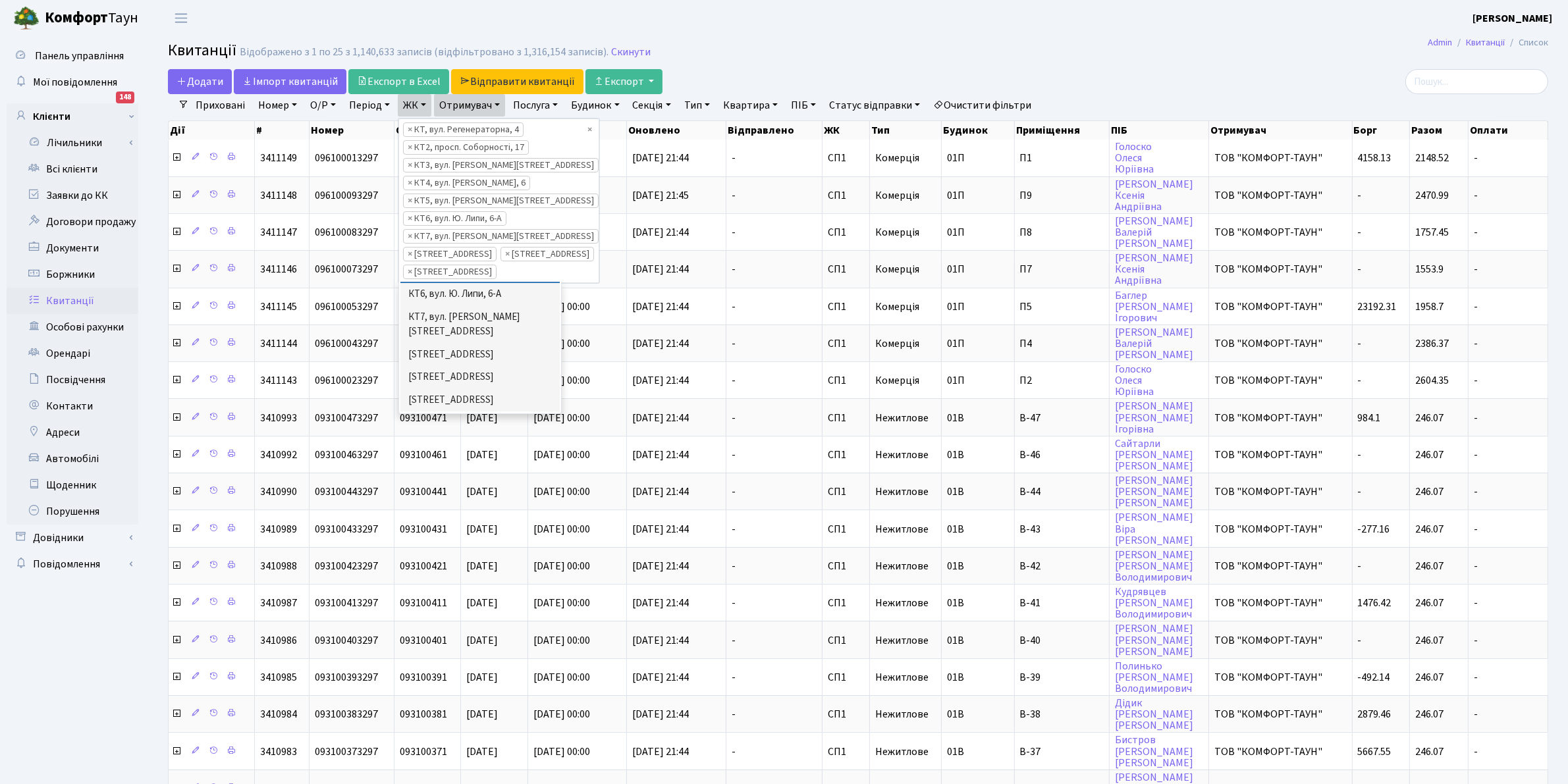
scroll to position [197, 0]
click at [502, 378] on li "СП4, [STREET_ADDRESS]" at bounding box center [480, 390] width 159 height 23
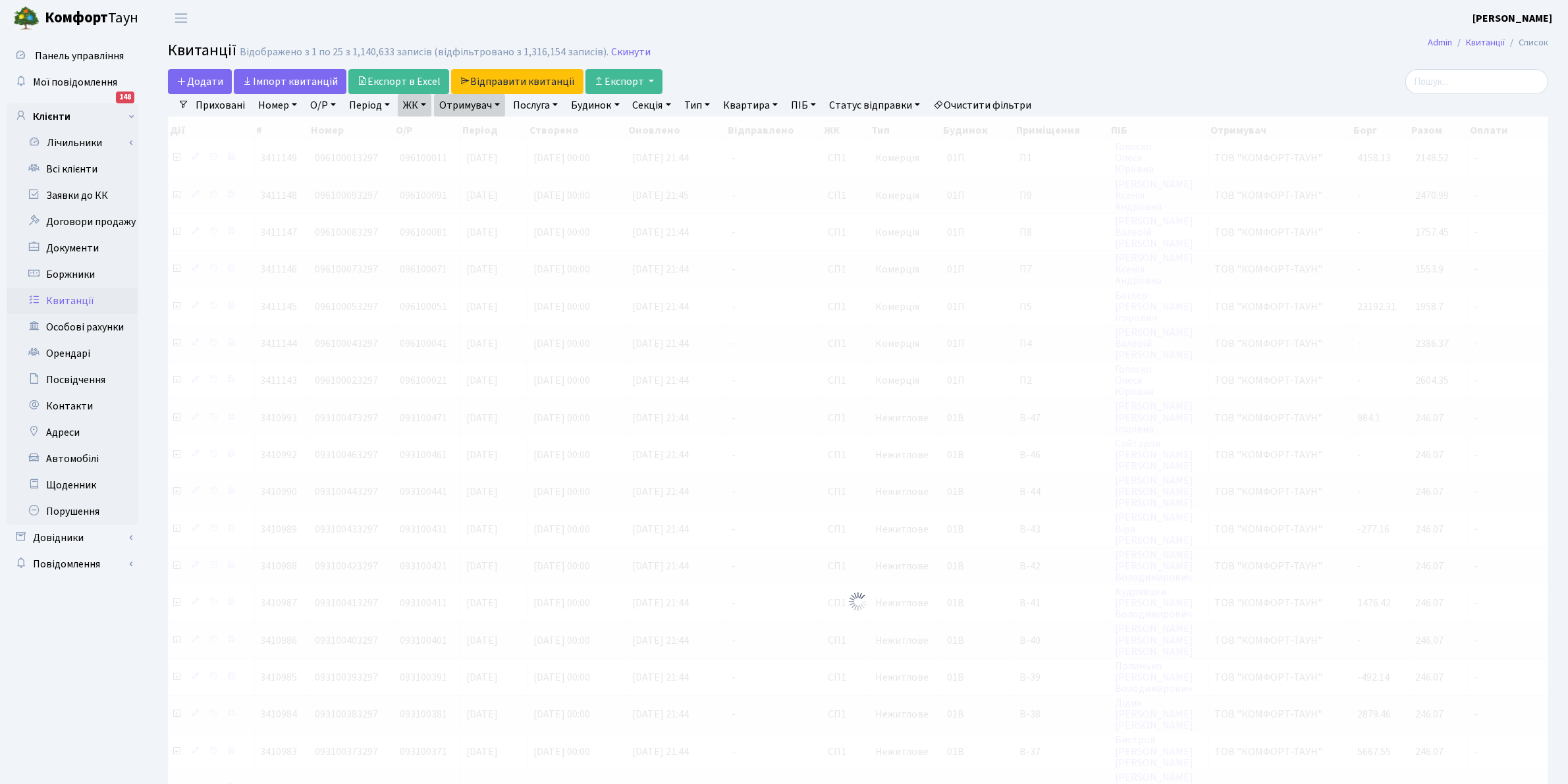
click at [428, 105] on link "ЖК" at bounding box center [414, 106] width 33 height 23
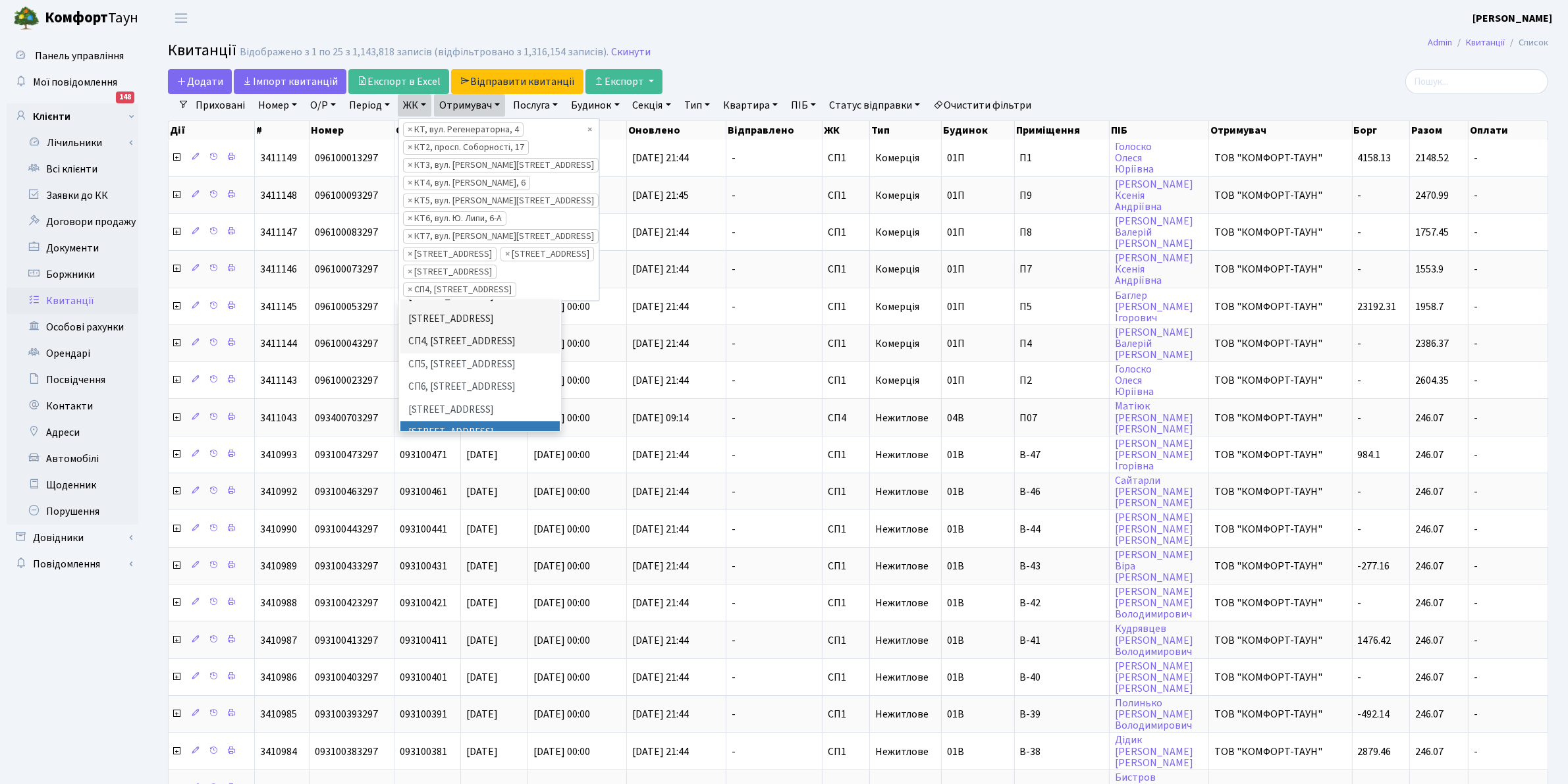
scroll to position [230, 0]
click at [500, 387] on li "СП5, [STREET_ADDRESS]" at bounding box center [480, 398] width 159 height 23
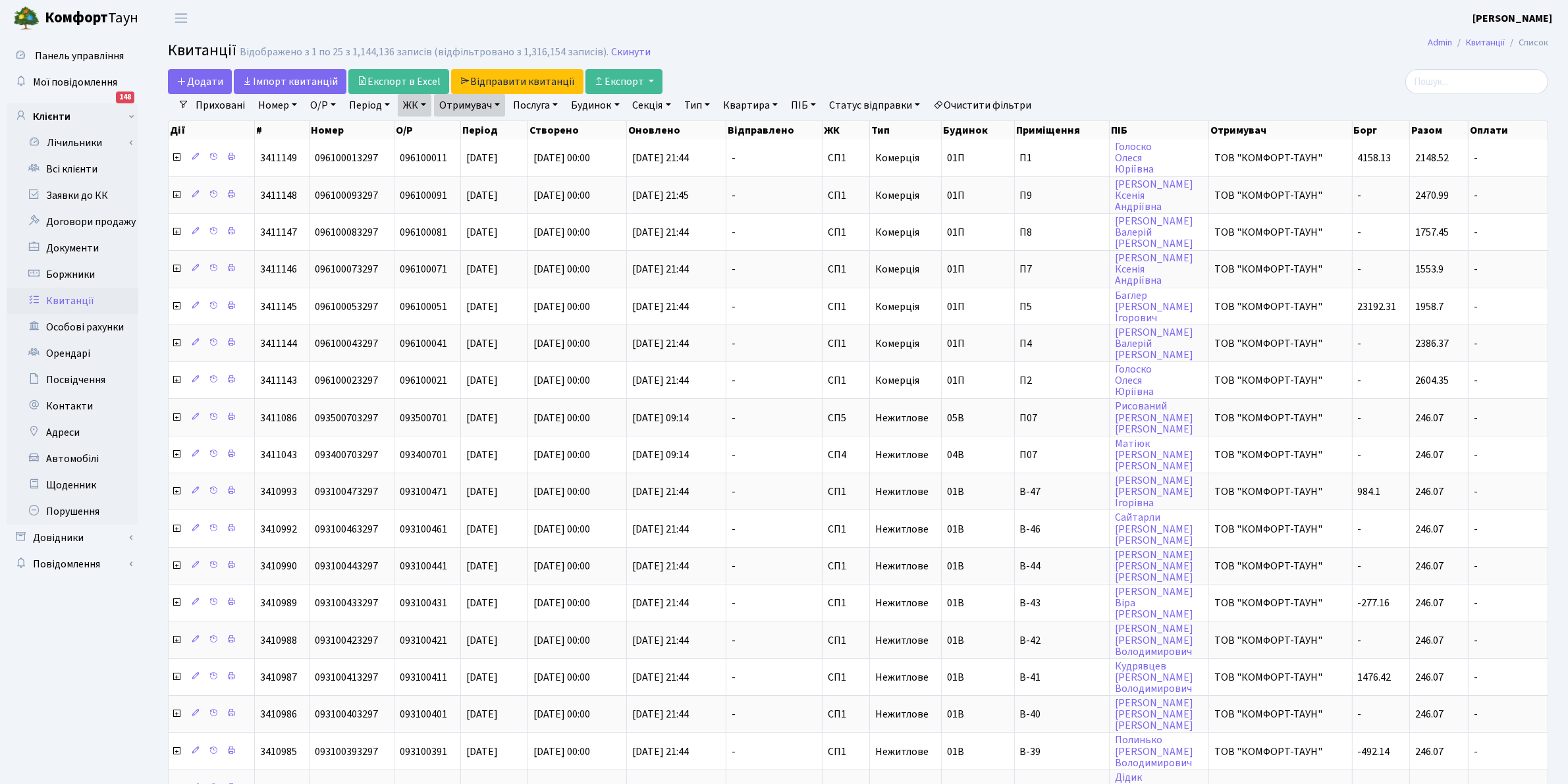
drag, startPoint x: 419, startPoint y: 110, endPoint x: 431, endPoint y: 150, distance: 41.8
click at [418, 110] on link "ЖК" at bounding box center [414, 106] width 33 height 23
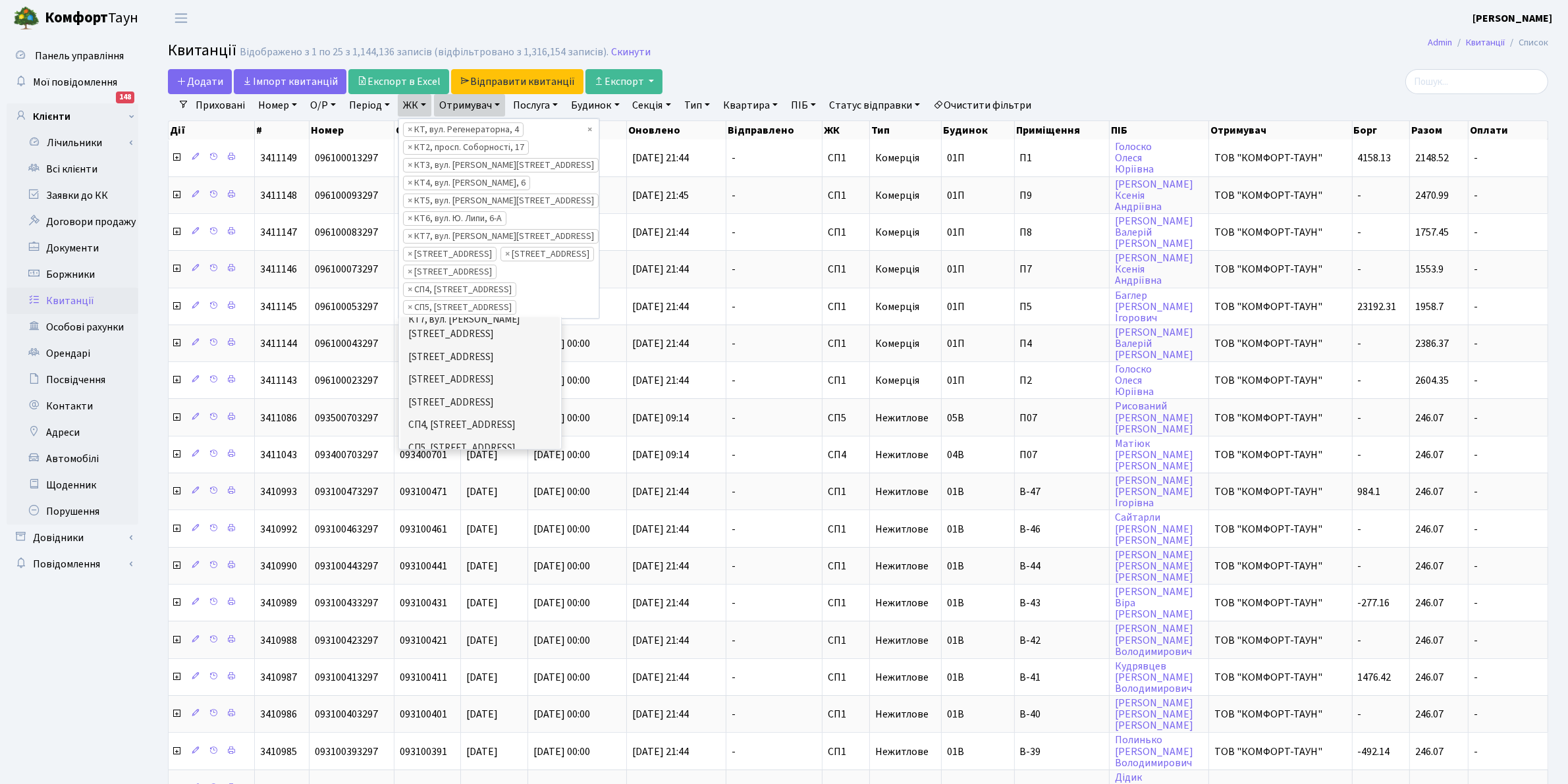
scroll to position [230, 0]
click at [504, 428] on li "СП6, [STREET_ADDRESS]" at bounding box center [480, 438] width 159 height 23
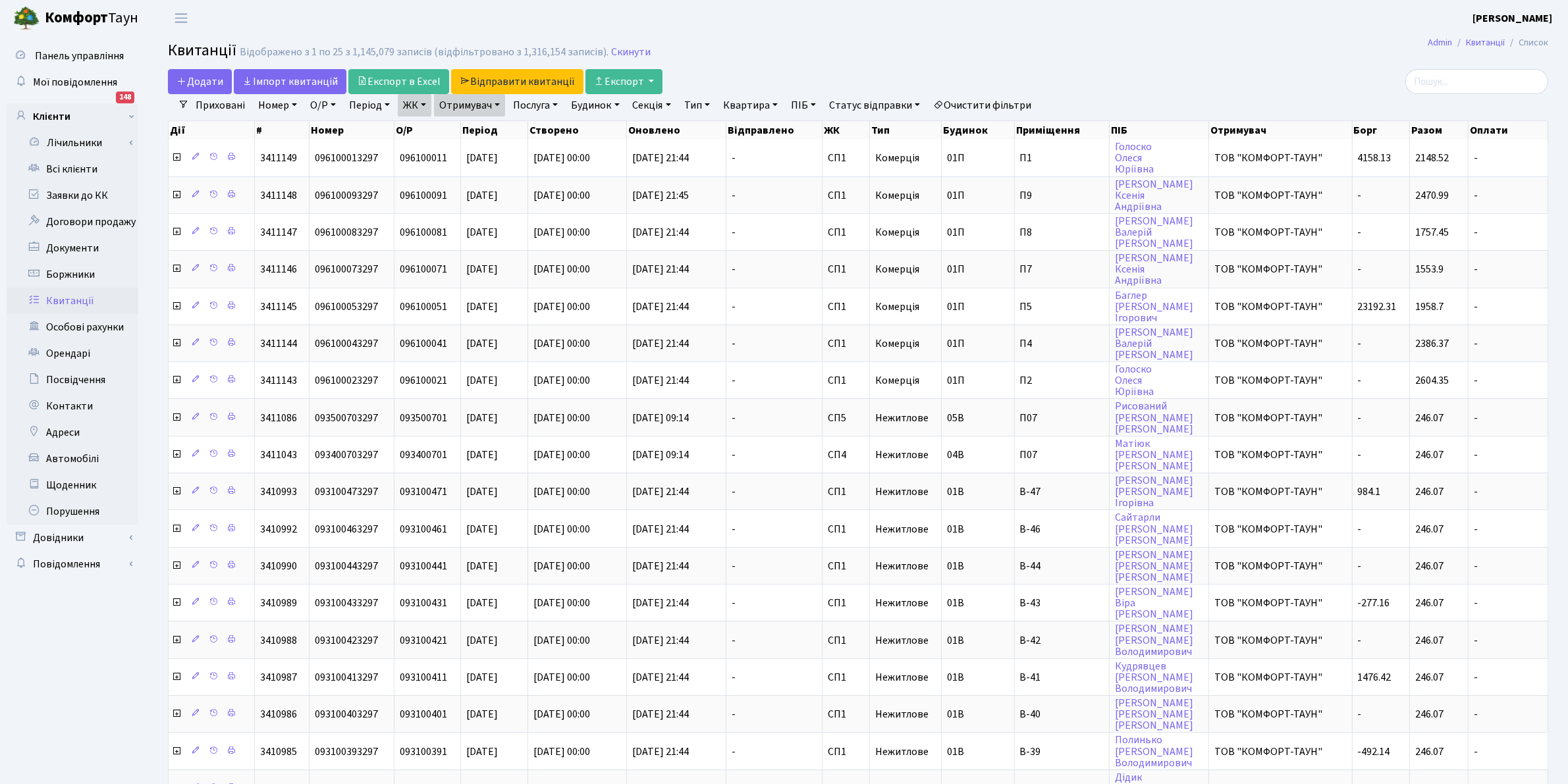
click at [409, 105] on link "ЖК" at bounding box center [414, 106] width 33 height 23
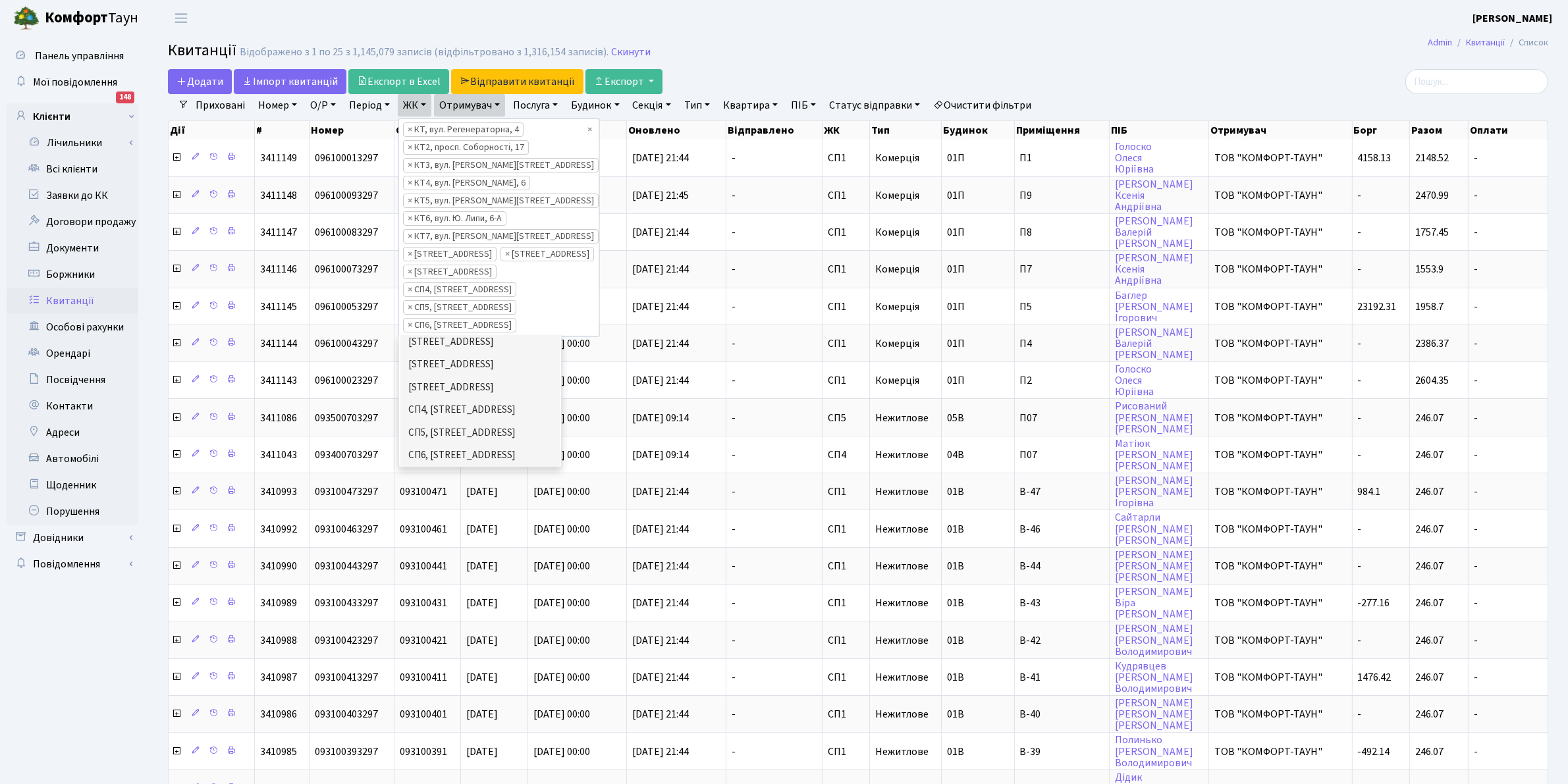
scroll to position [264, 0]
click at [498, 439] on li "[STREET_ADDRESS]" at bounding box center [480, 446] width 159 height 23
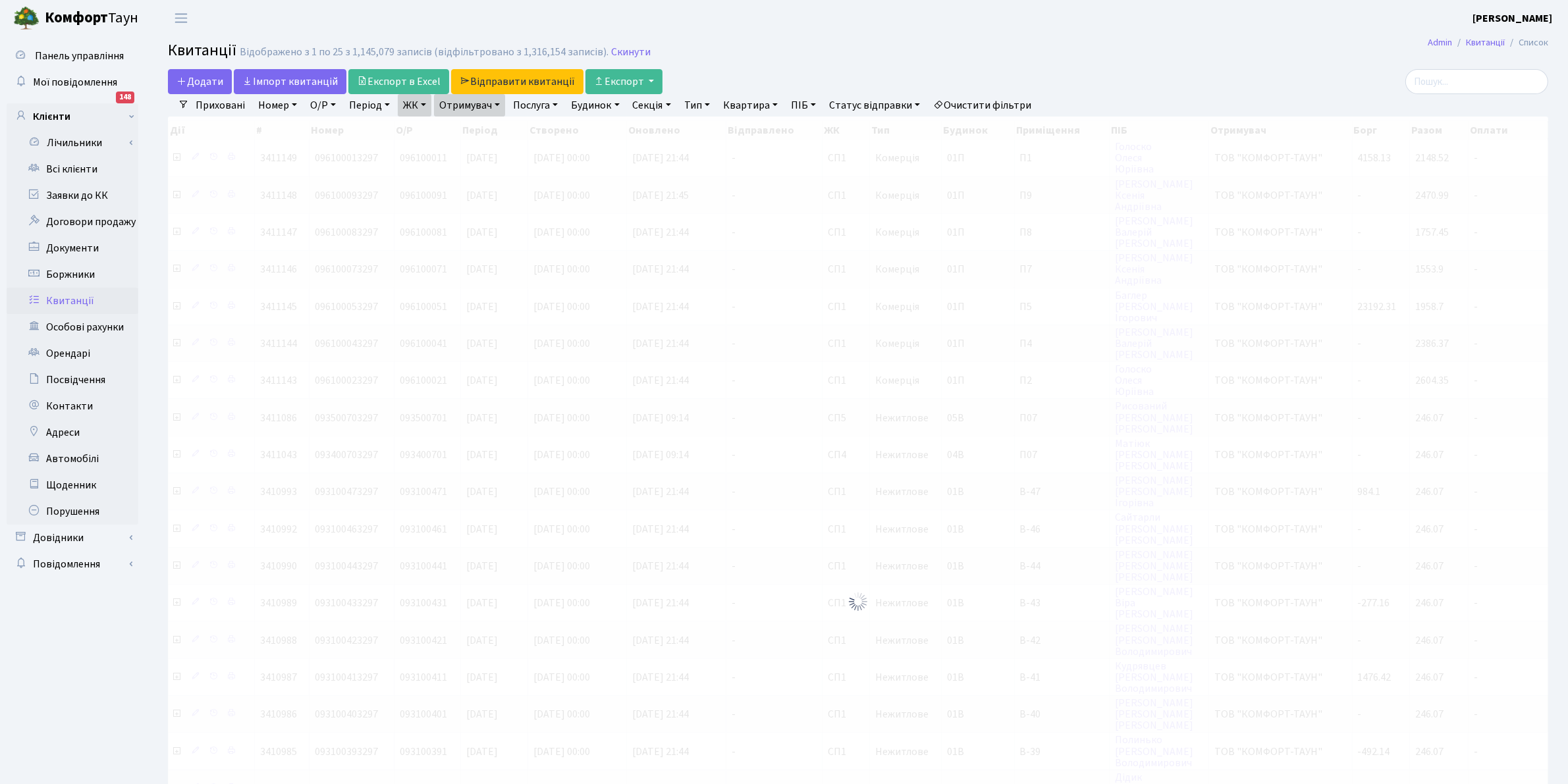
click at [413, 105] on link "ЖК" at bounding box center [414, 106] width 33 height 23
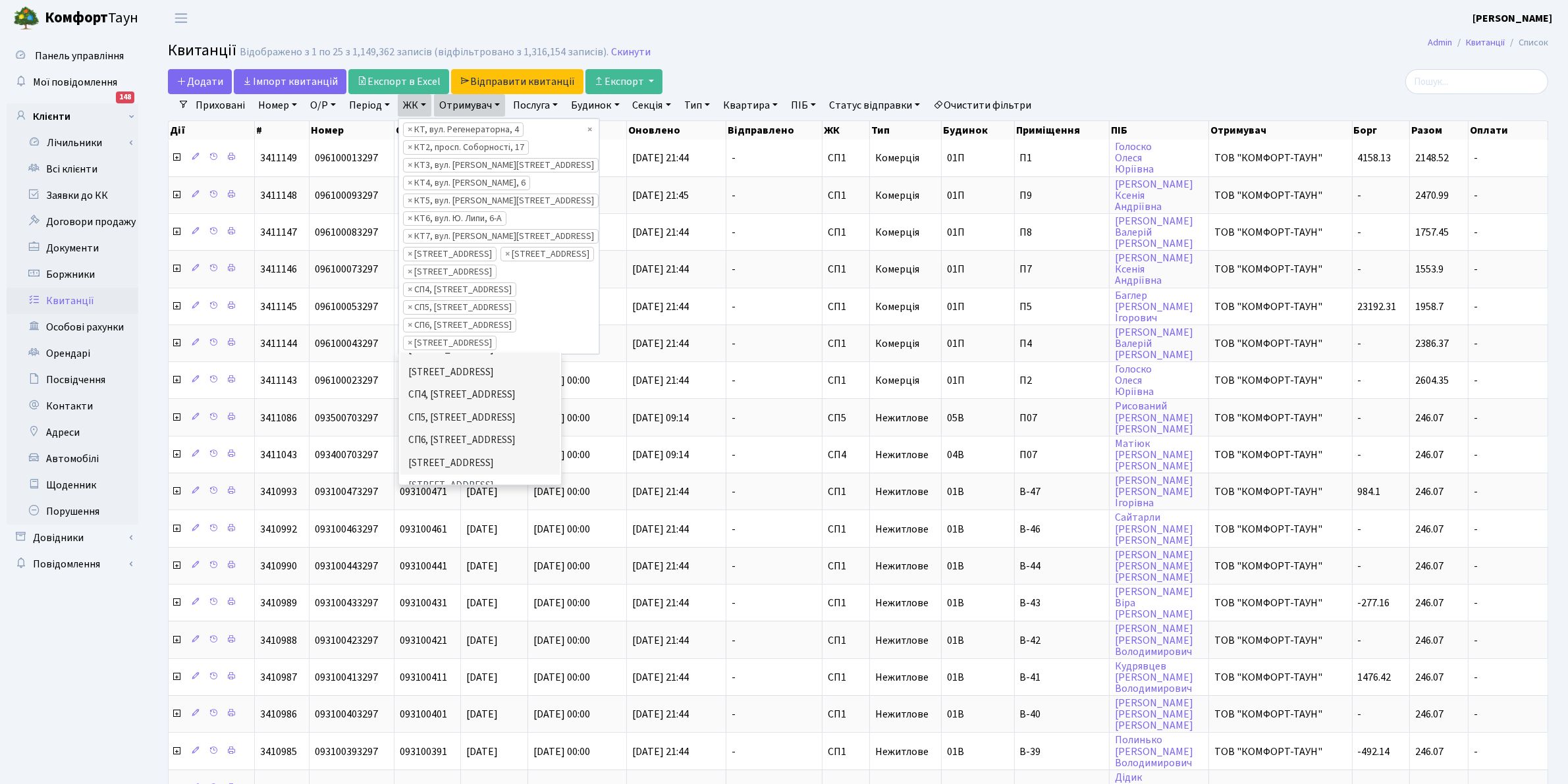
scroll to position [296, 0]
click at [507, 445] on li "[STREET_ADDRESS]" at bounding box center [480, 453] width 159 height 23
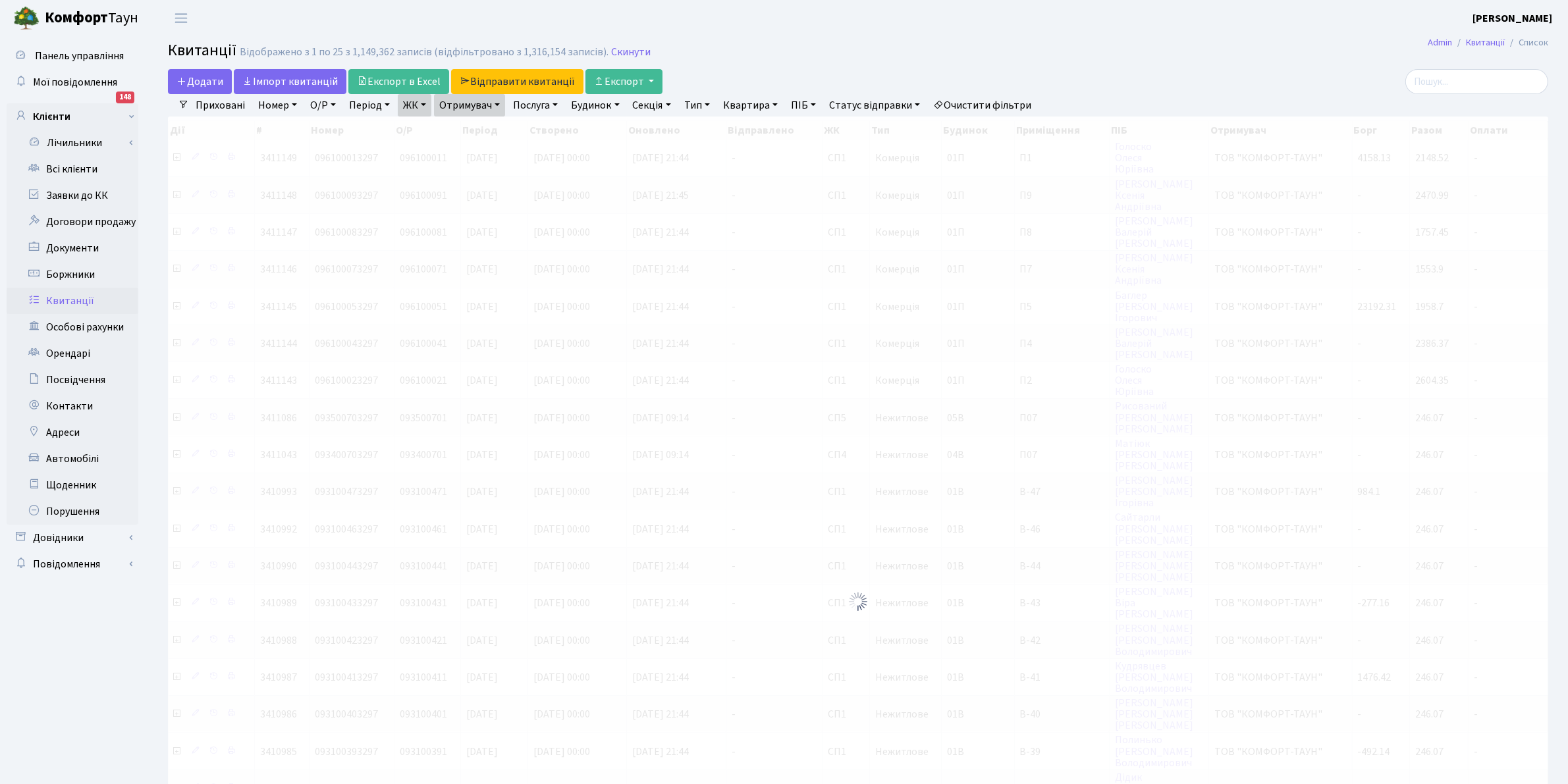
click at [407, 105] on link "ЖК" at bounding box center [414, 106] width 33 height 23
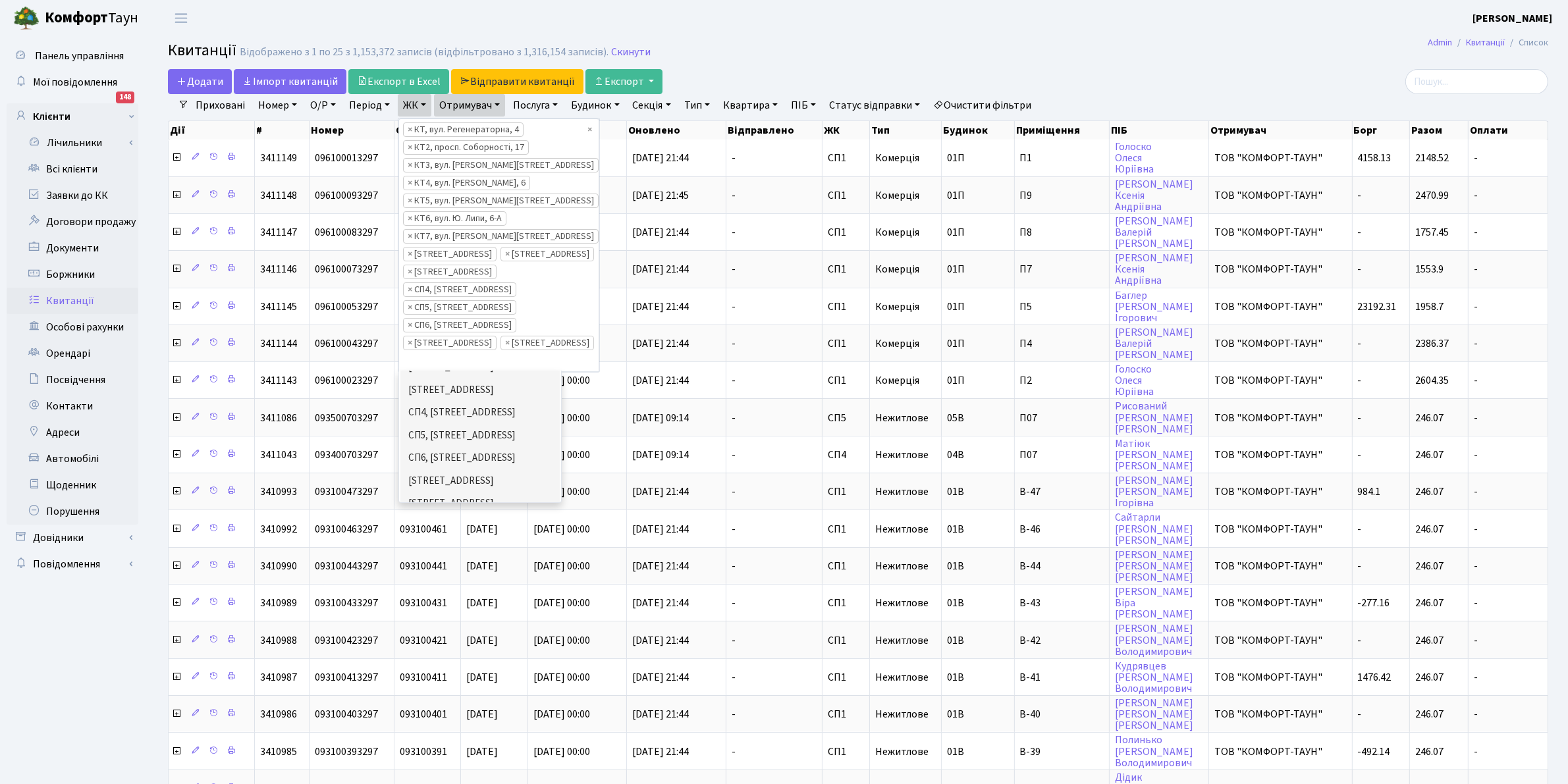
scroll to position [296, 0]
click at [472, 492] on li "[STREET_ADDRESS][PERSON_NAME]" at bounding box center [480, 502] width 159 height 38
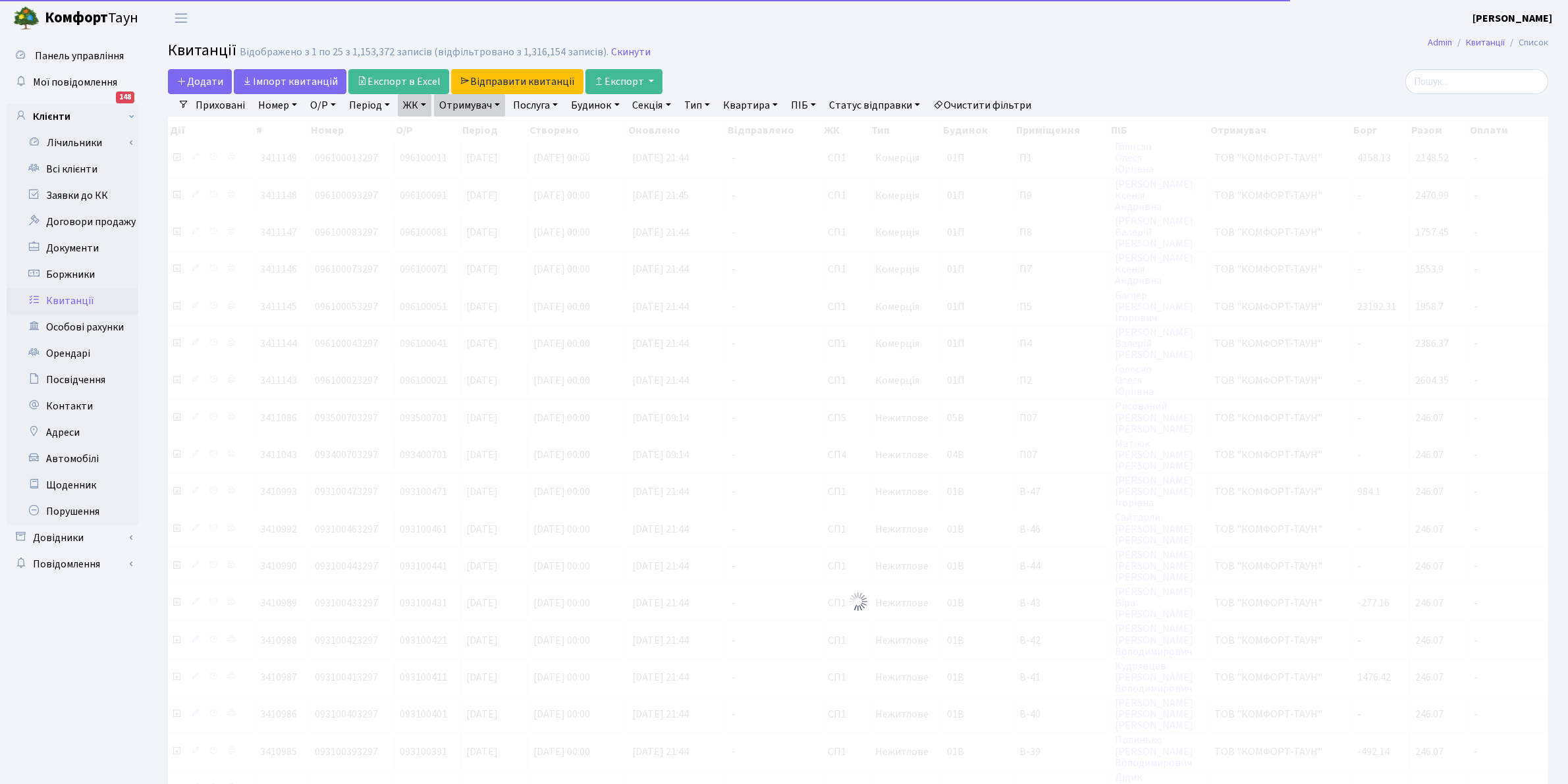
click at [420, 100] on link "ЖК" at bounding box center [414, 106] width 33 height 23
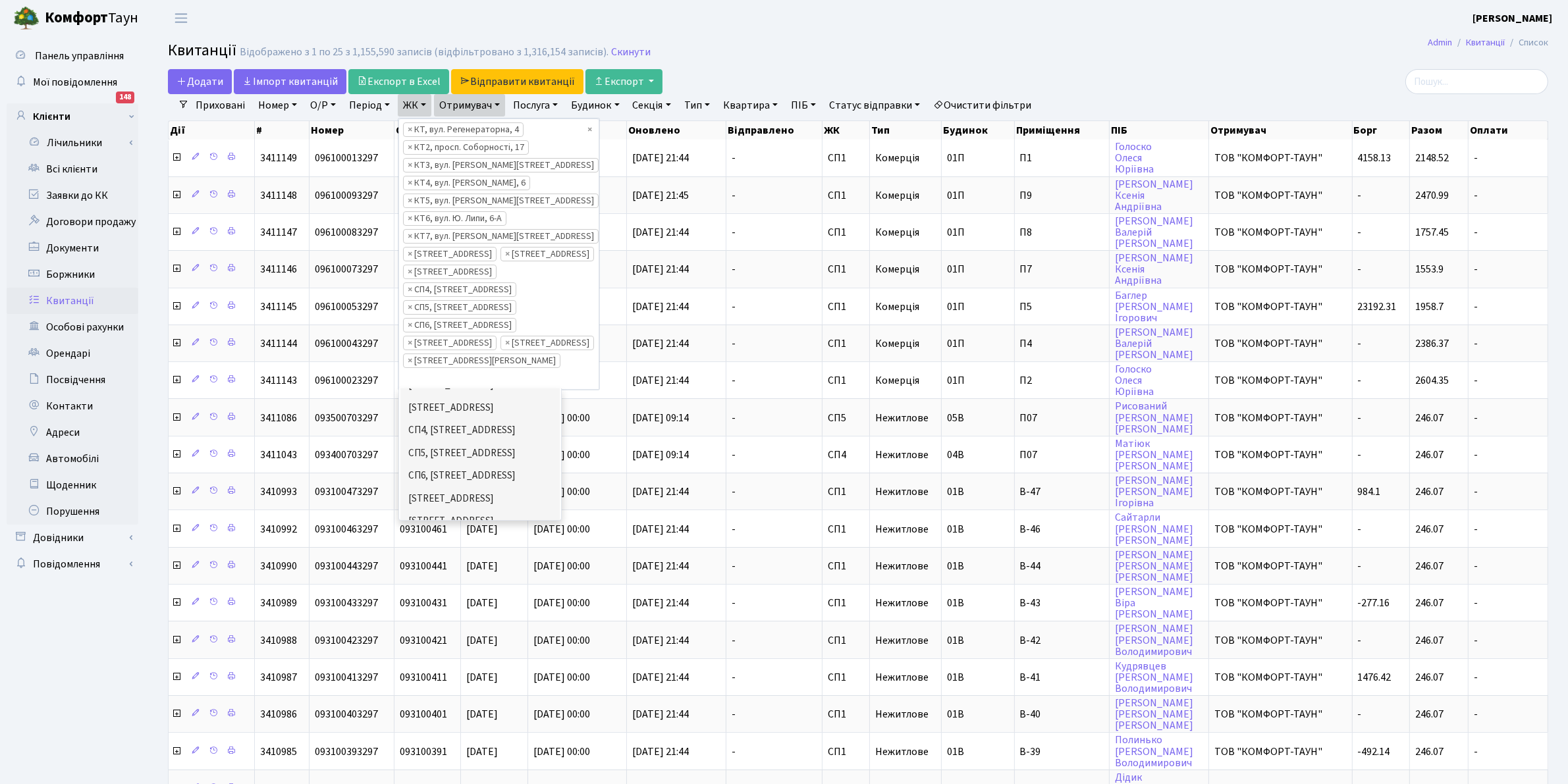
scroll to position [296, 0]
click at [494, 538] on li "ДП1, вул. [PERSON_NAME][STREET_ADDRESS]" at bounding box center [480, 557] width 159 height 38
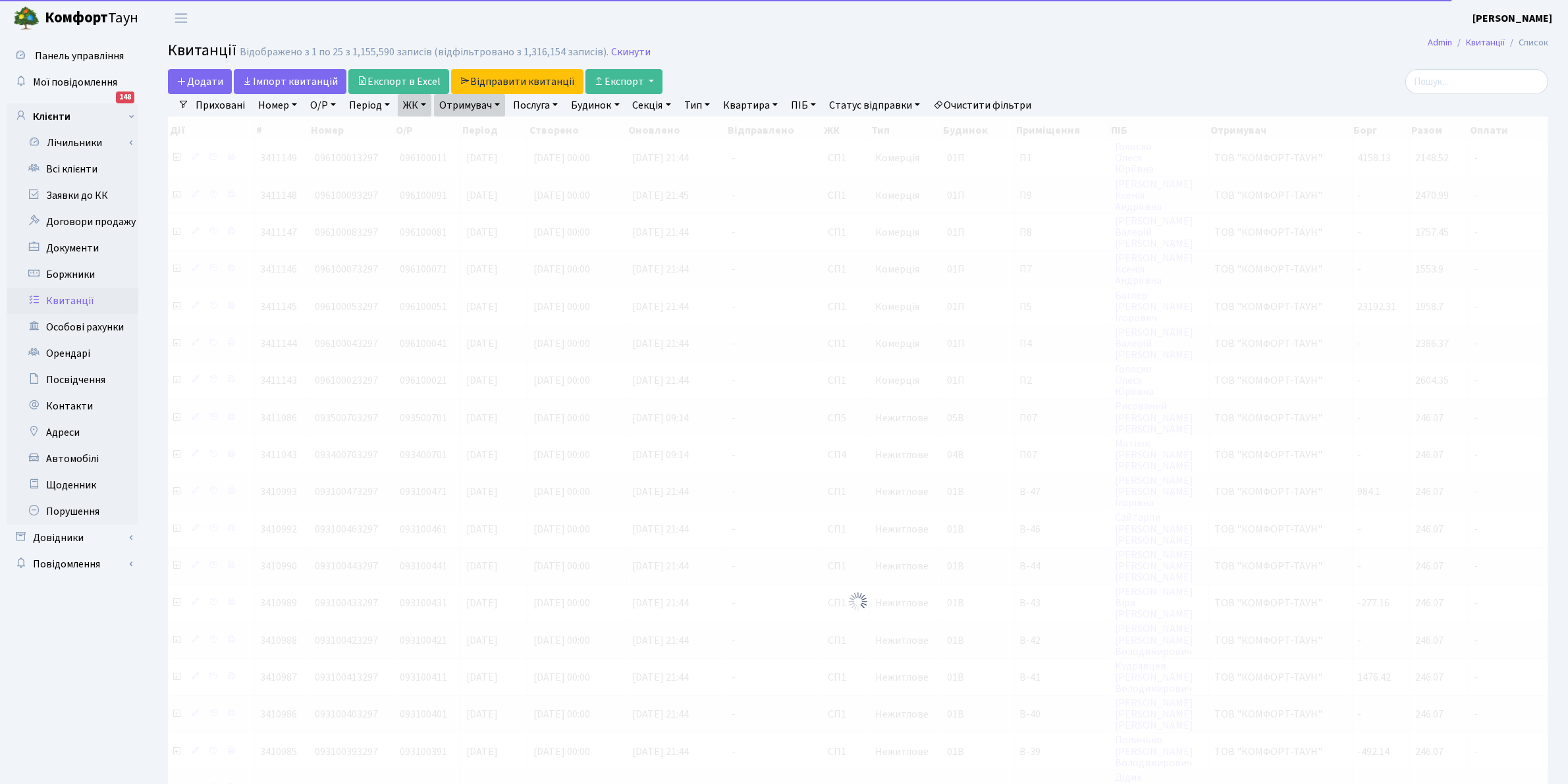
click at [407, 110] on link "ЖК" at bounding box center [414, 106] width 33 height 23
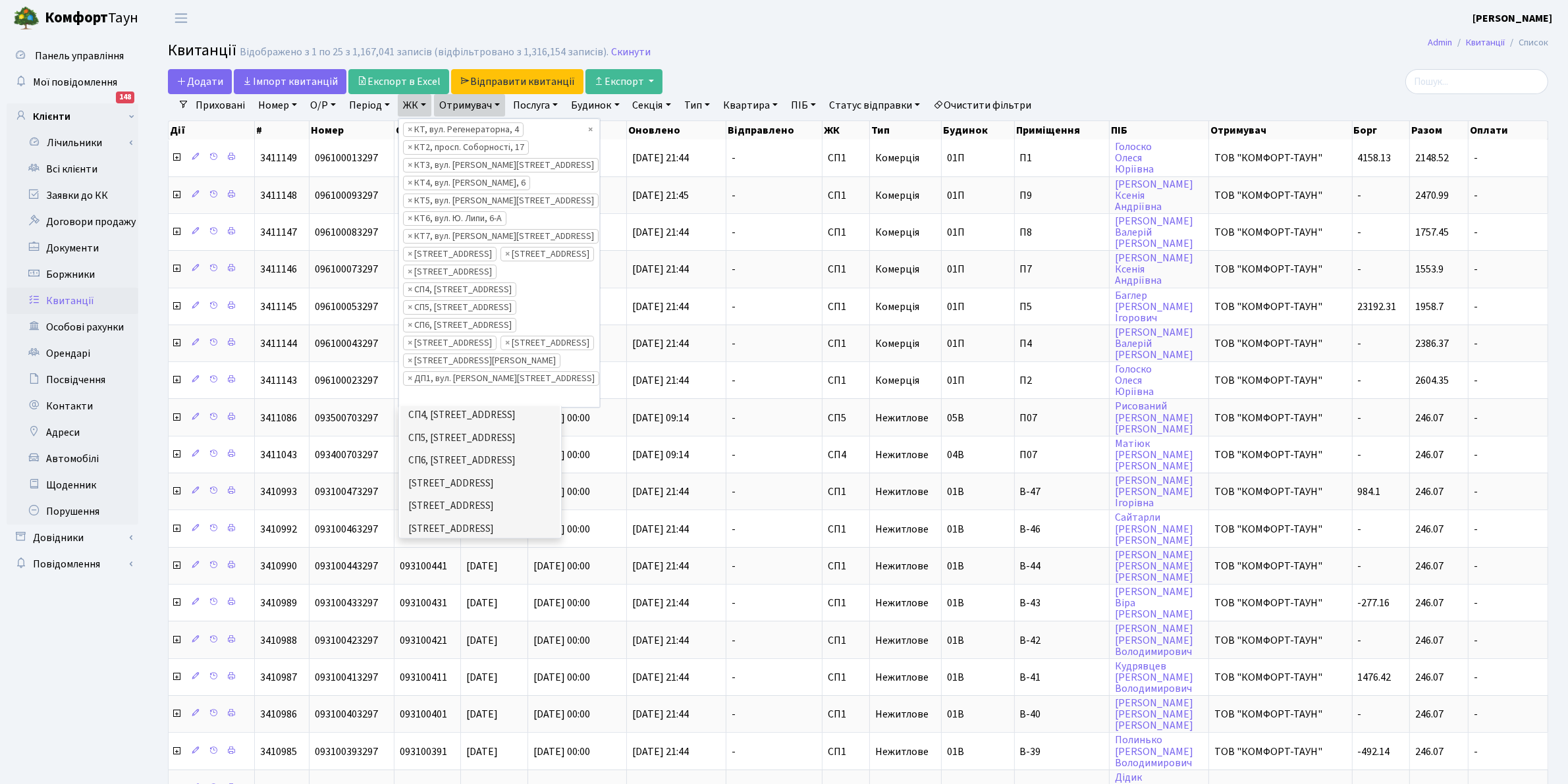
scroll to position [329, 0]
click at [501, 560] on li "ДП2, вул. [PERSON_NAME][STREET_ADDRESS]" at bounding box center [480, 579] width 159 height 38
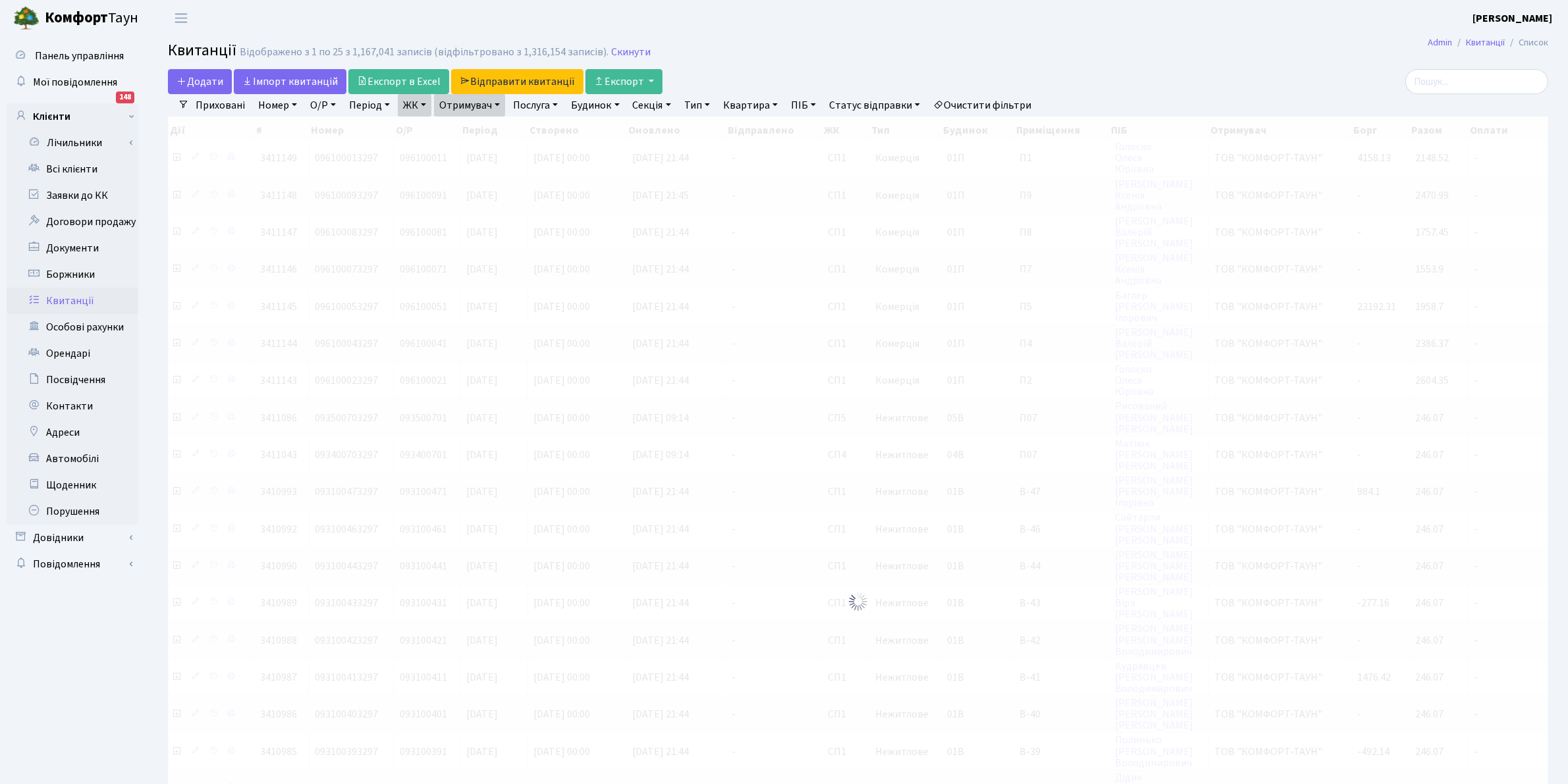
click at [409, 106] on link "ЖК" at bounding box center [414, 106] width 33 height 23
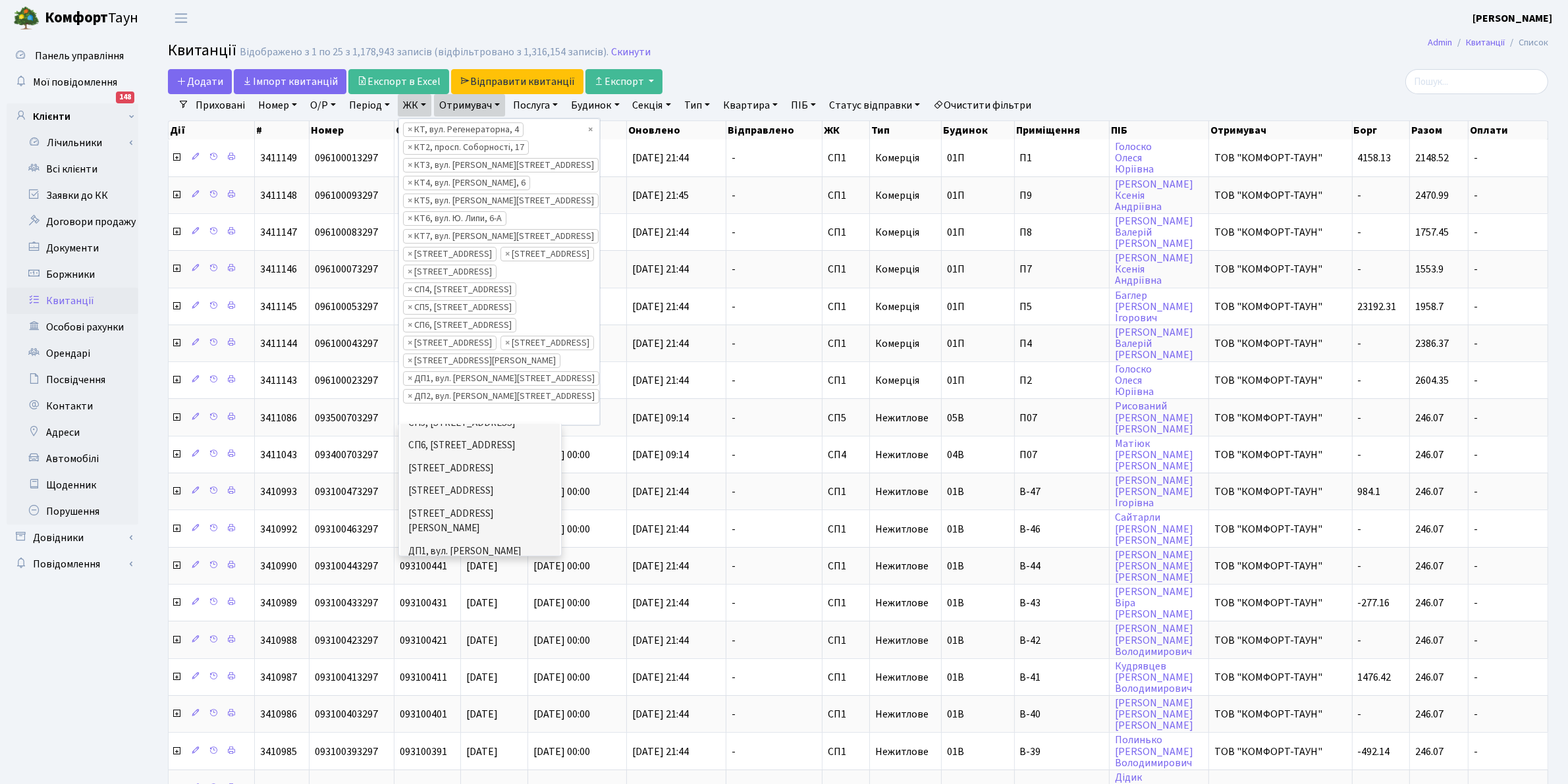
scroll to position [362, 0]
click at [490, 582] on li "ДП3, вул. [PERSON_NAME][STREET_ADDRESS]" at bounding box center [480, 601] width 159 height 38
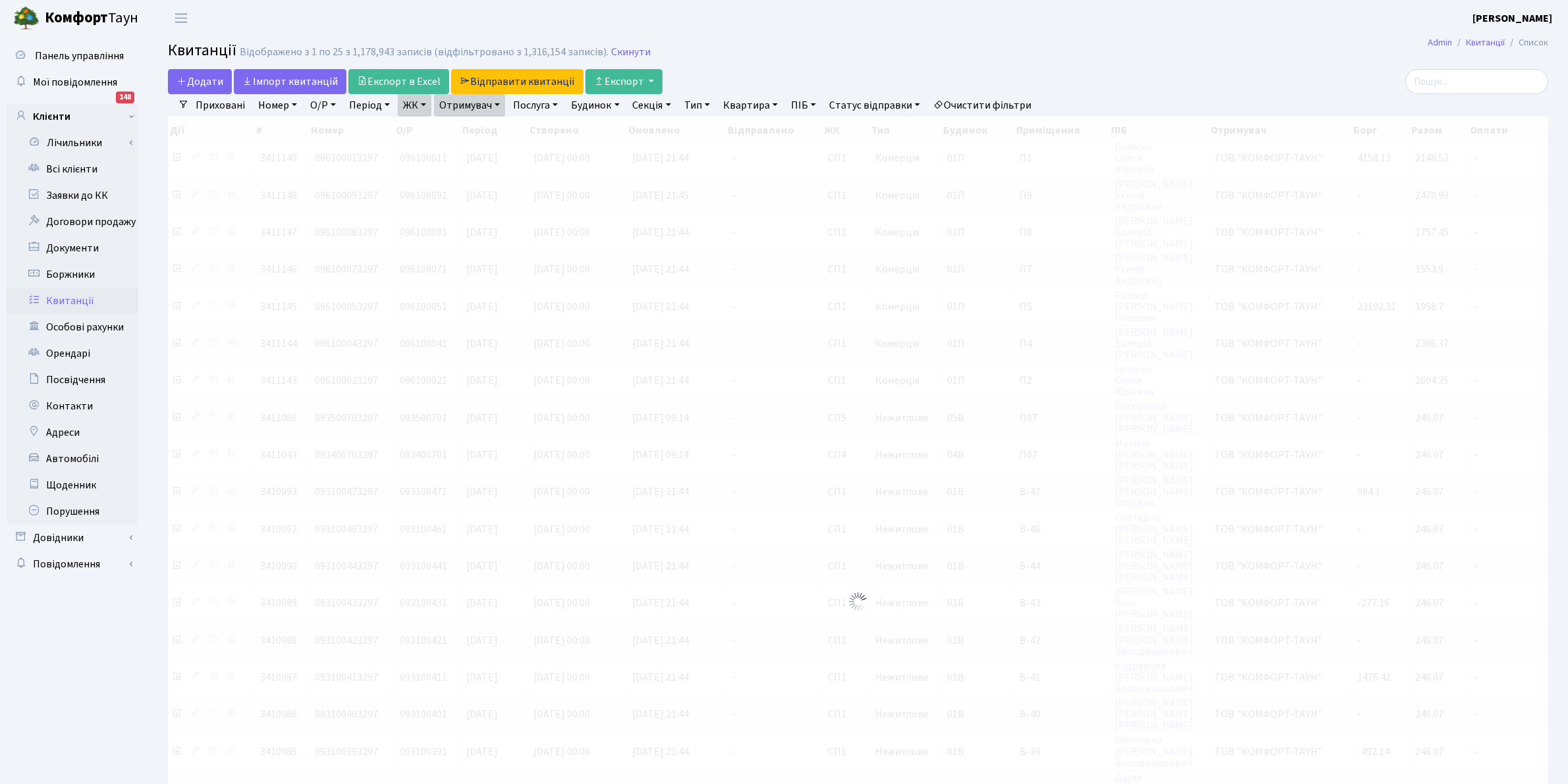
click at [413, 109] on link "ЖК" at bounding box center [414, 106] width 33 height 23
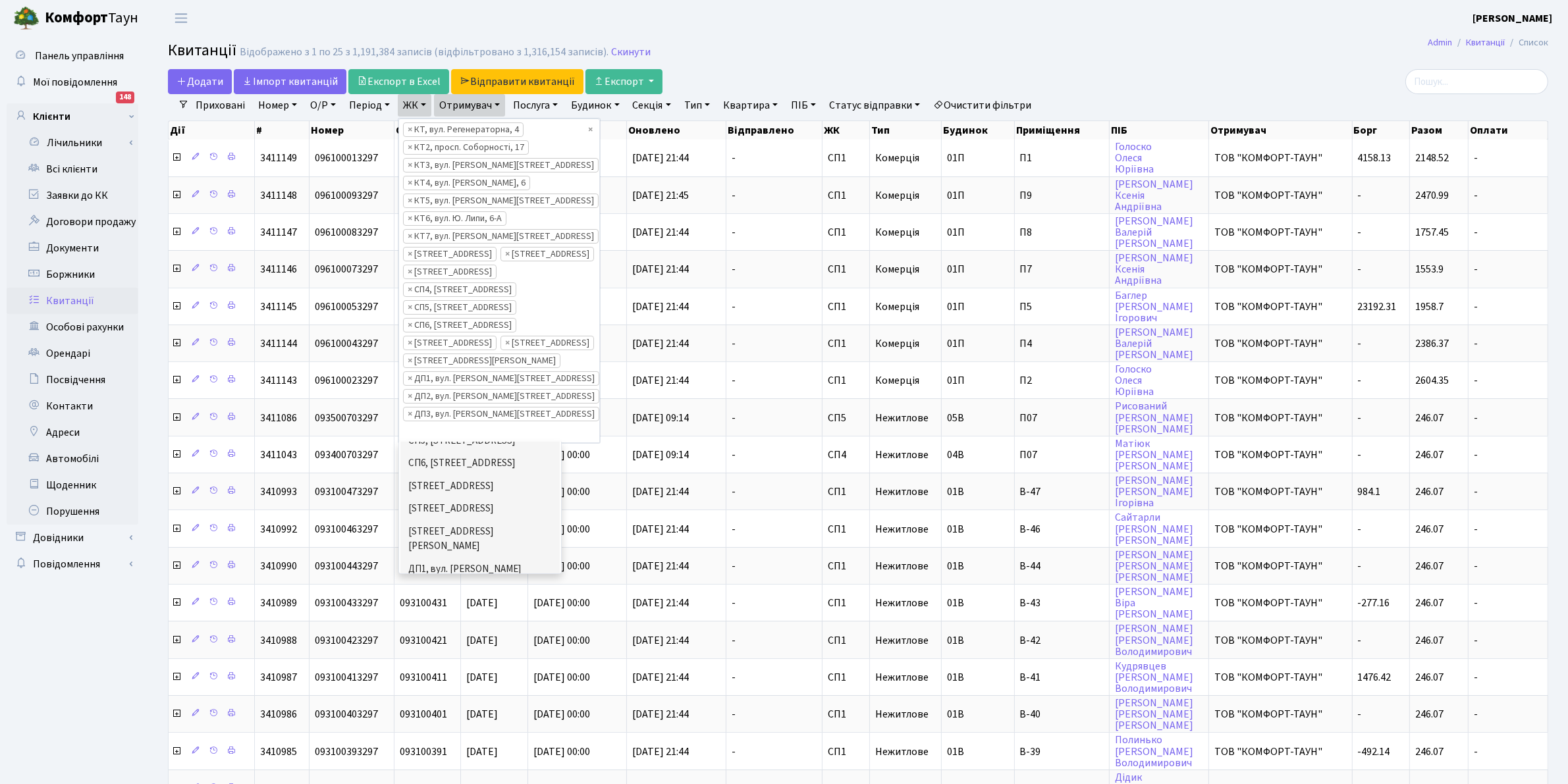
scroll to position [362, 0]
click at [530, 637] on li "ДП4, вул. [PERSON_NAME][STREET_ADDRESS]" at bounding box center [480, 656] width 159 height 38
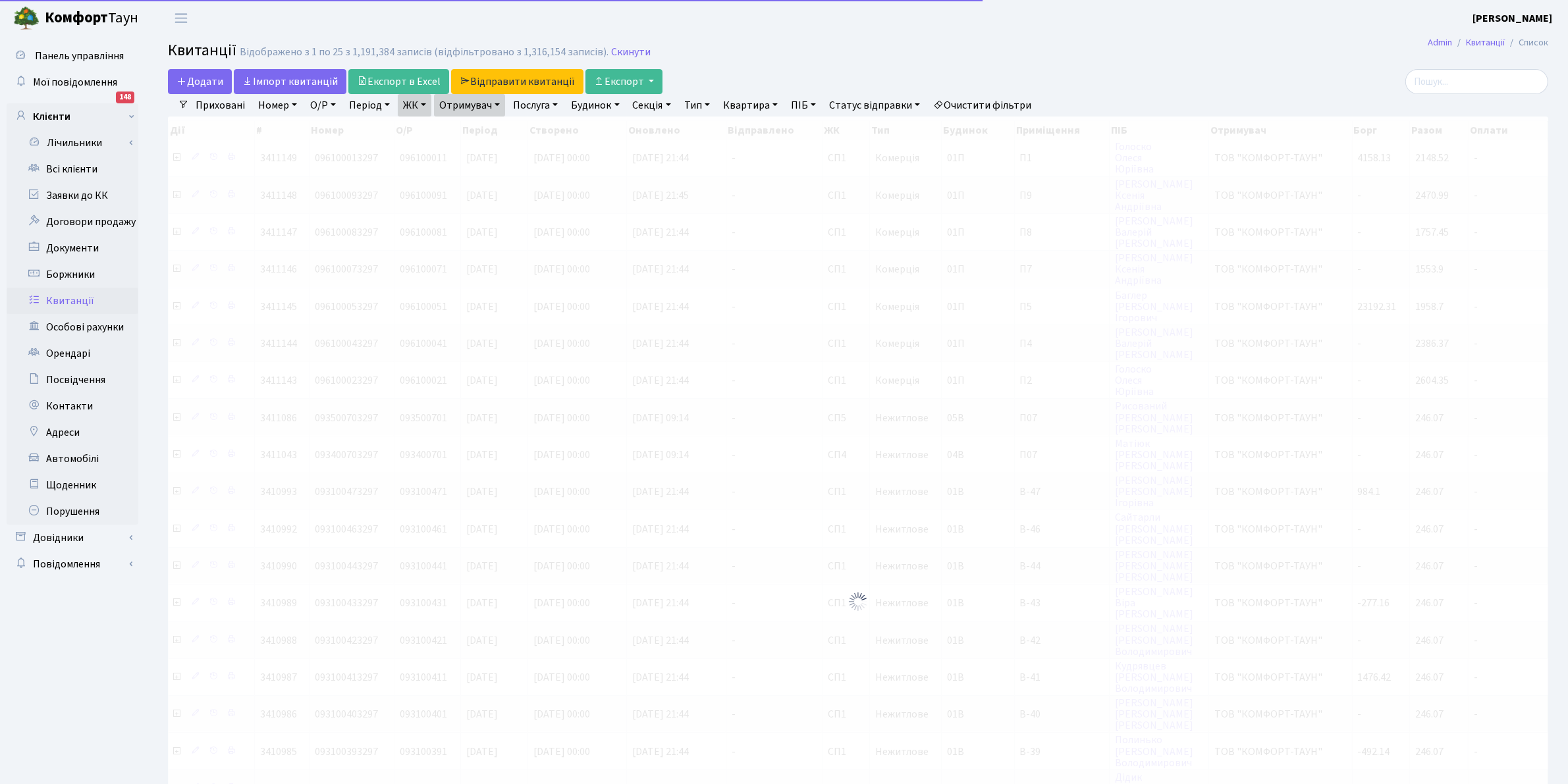
click at [422, 112] on link "ЖК" at bounding box center [414, 106] width 33 height 23
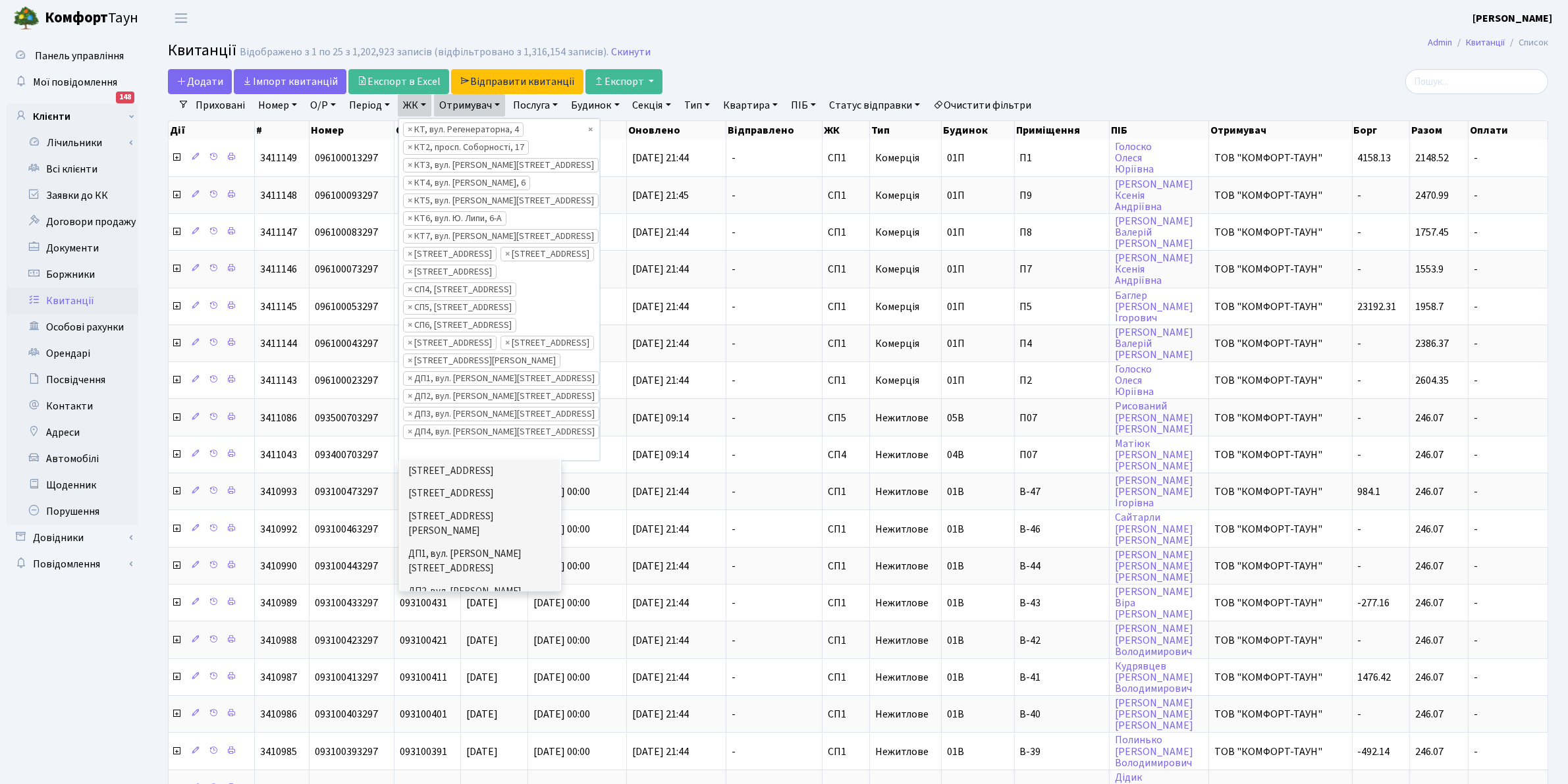
scroll to position [395, 0]
click at [493, 660] on li "ДП5, вул. [PERSON_NAME][STREET_ADDRESS]" at bounding box center [480, 679] width 159 height 38
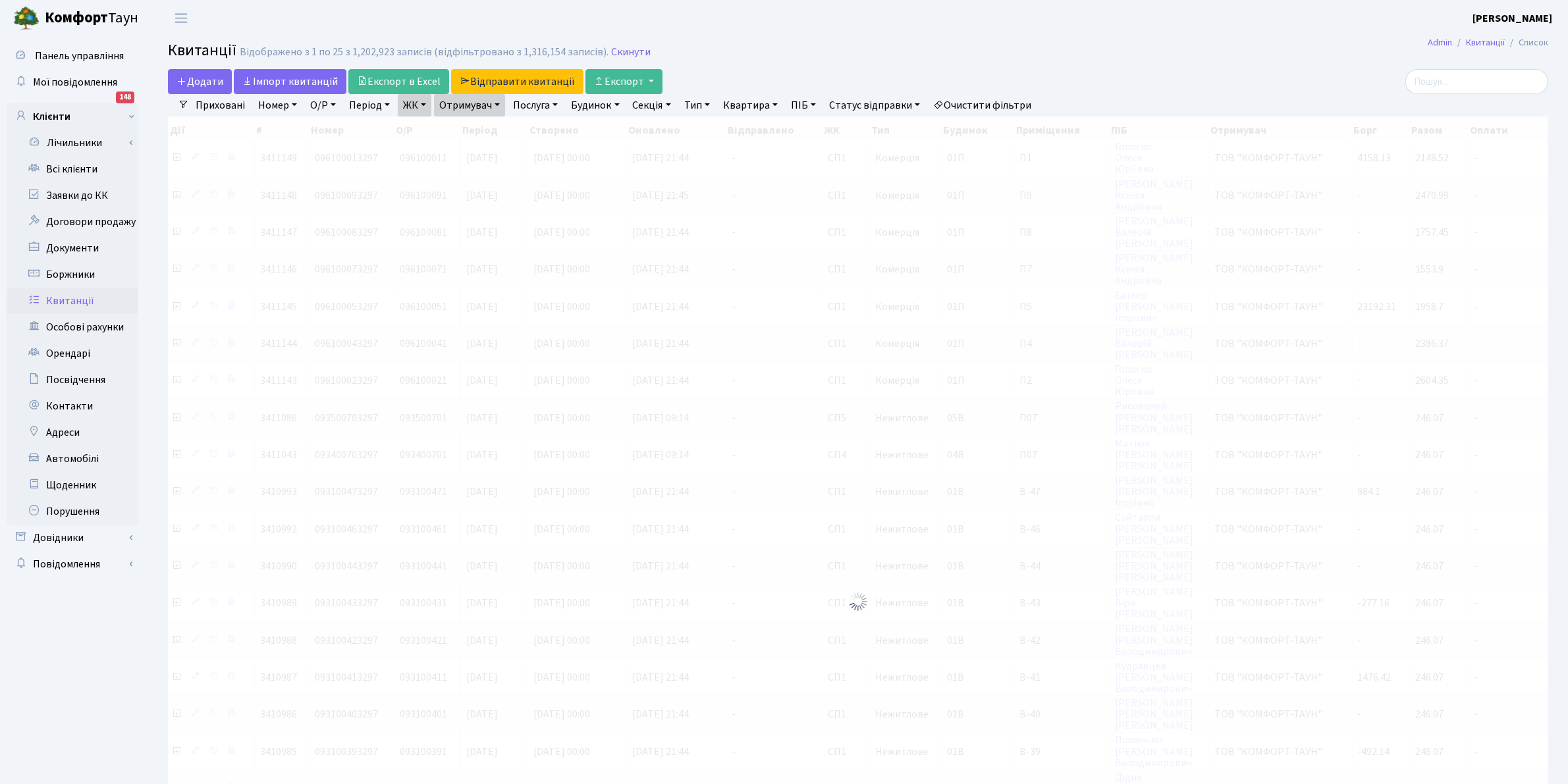
click at [406, 105] on link "ЖК" at bounding box center [414, 106] width 33 height 23
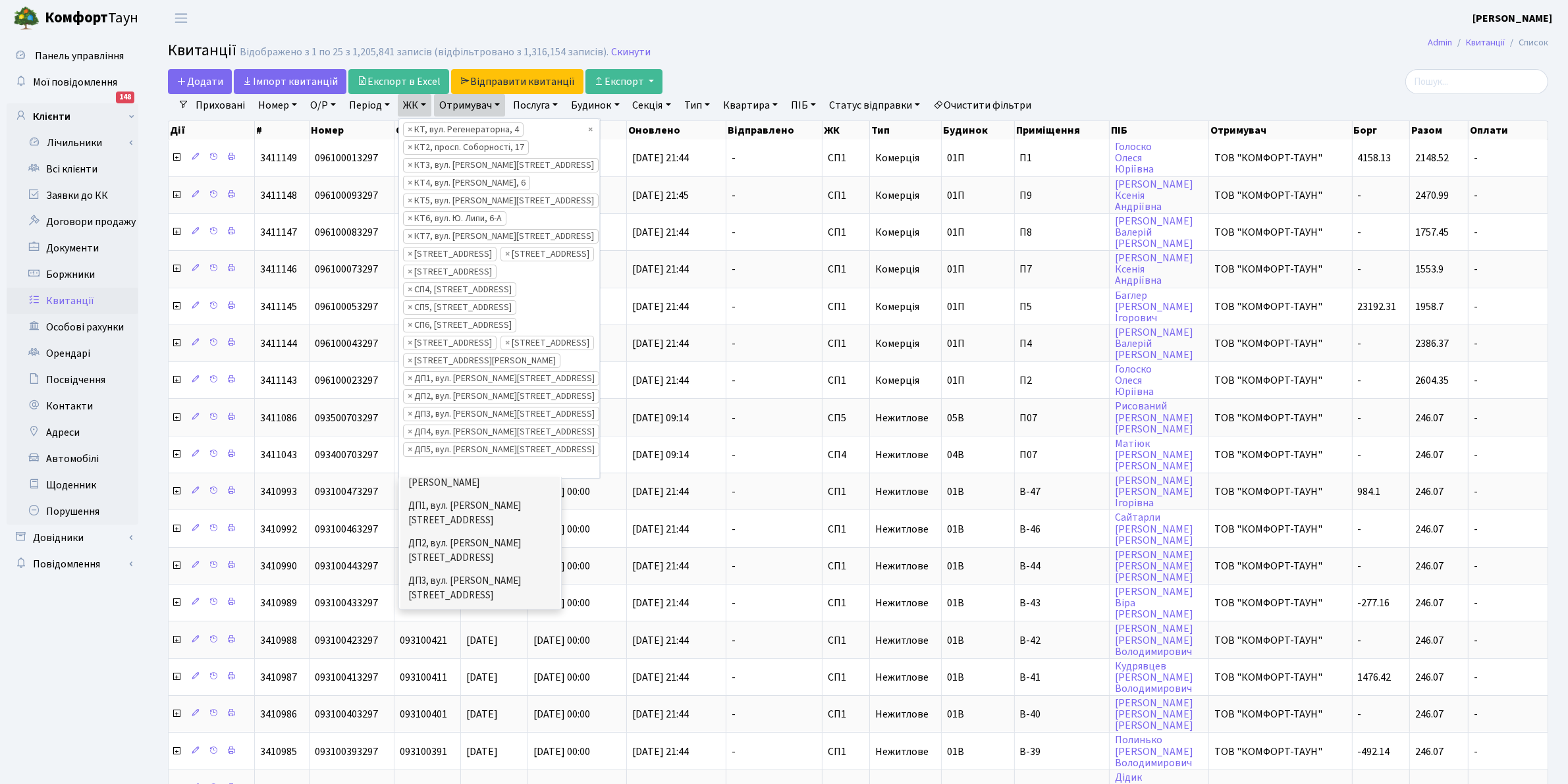
scroll to position [451, 0]
click at [514, 659] on li "ДП6, вул. [PERSON_NAME], 2" at bounding box center [480, 671] width 159 height 23
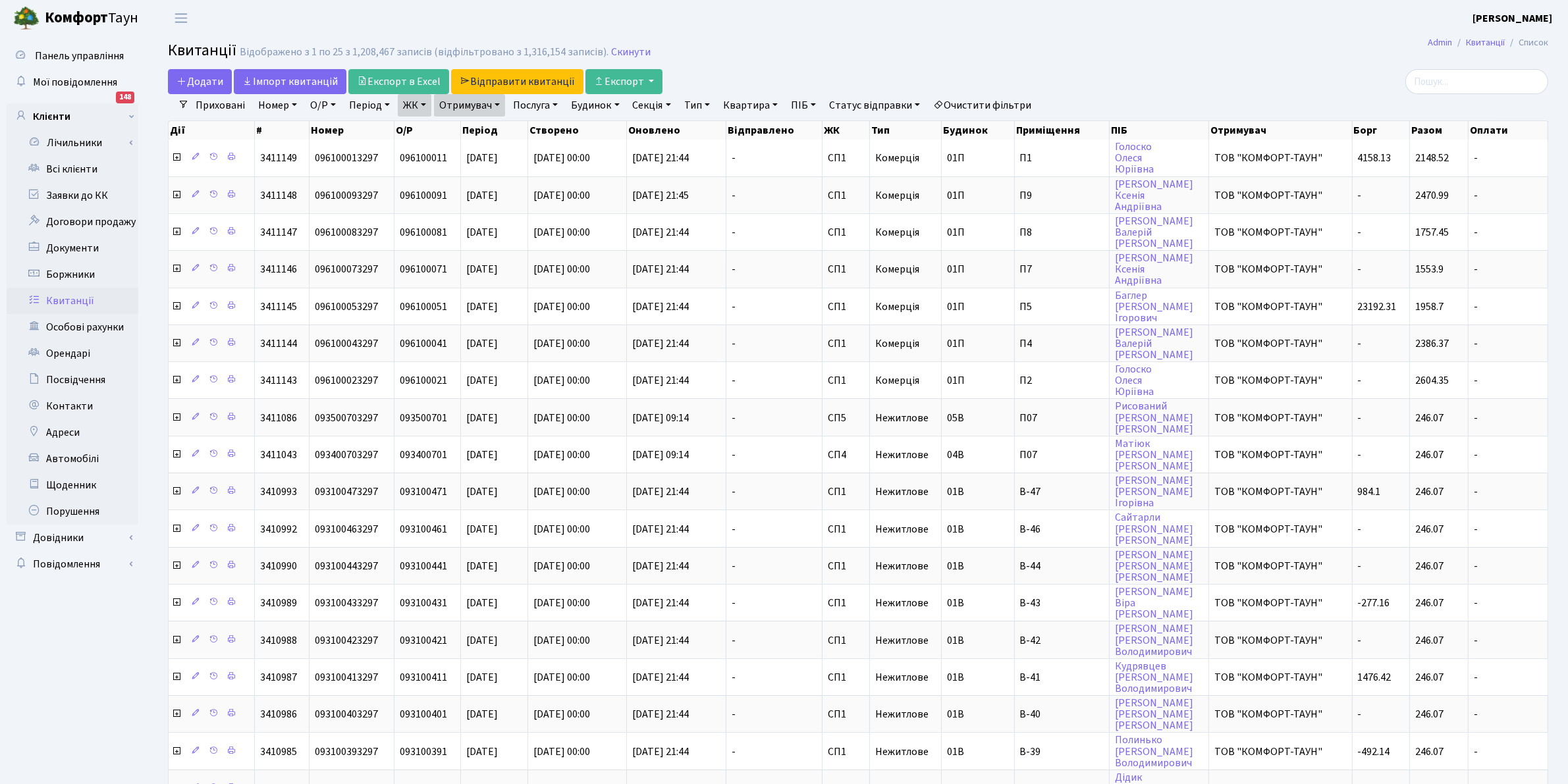
click at [410, 110] on link "ЖК" at bounding box center [414, 106] width 33 height 23
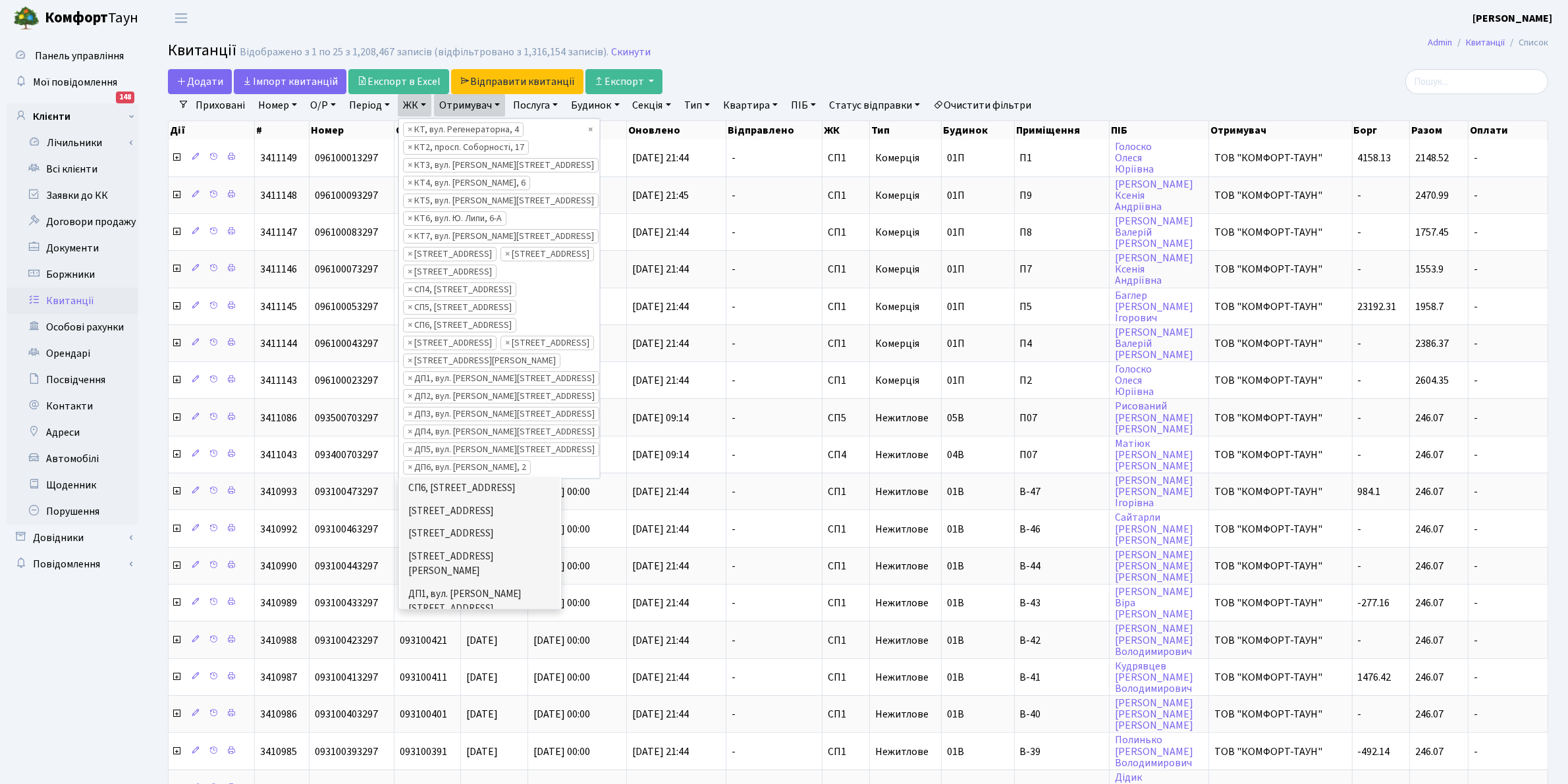
scroll to position [451, 0]
click at [844, 34] on header "[PERSON_NAME] [PERSON_NAME] Мій обліковий запис Вийти" at bounding box center [784, 18] width 1568 height 36
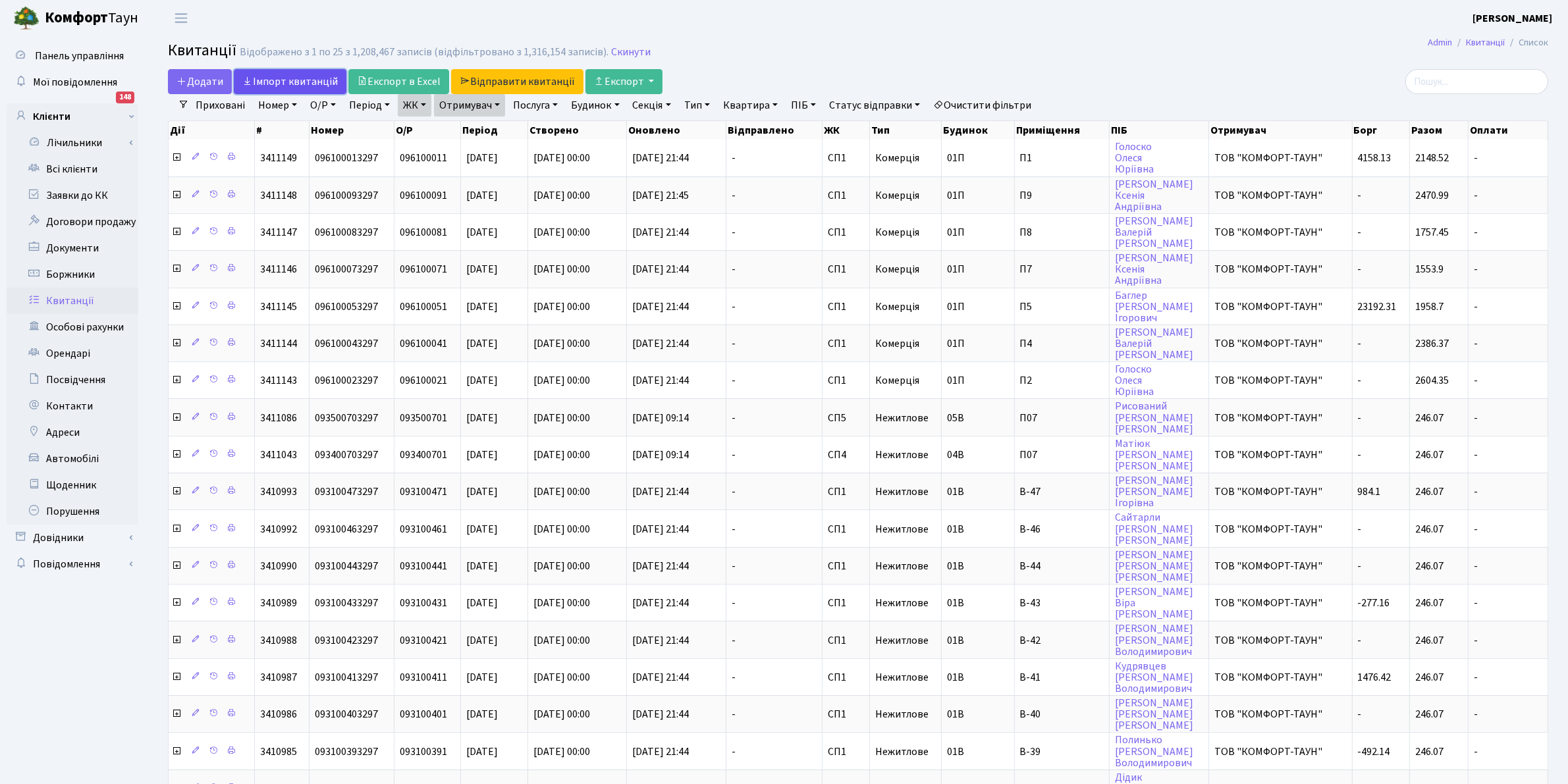
click at [285, 77] on link "Iмпорт квитанцій" at bounding box center [289, 82] width 113 height 25
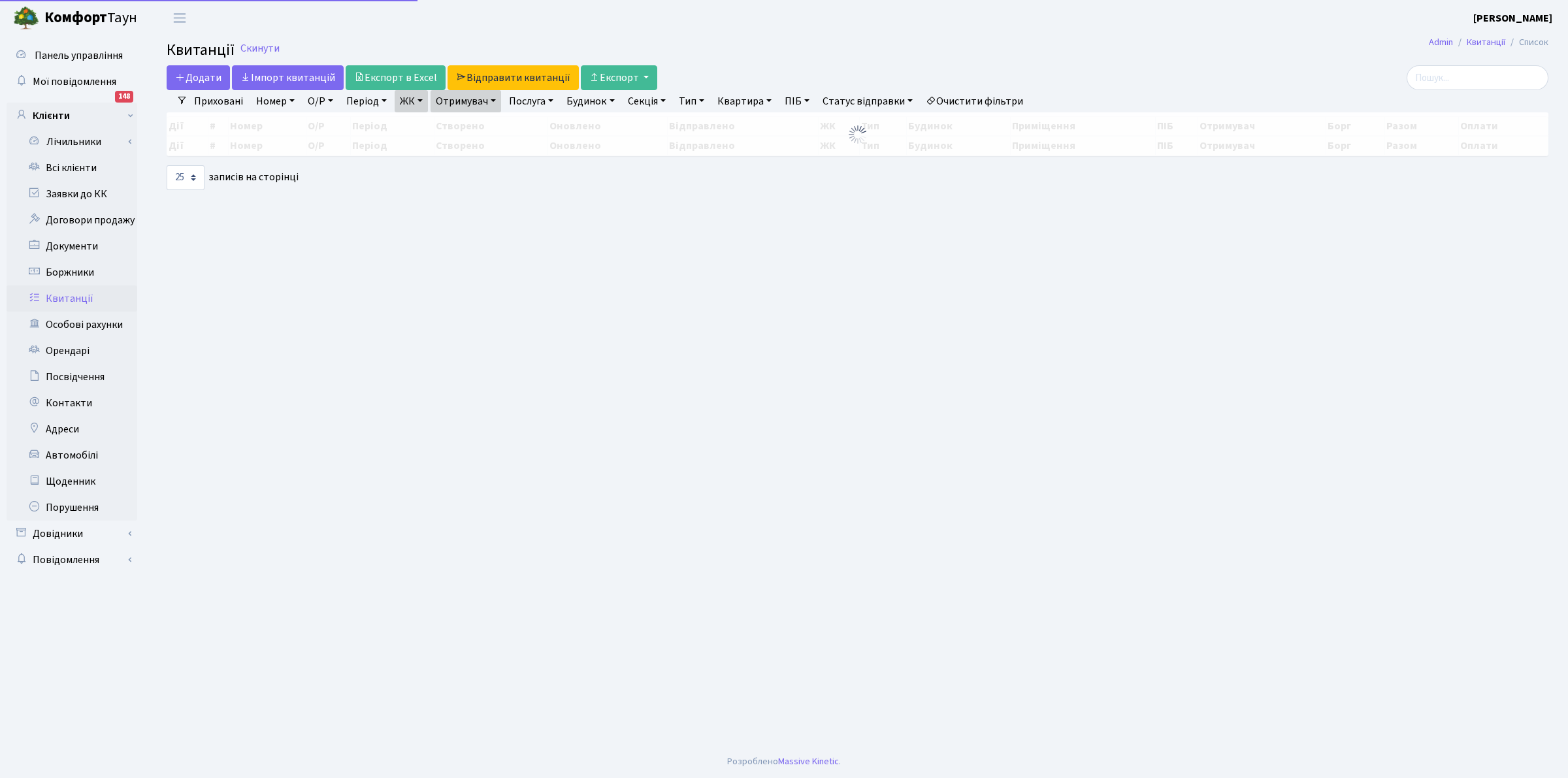
select select "25"
